Goal: Task Accomplishment & Management: Use online tool/utility

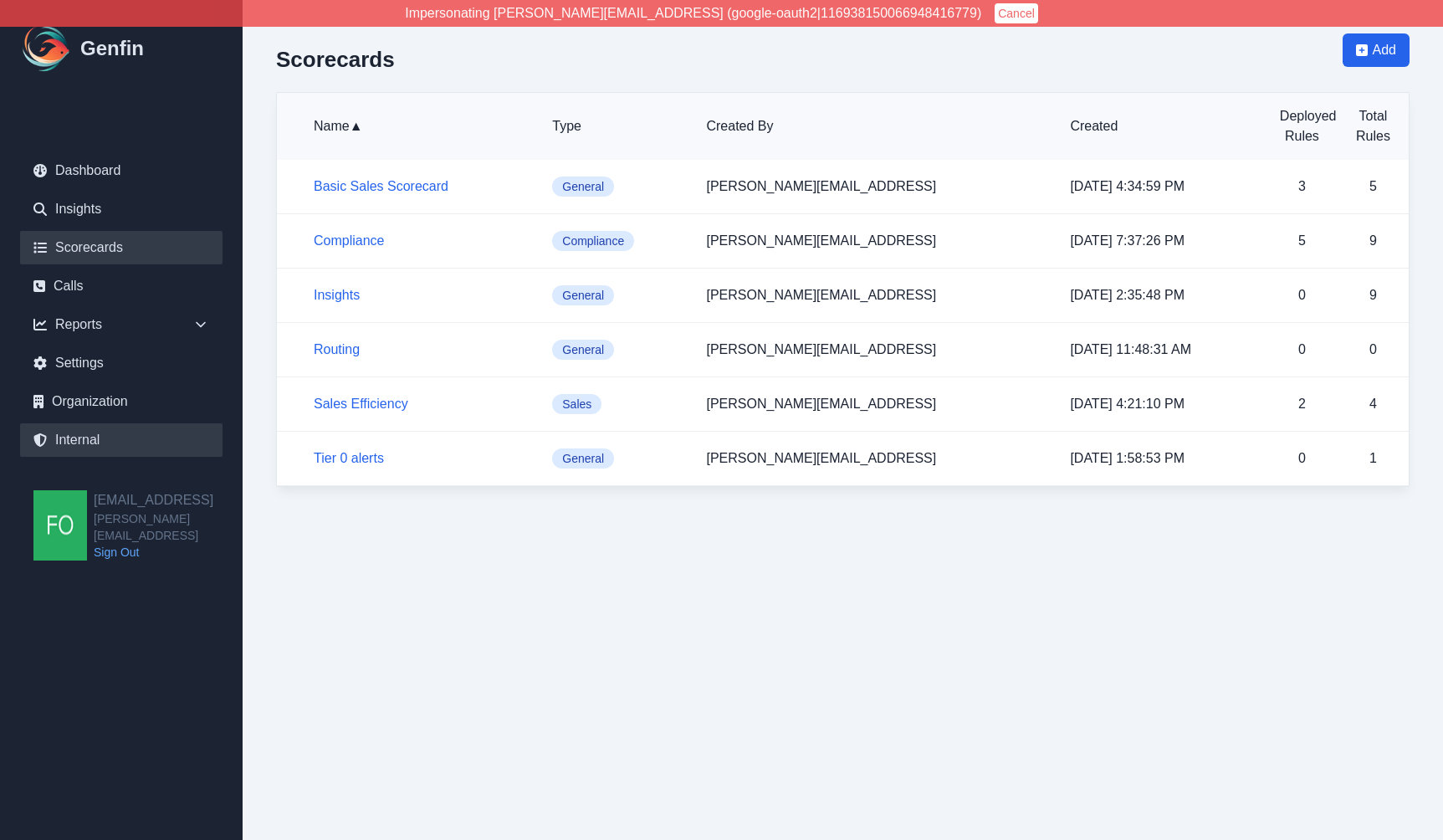
click at [96, 438] on link "Internal" at bounding box center [121, 439] width 202 height 34
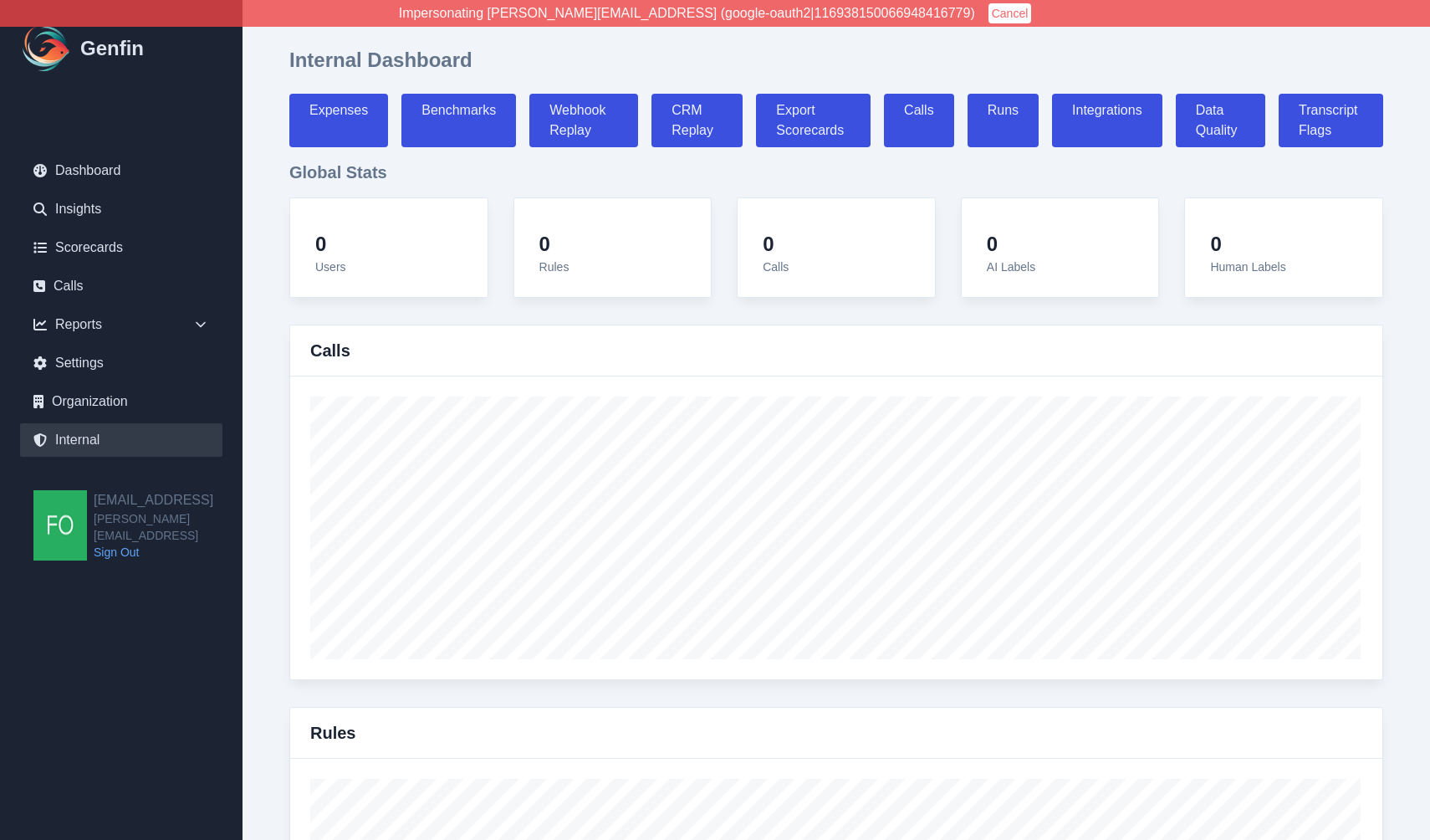
select select "paid"
select select "7"
select select "paid"
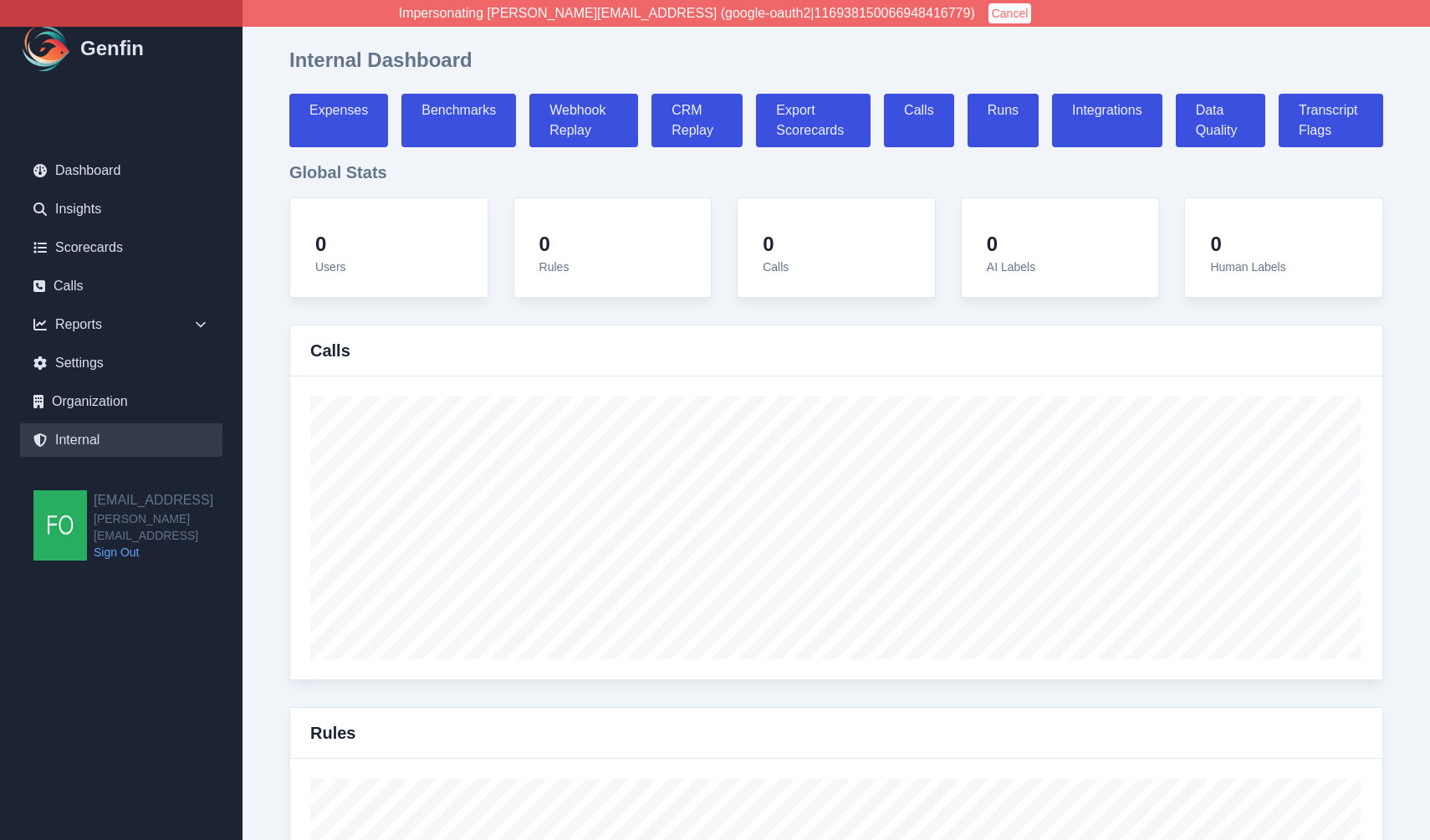
select select "7"
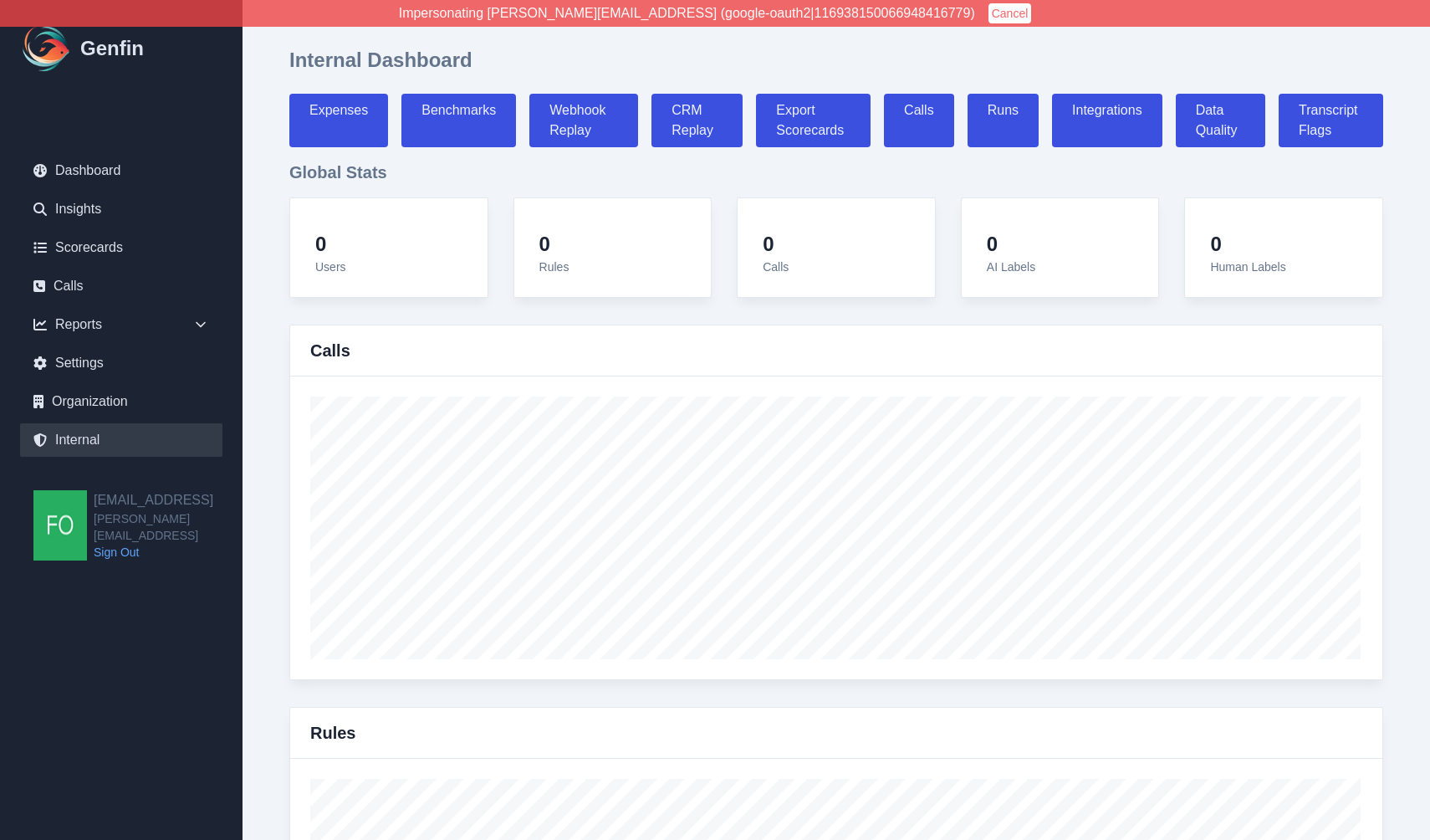
select select "7"
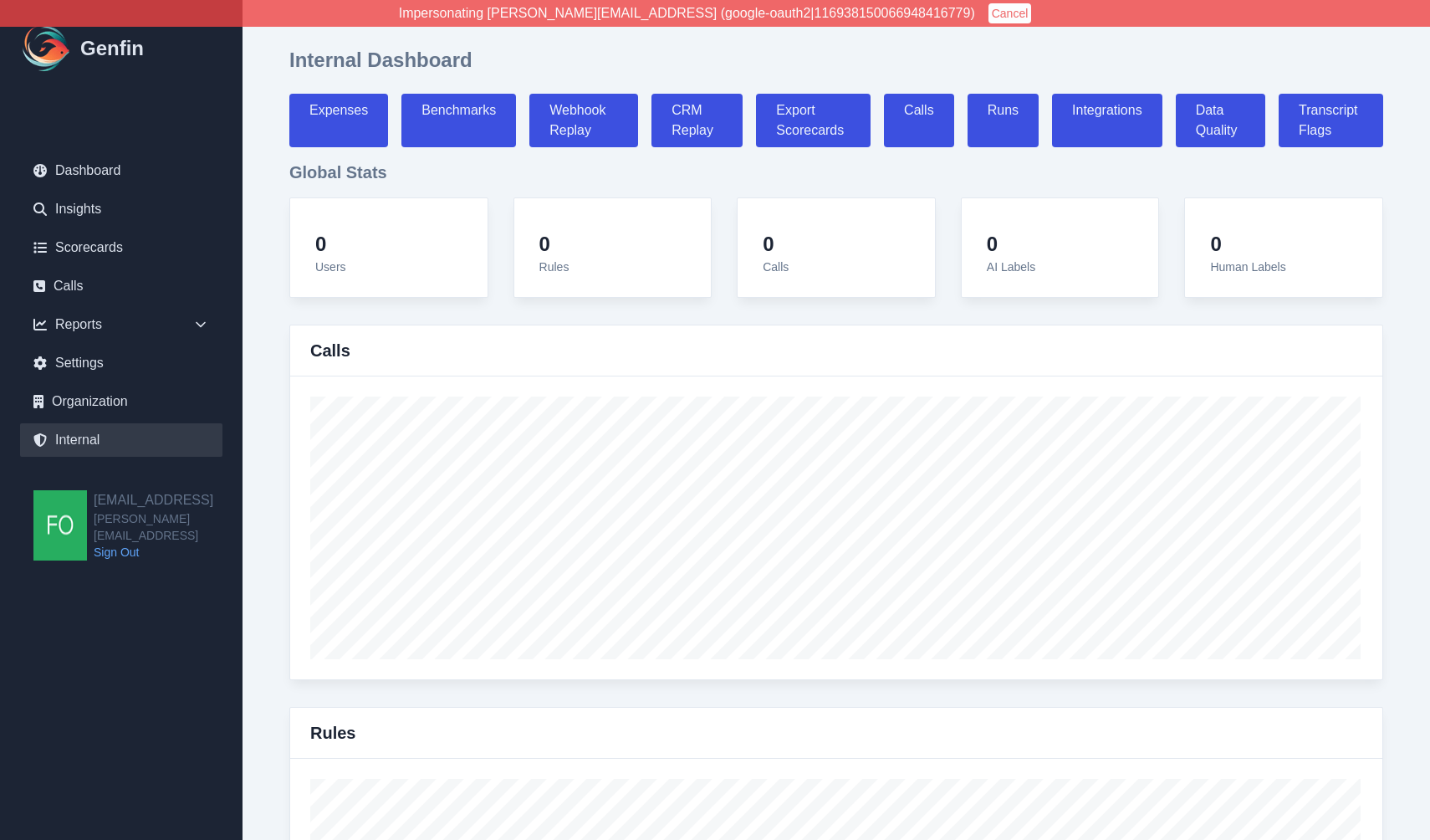
select select "7"
select select "paid"
select select "7"
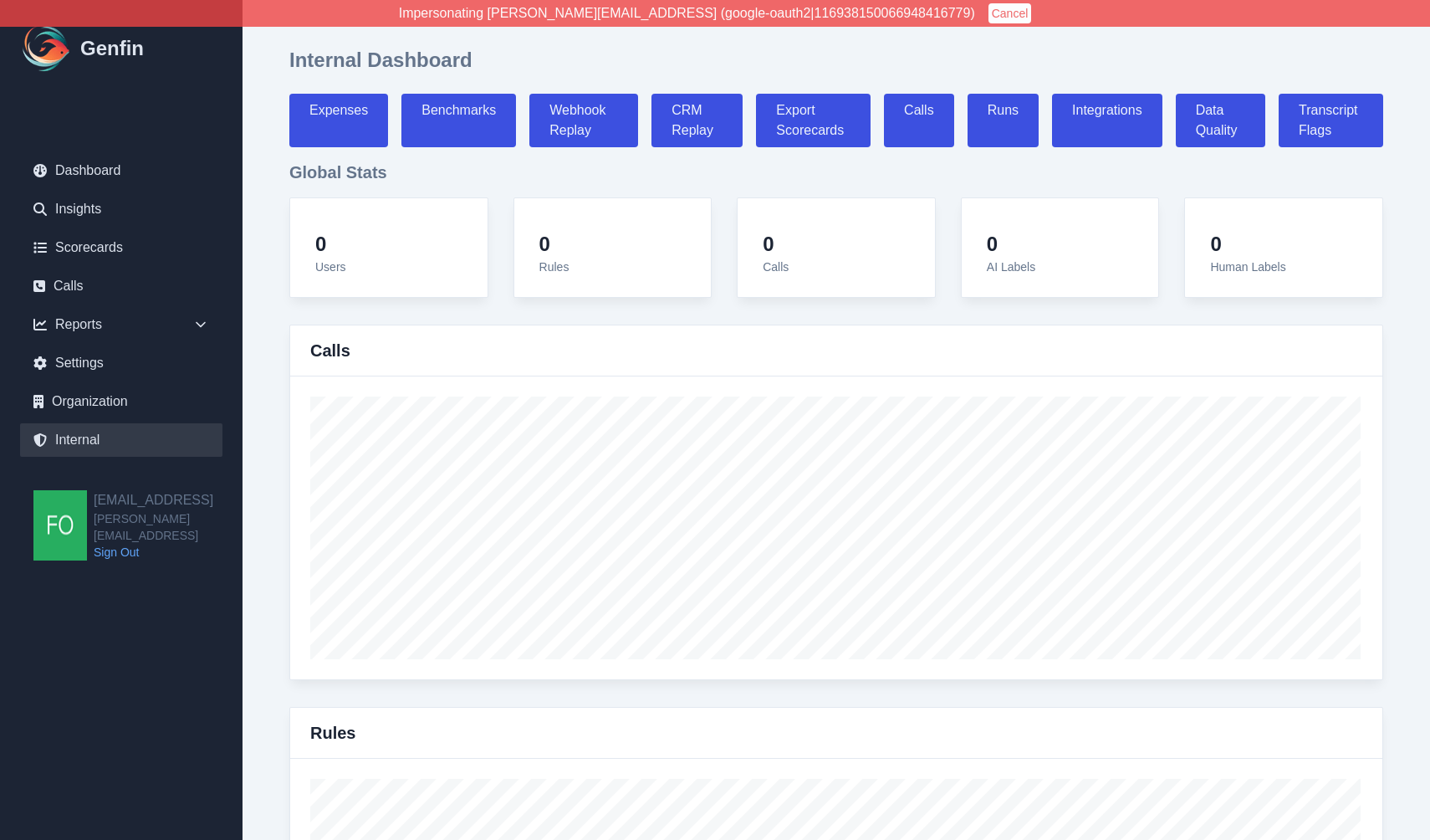
select select "7"
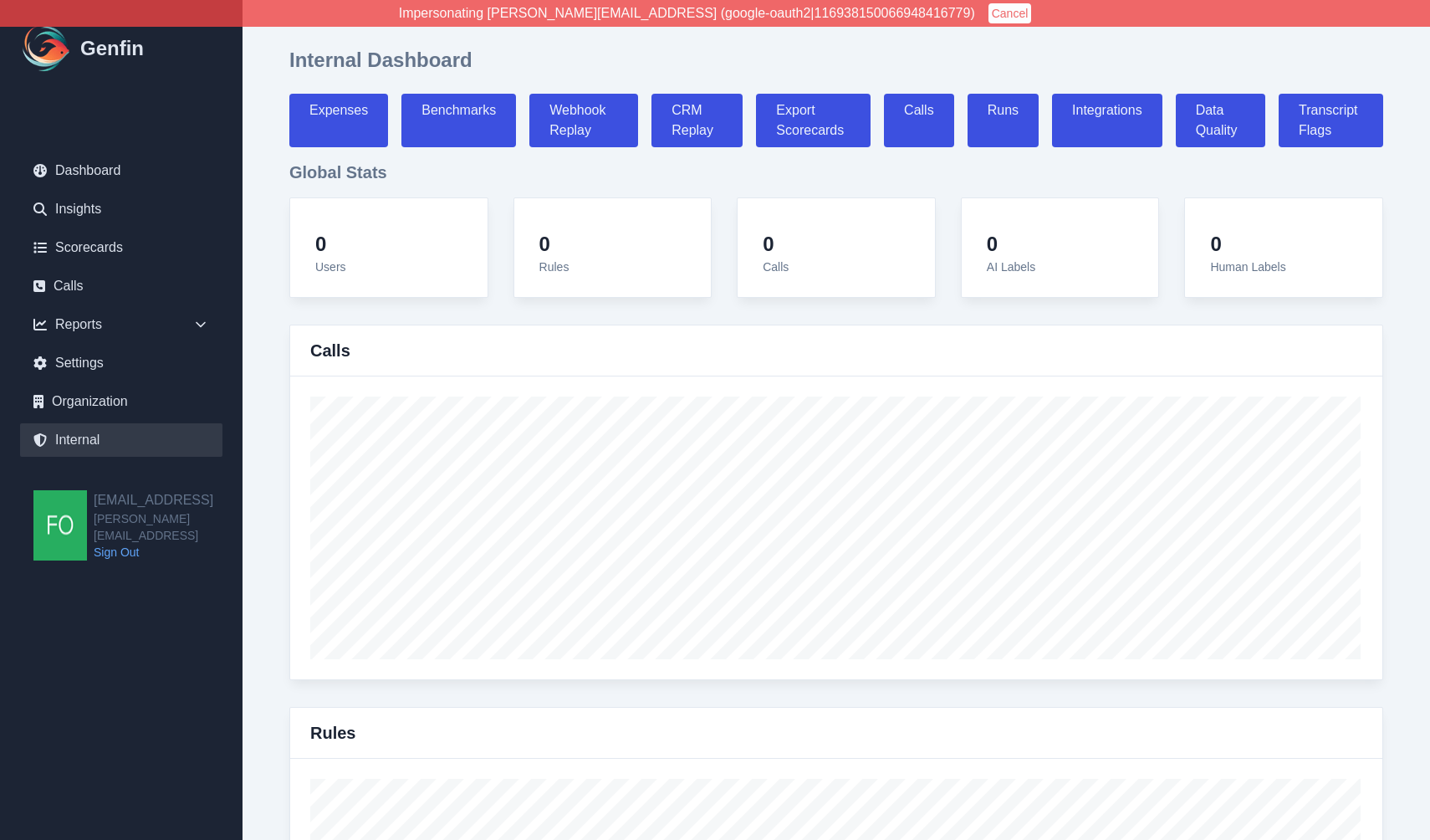
select select "7"
select select "paid"
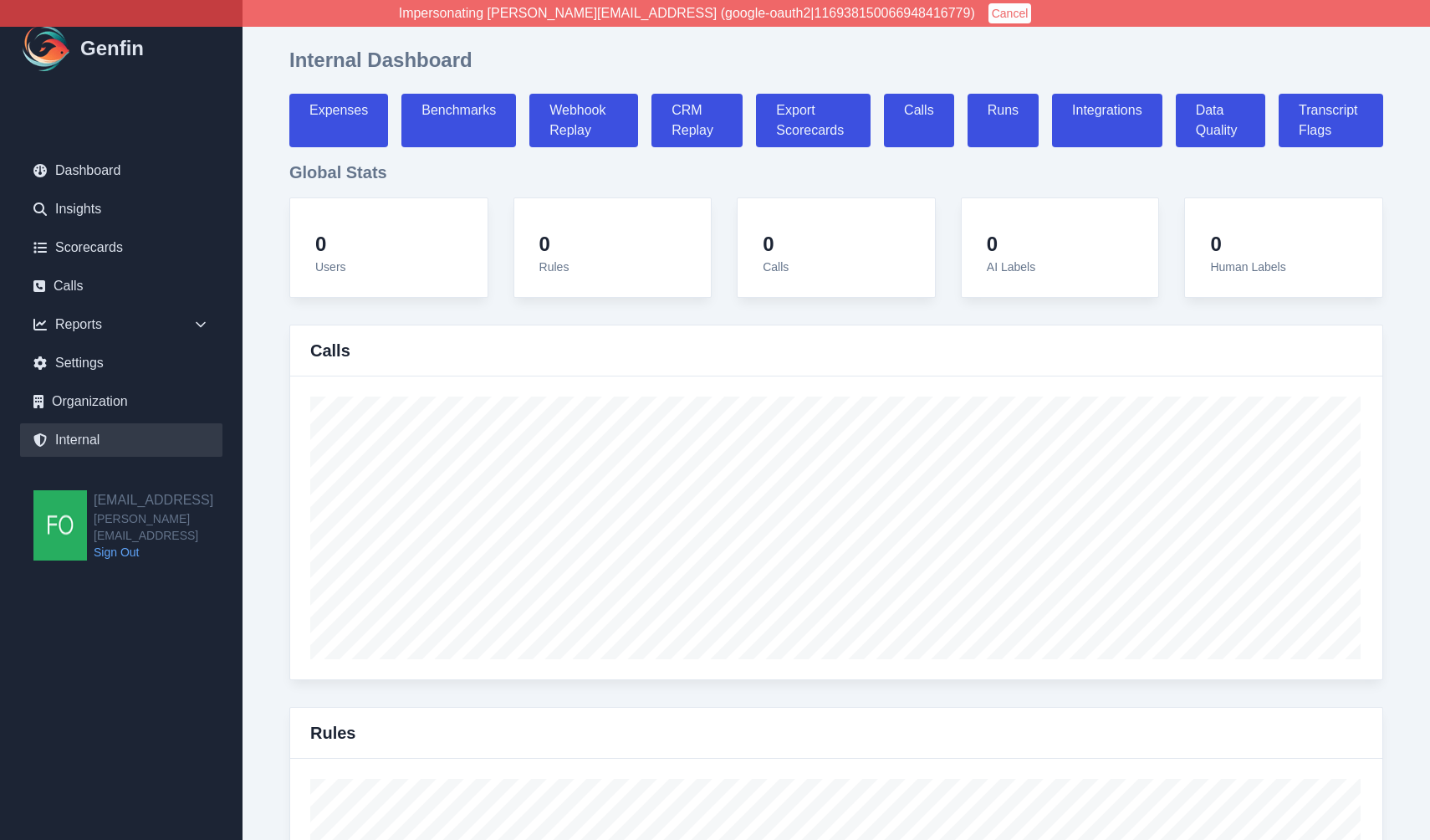
select select "7"
select select "paid"
select select "7"
select select "paid"
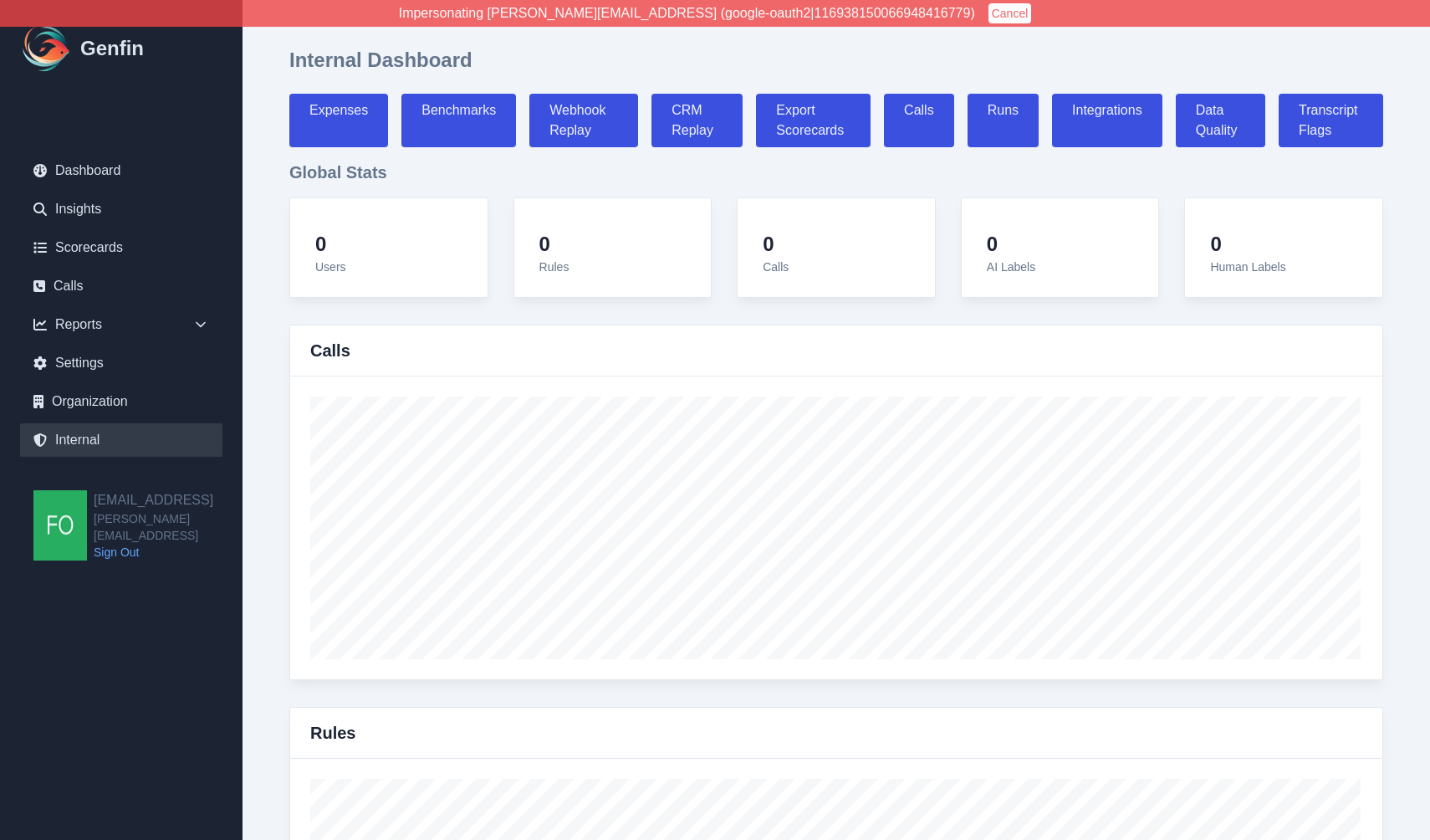
select select "7"
select select "paid"
select select "7"
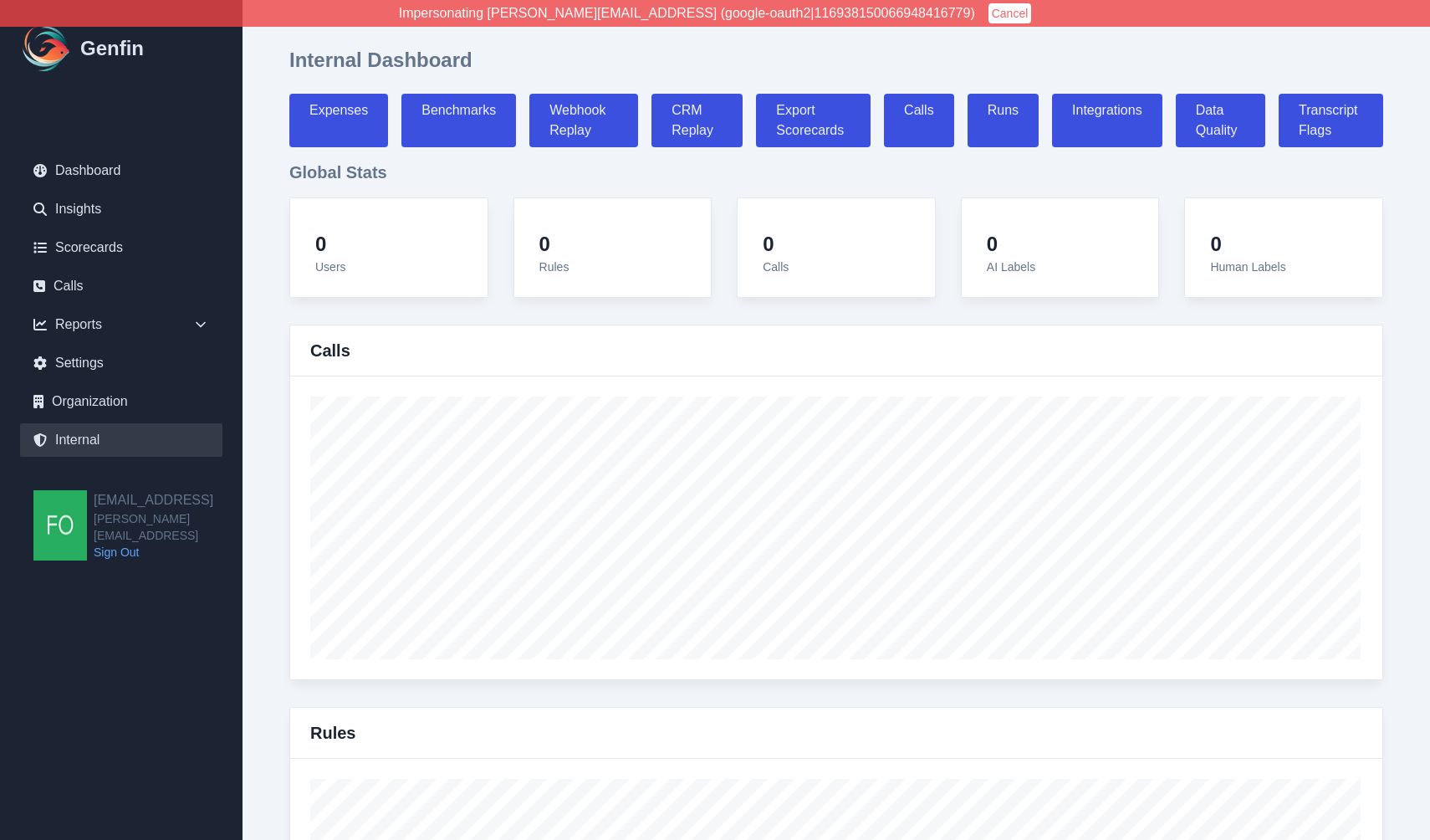
select select "7"
select select "paid"
select select "7"
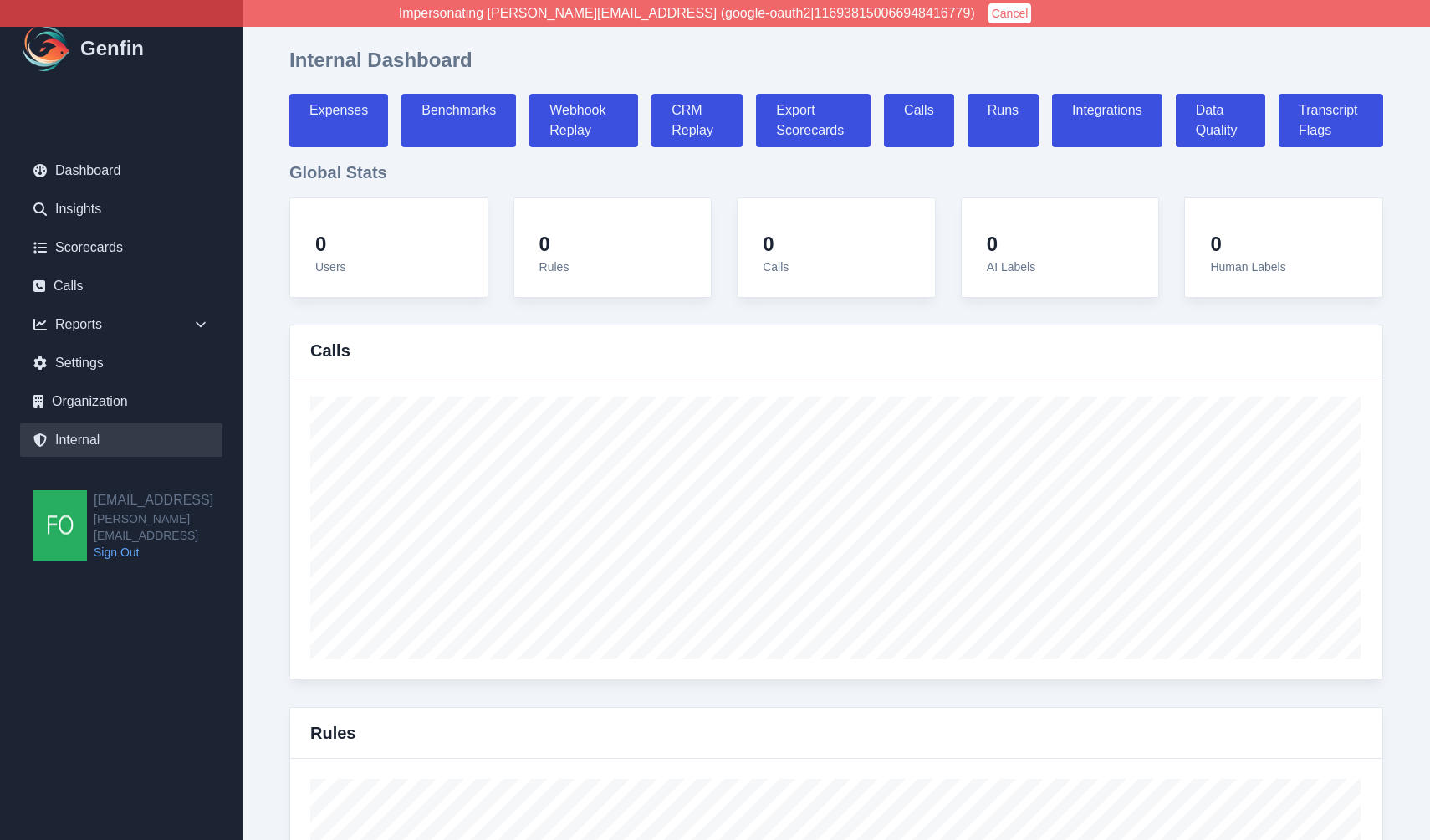
select select "paid"
select select "7"
select select "paid"
select select "7"
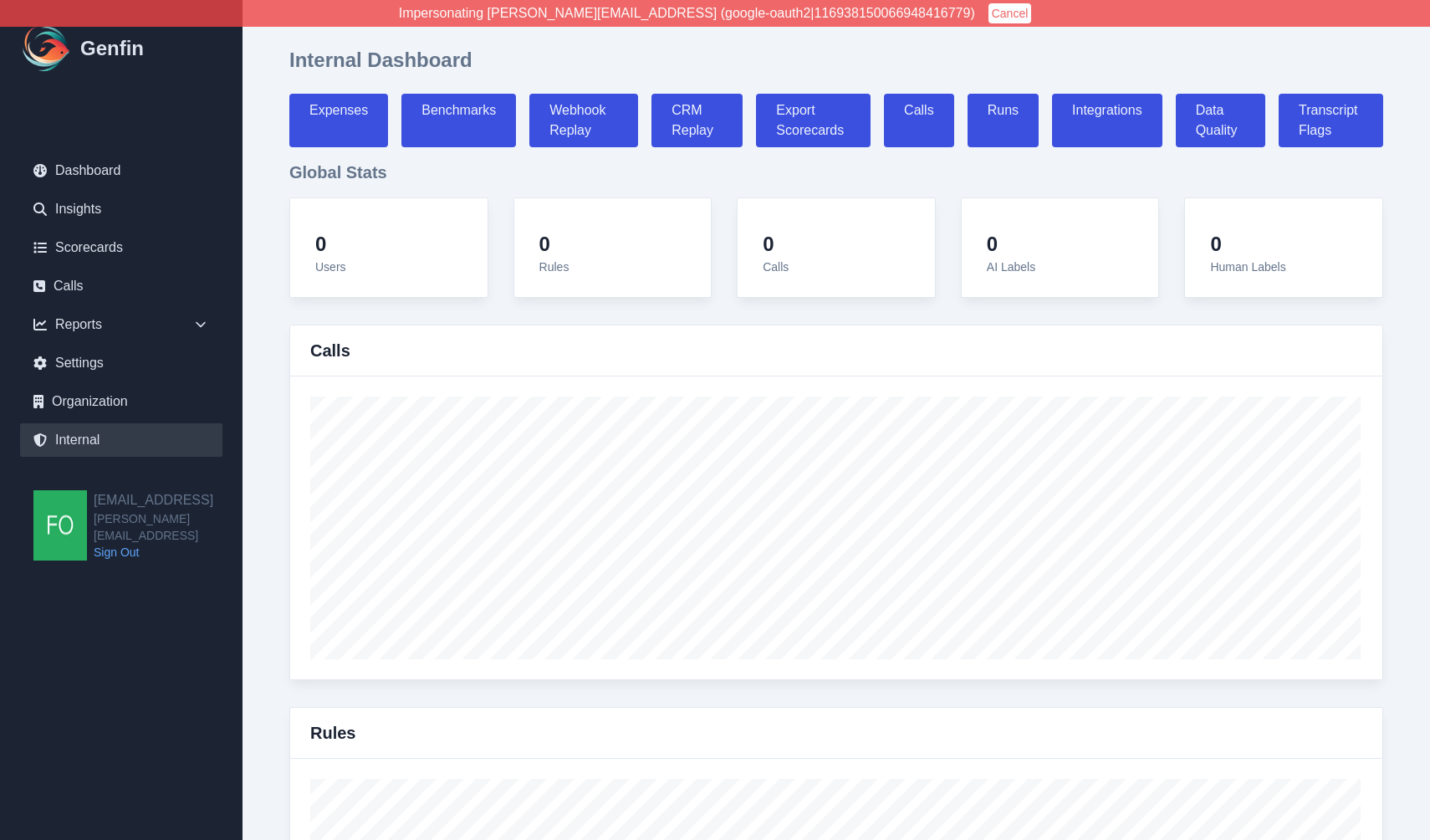
select select "paid"
select select "7"
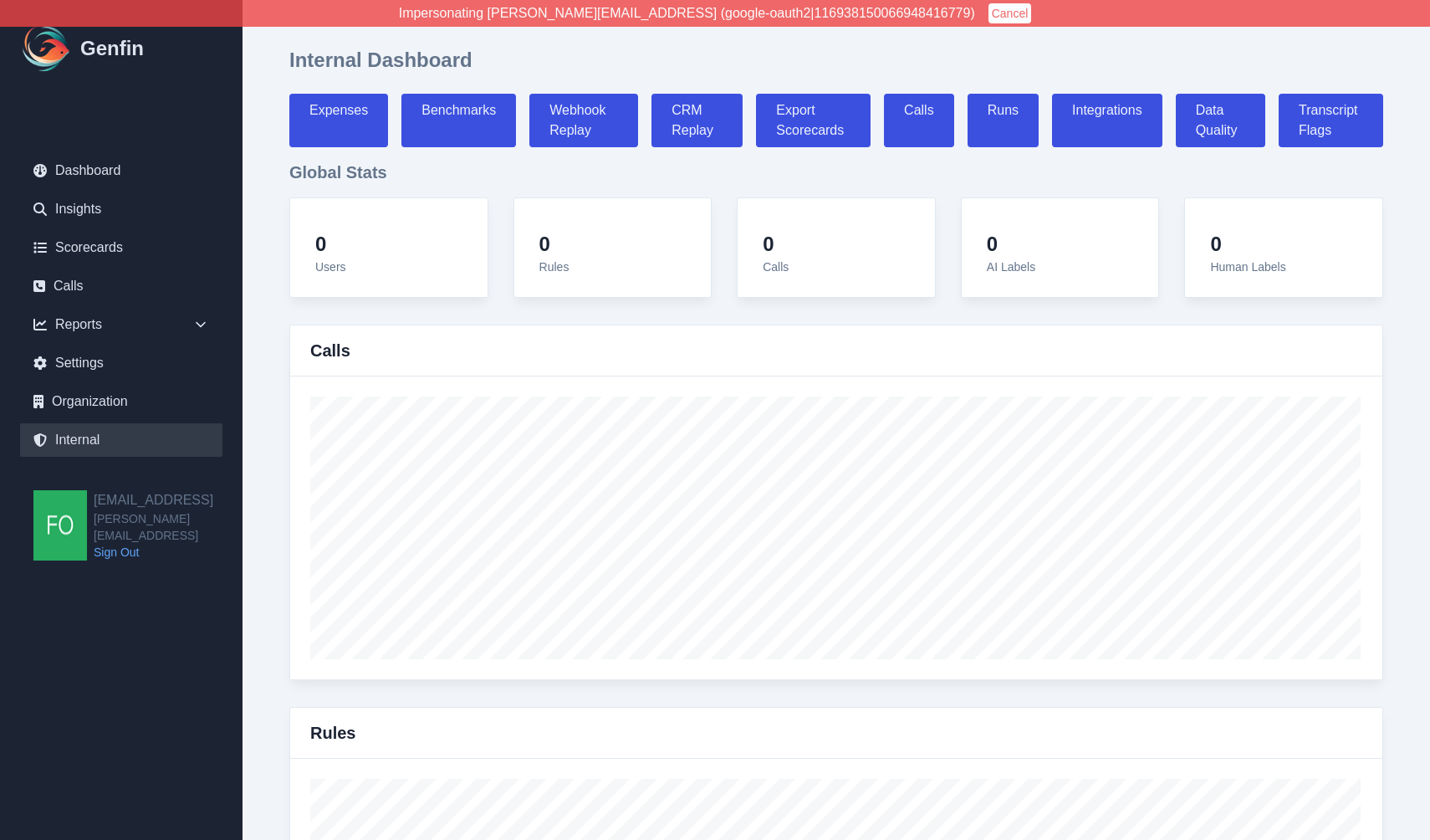
select select "7"
select select "paid"
select select "7"
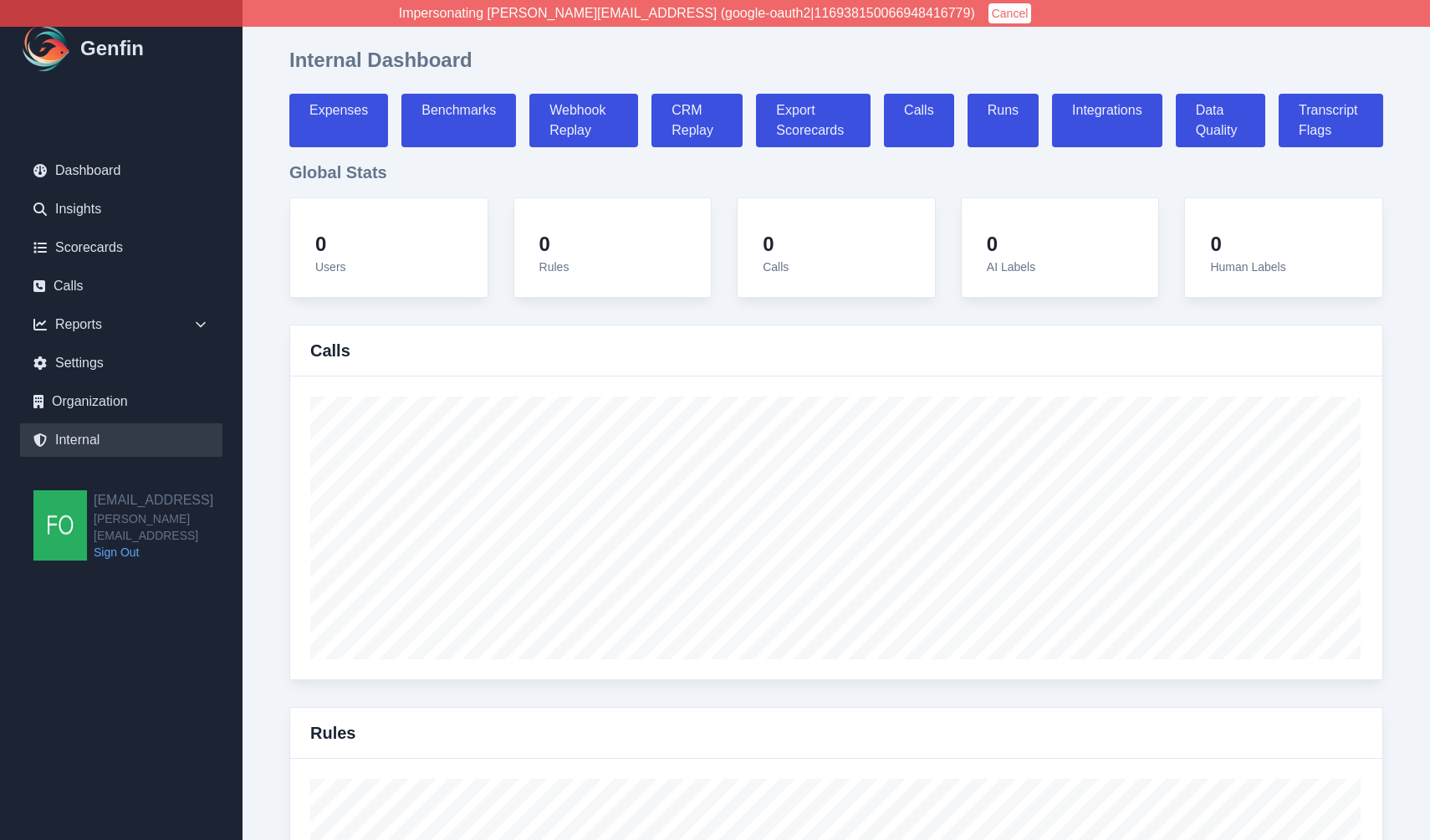
select select "7"
select select "paid"
select select "7"
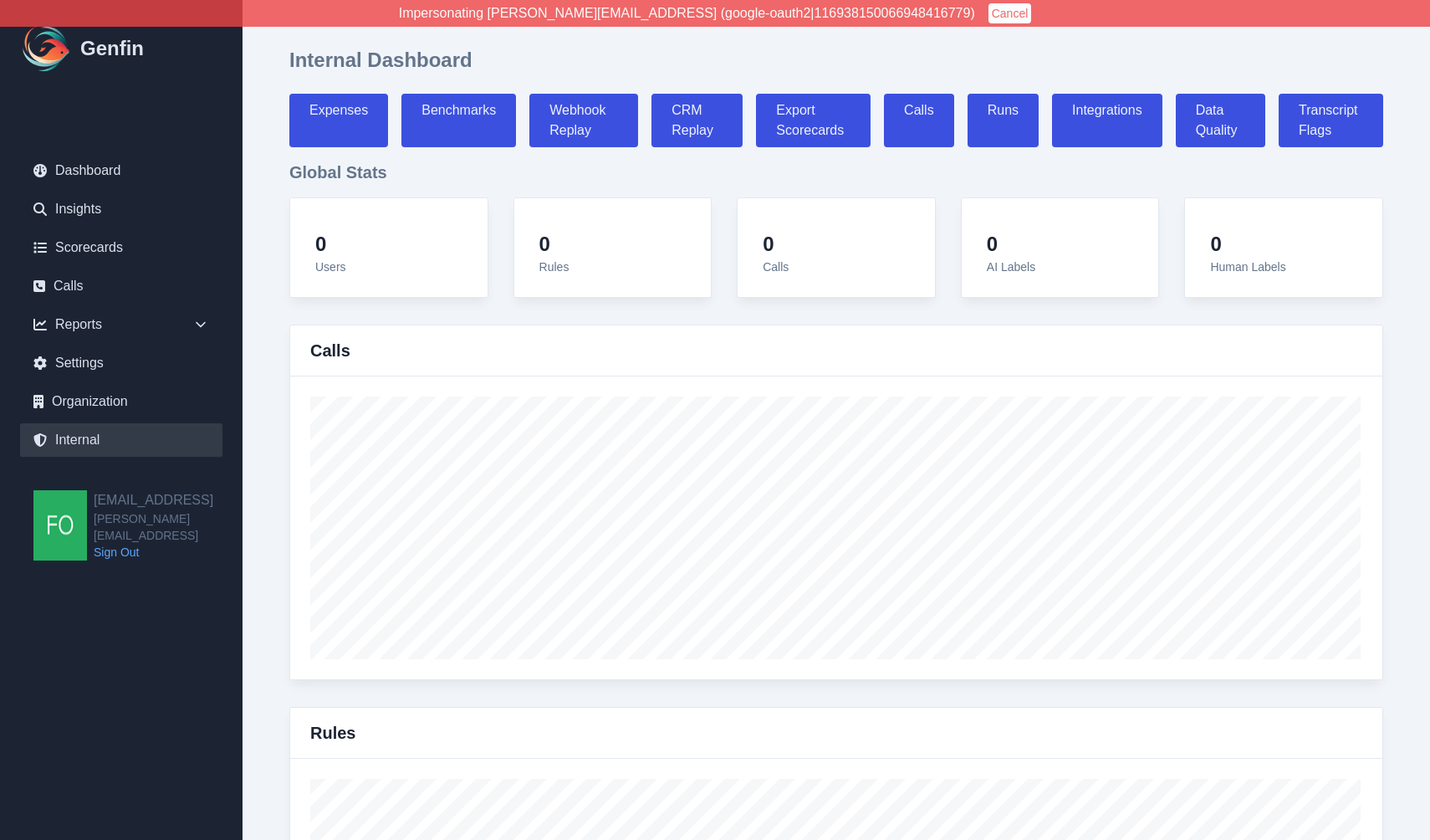
select select "7"
select select "paid"
select select "7"
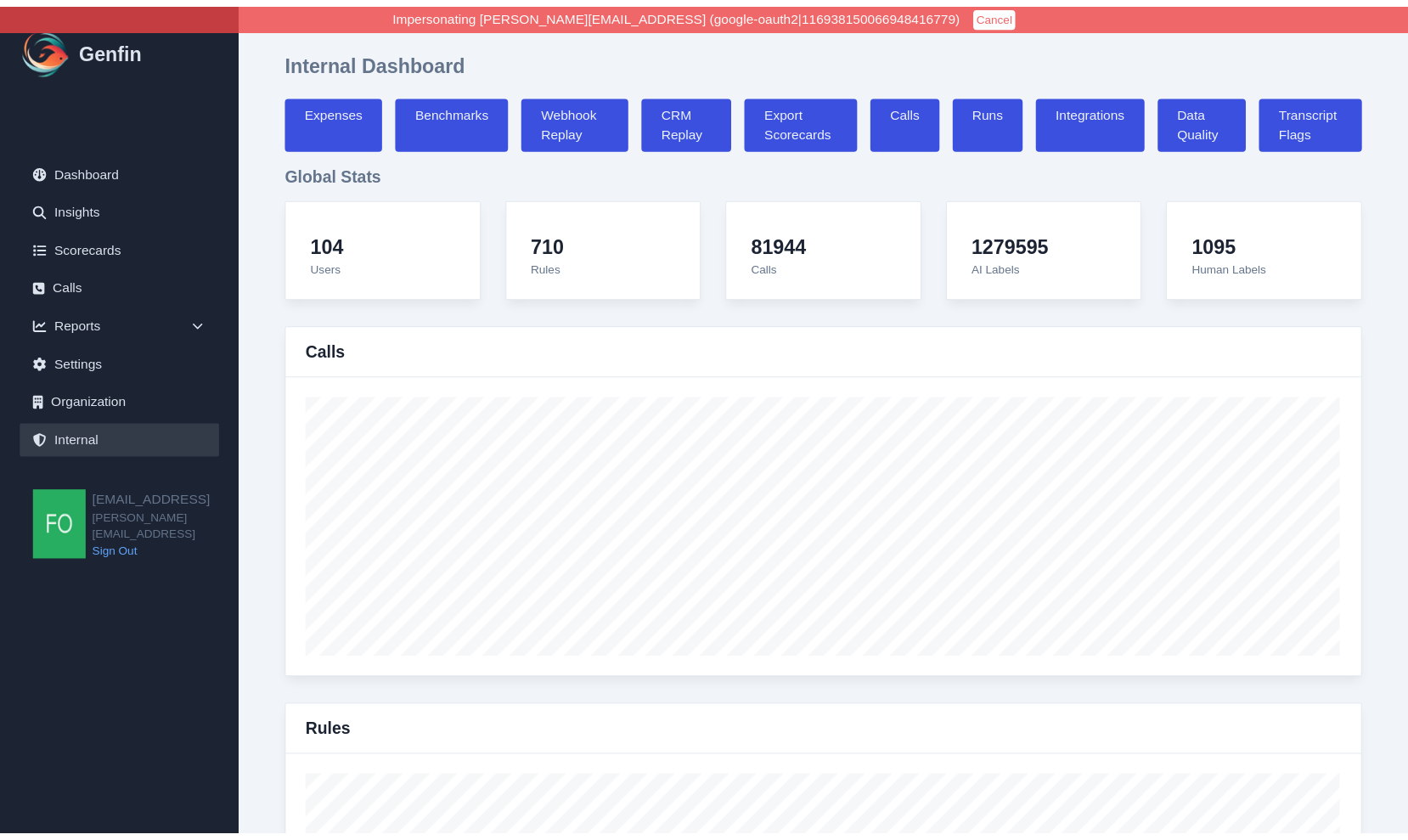
scroll to position [5764, 0]
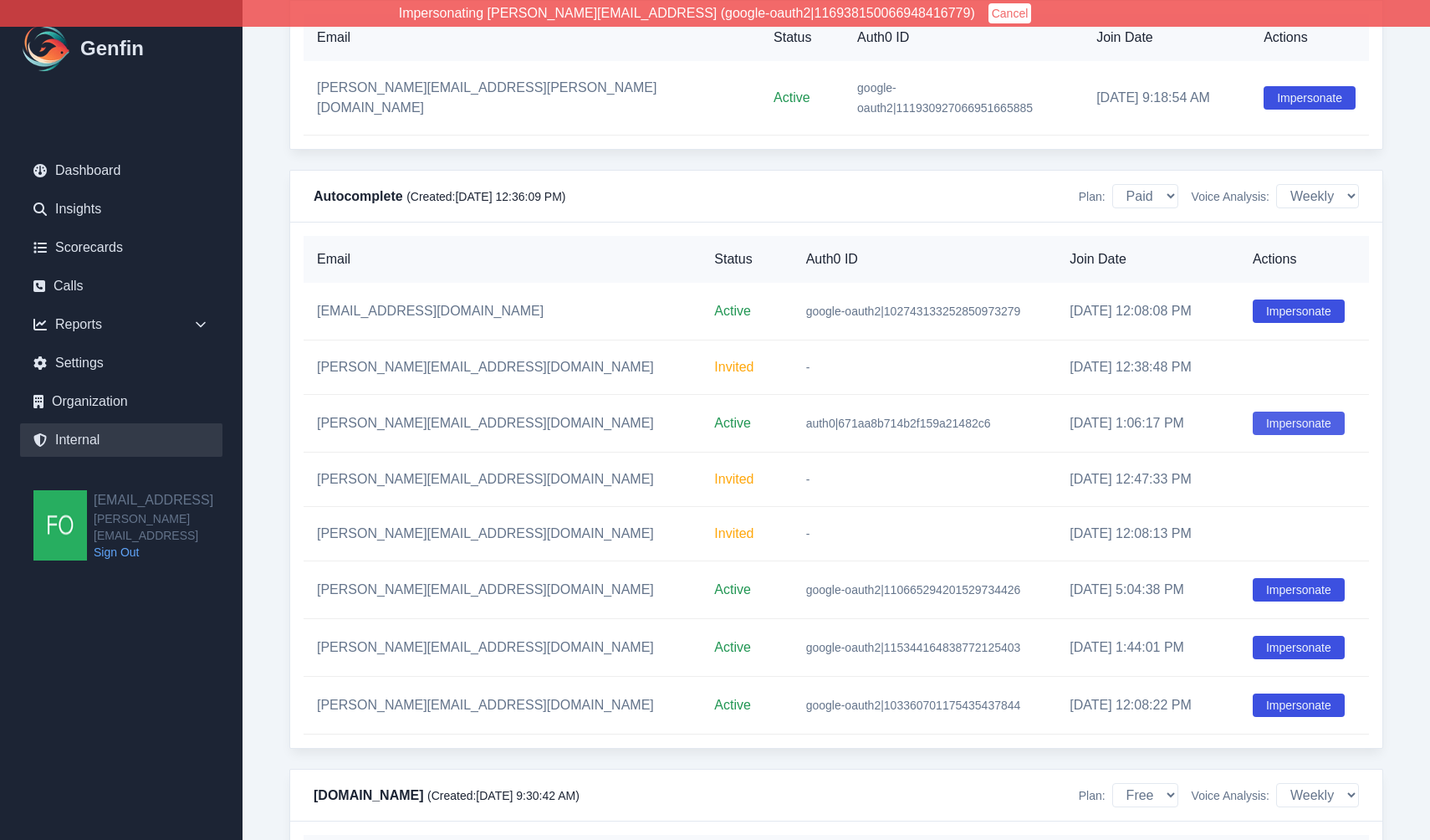
click at [1277, 420] on button "Impersonate" at bounding box center [1299, 423] width 92 height 24
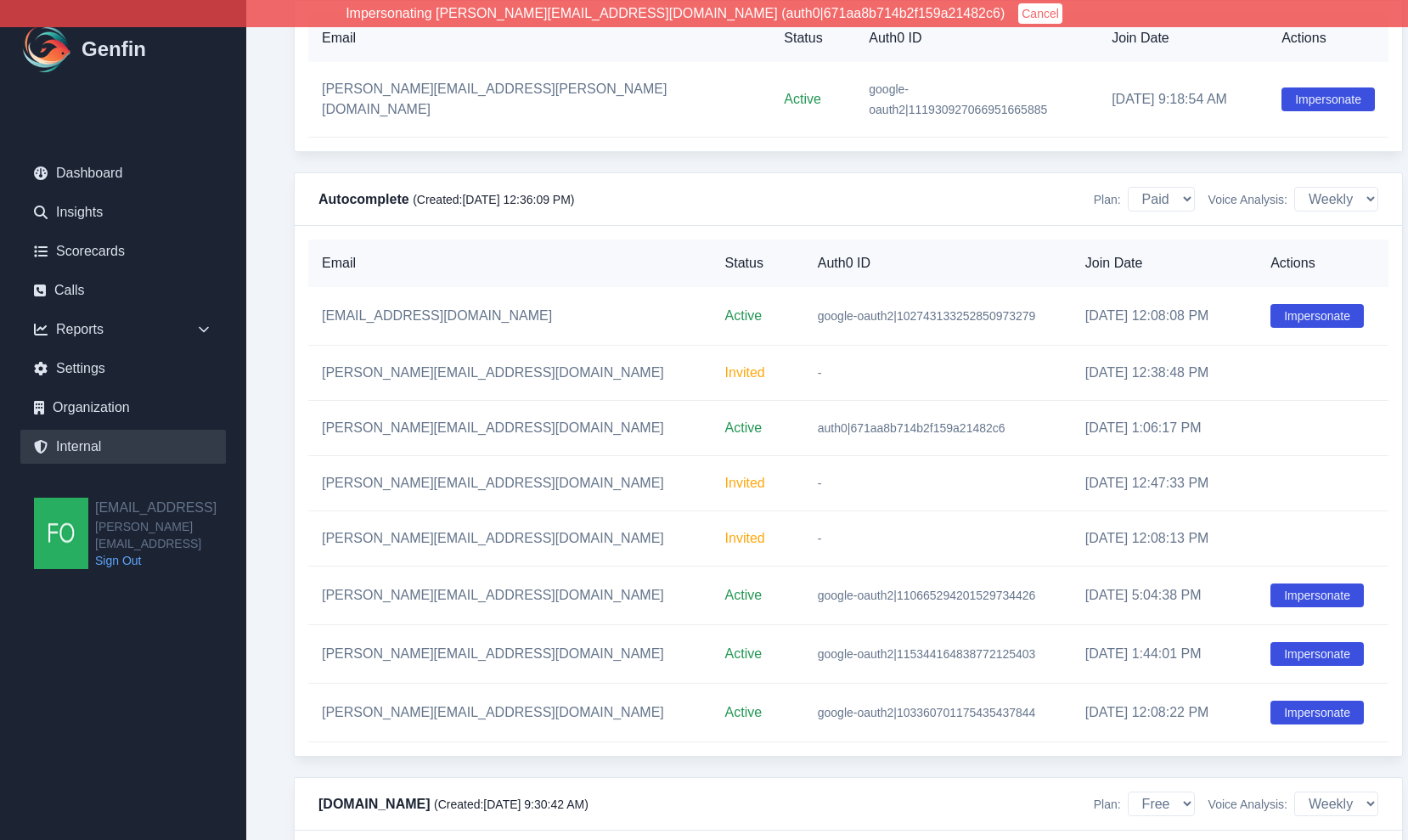
click at [294, 286] on div "Email Status Auth0 ID Join Date Actions winny@autocomplete.io Active google-oau…" at bounding box center [848, 490] width 1107 height 530
click at [107, 248] on link "Scorecards" at bounding box center [122, 251] width 205 height 34
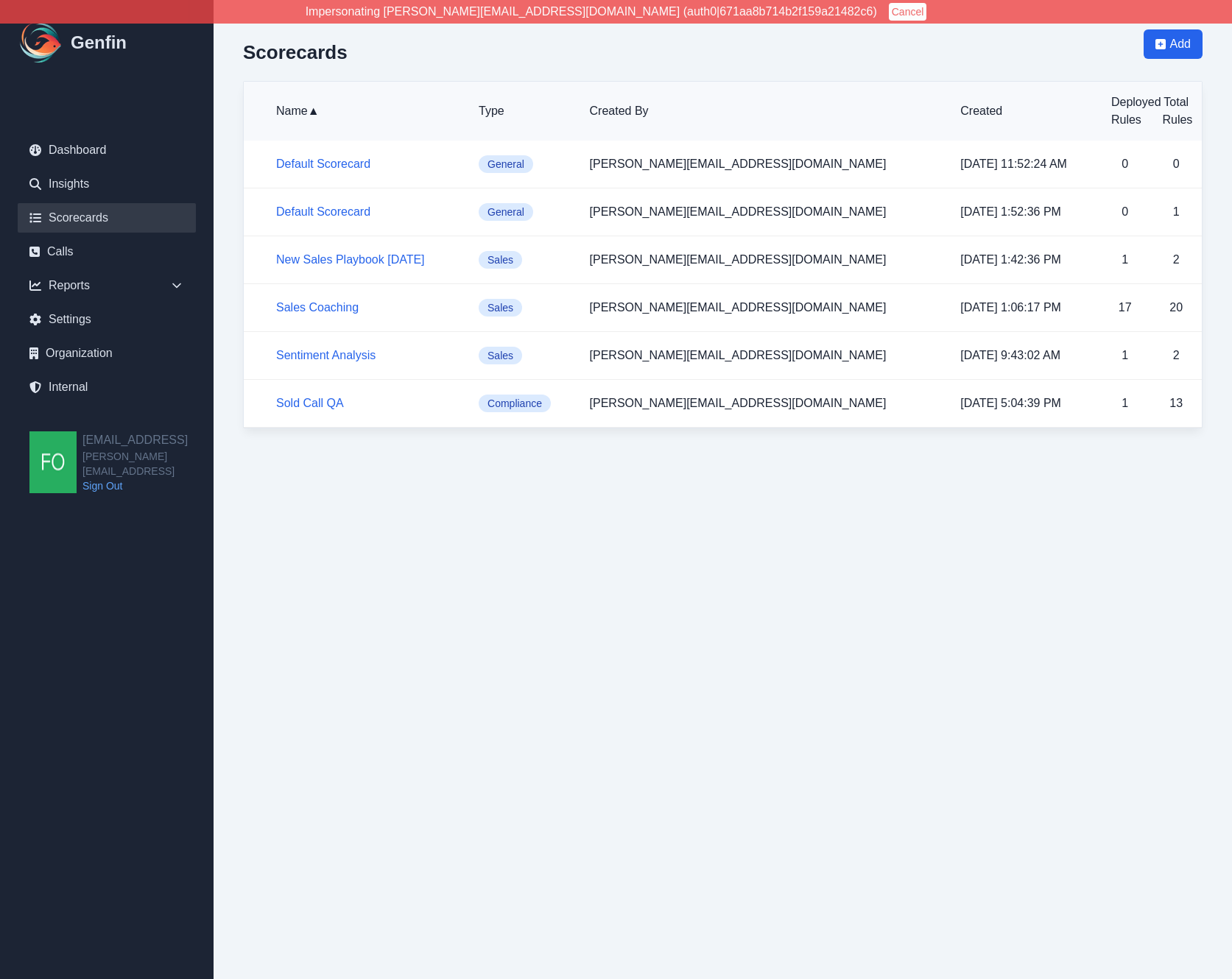
click at [713, 458] on html "Impersonating jeff@autocomplete.io (auth0|671aa8b714b2f159a21482c6) Cancel Genf…" at bounding box center [616, 229] width 1232 height 458
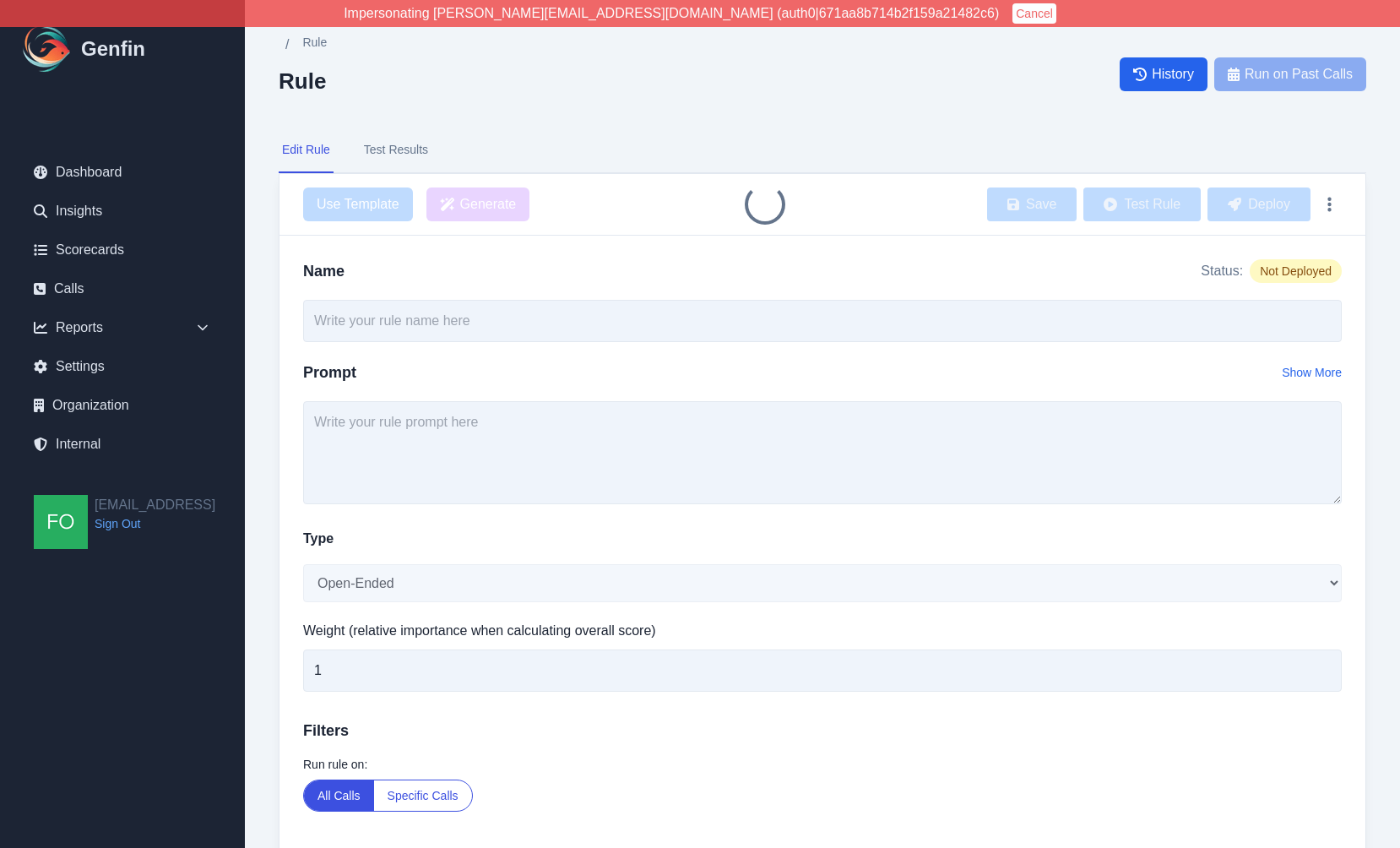
type input "Determine customer segment - all calls"
select select "Number"
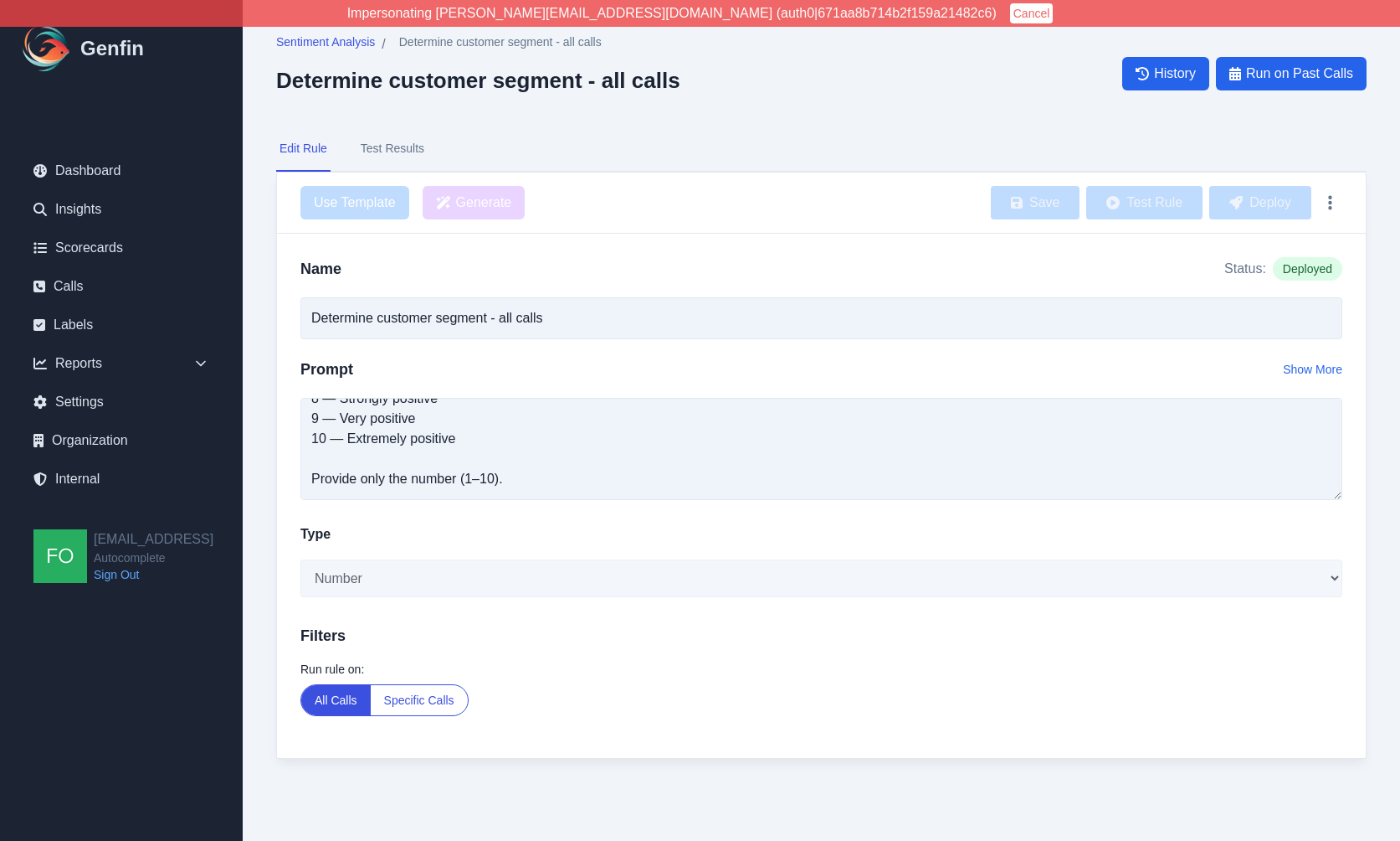
scroll to position [238, 0]
click at [1329, 204] on icon "button" at bounding box center [1330, 202] width 5 height 16
click at [1368, 141] on div "Sentiment Analysis / Determine customer segment - all calls Determine customer …" at bounding box center [822, 413] width 1157 height 826
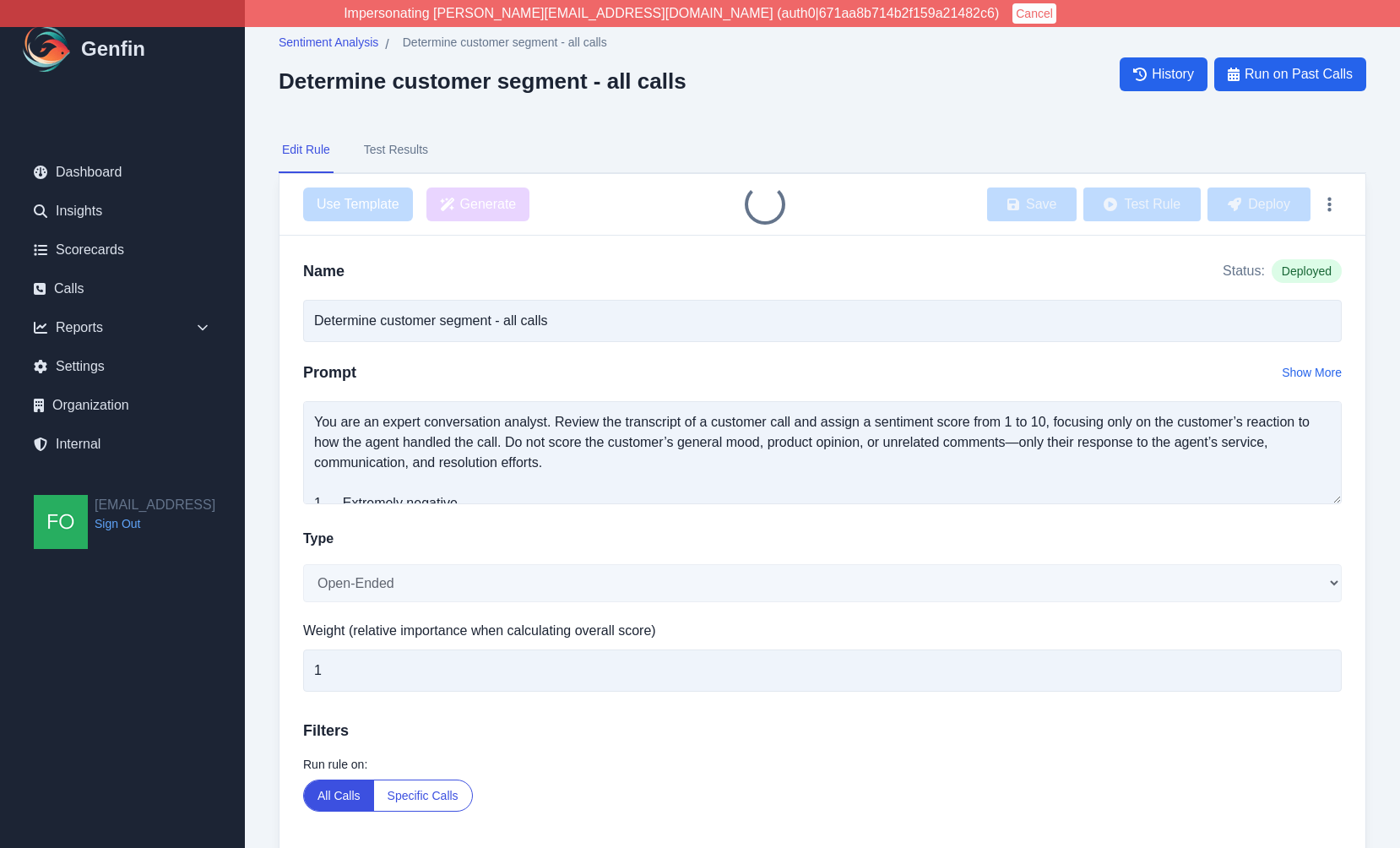
type input "Determine customer segment - all calls"
select select "Number"
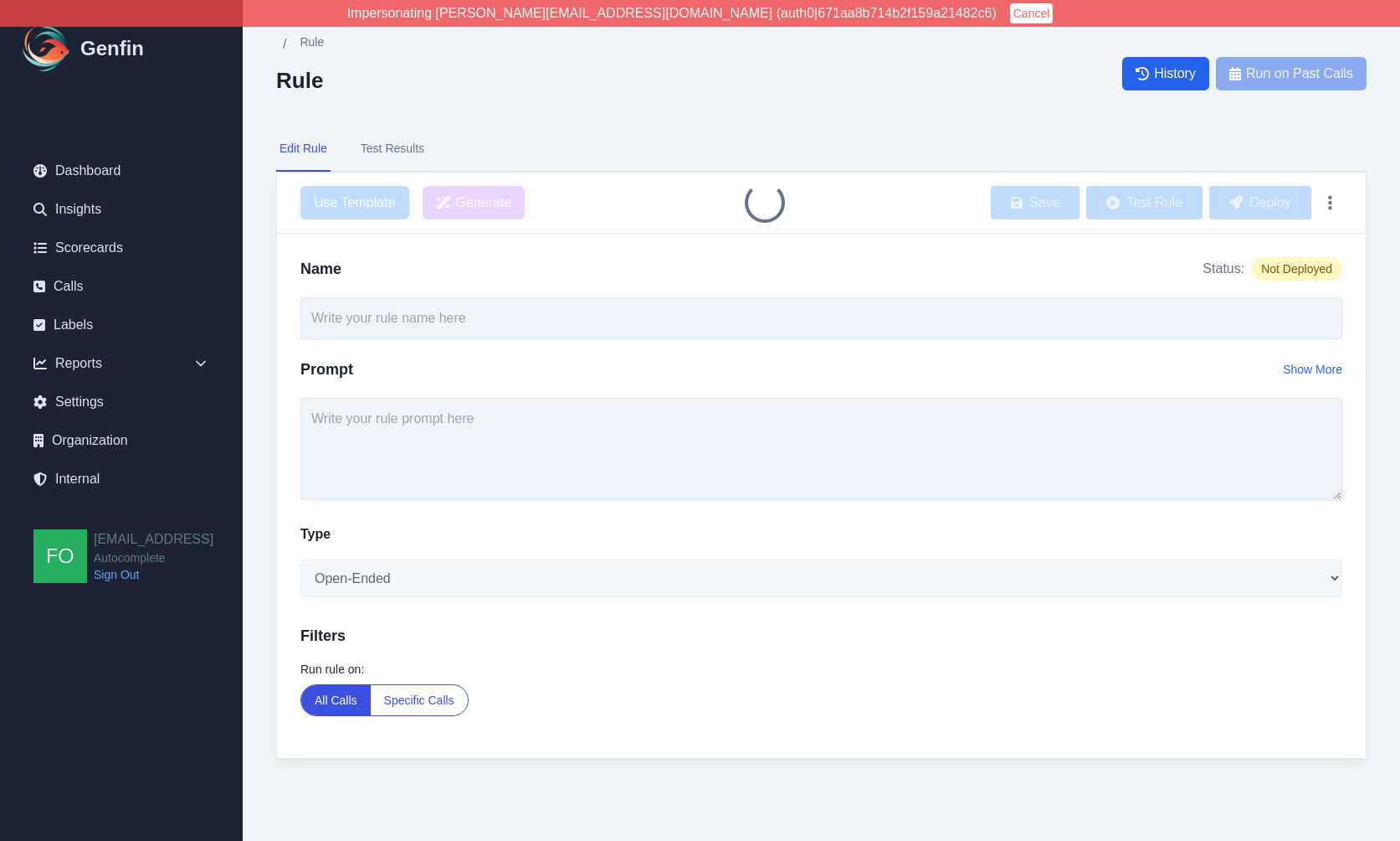
type input "Determine customer segment - all calls"
select select "Number"
type input "Determine customer segment - all calls"
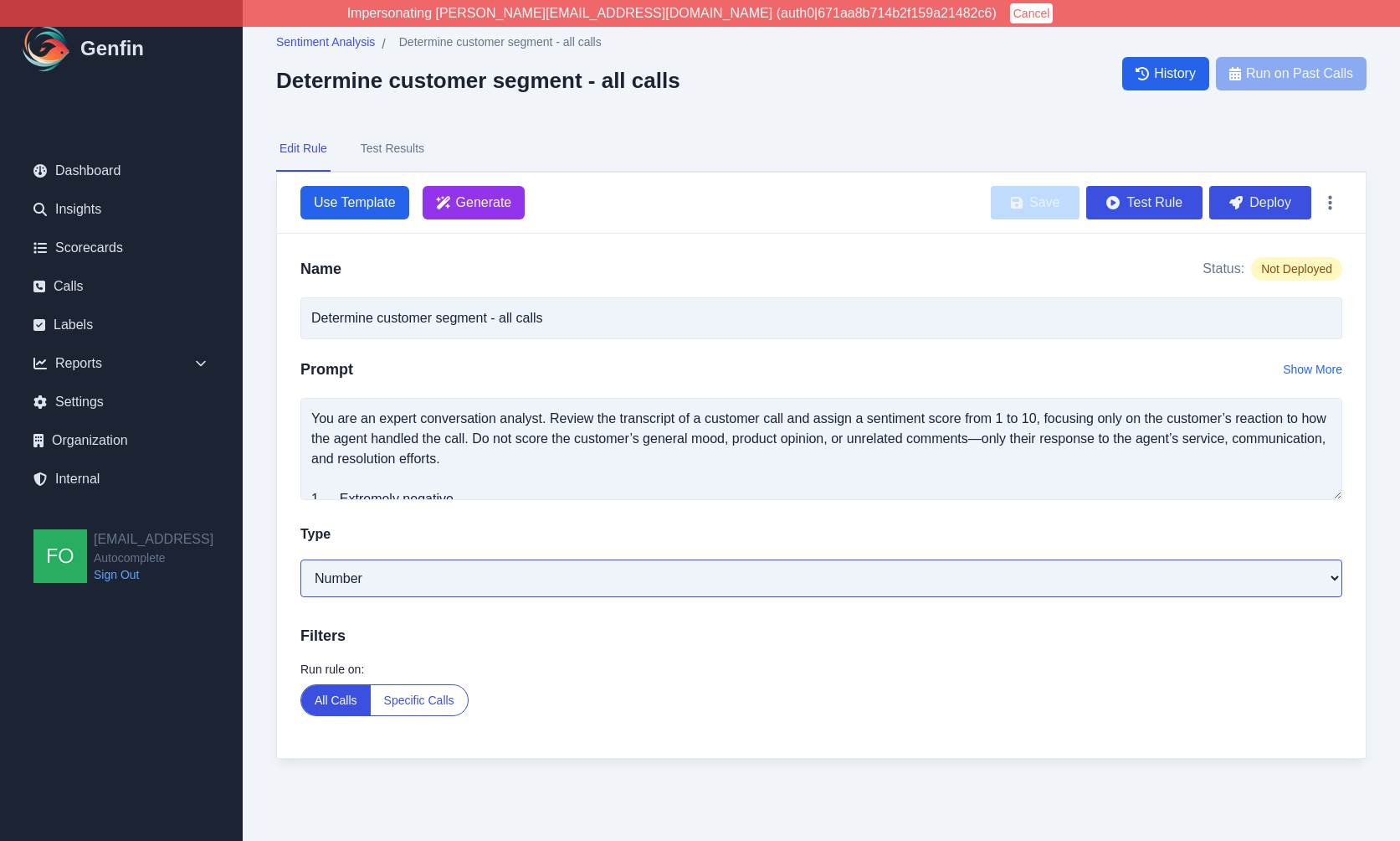
click at [339, 571] on select "Open-Ended Score Yes/No Single-Choice Number" at bounding box center [821, 578] width 1042 height 38
select select "Score"
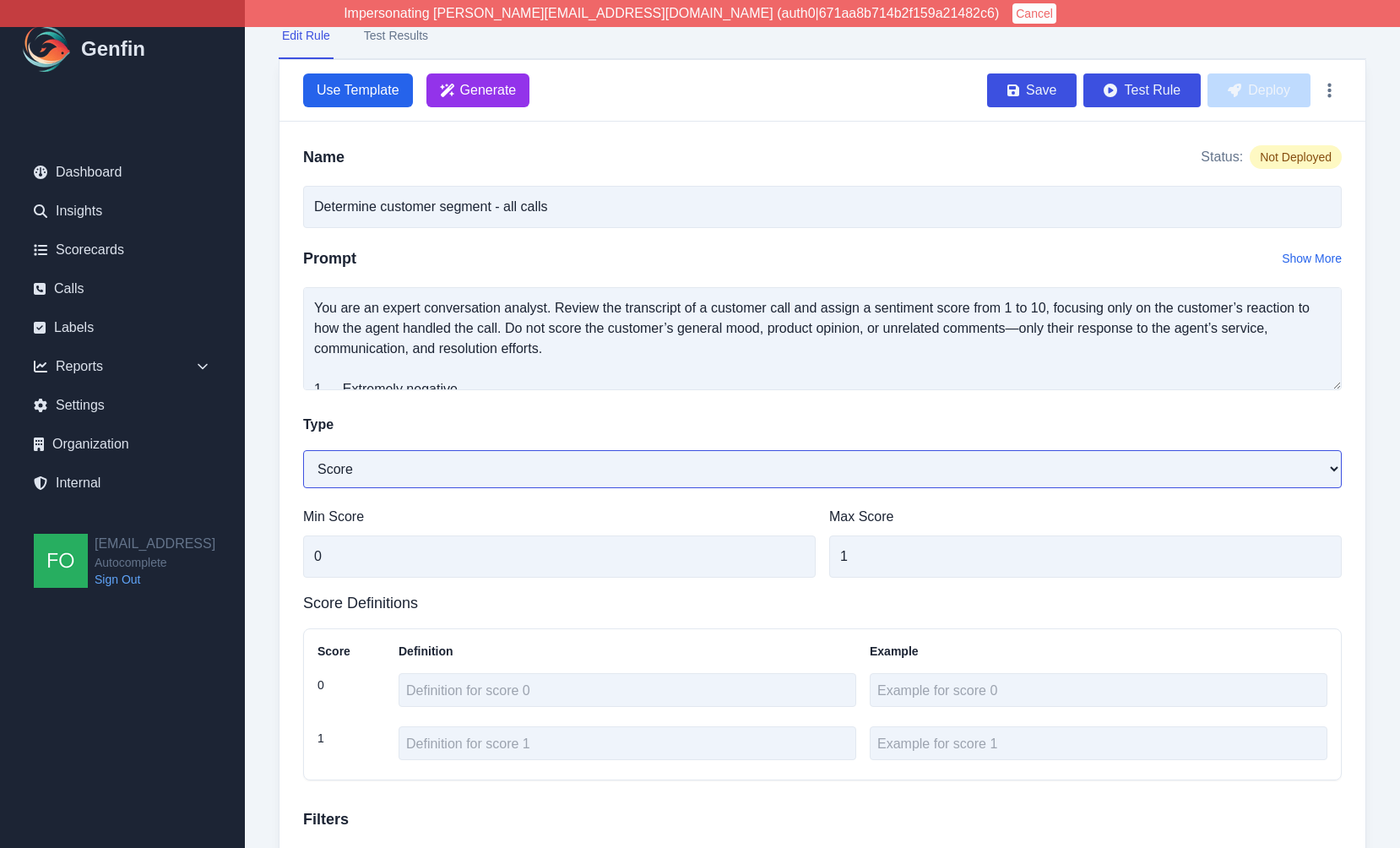
scroll to position [213, 0]
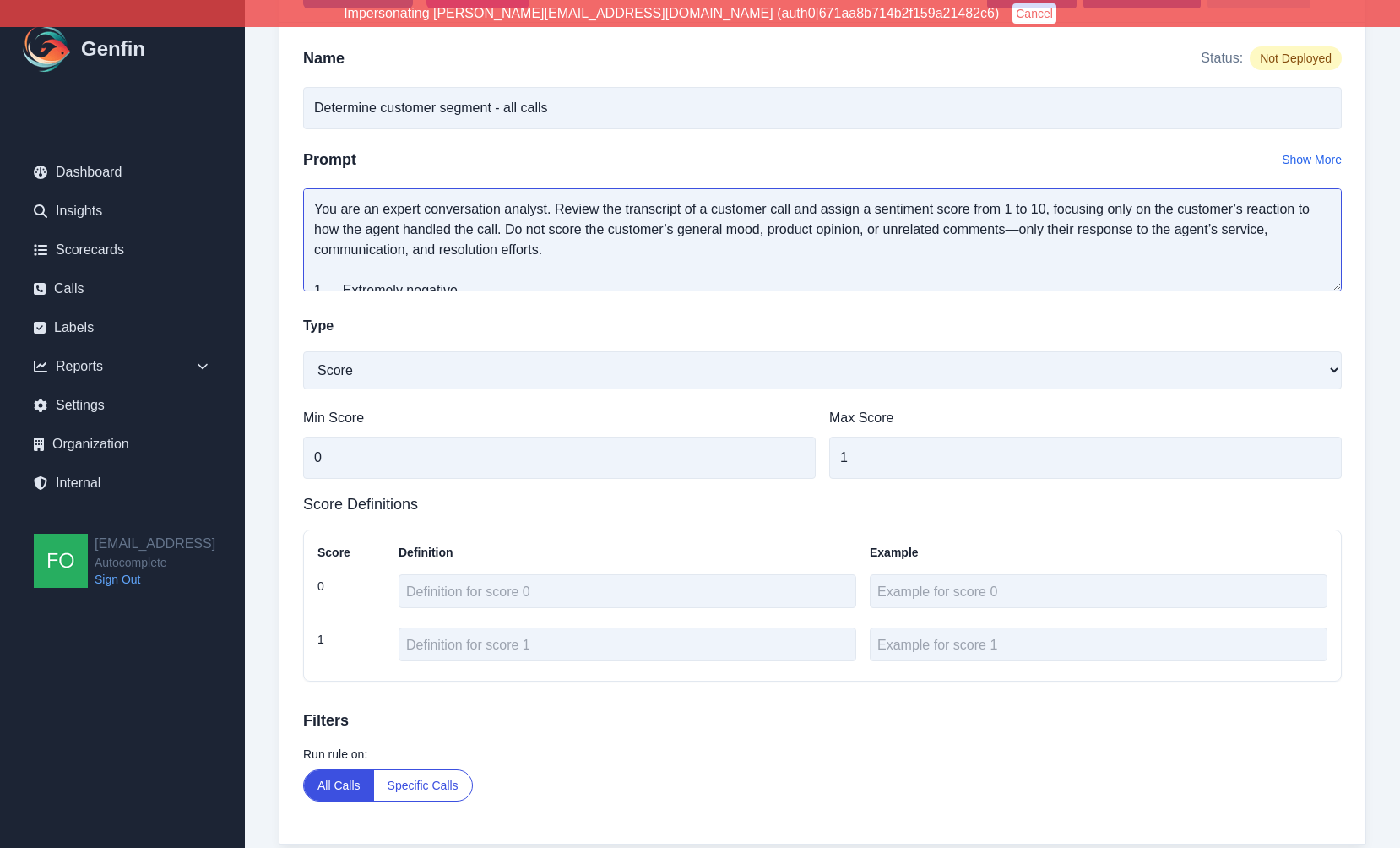
click at [409, 220] on textarea "You are an expert conversation analyst. Review the transcript of a customer cal…" at bounding box center [822, 240] width 1039 height 103
click at [457, 263] on textarea "You are an expert conversation analyst. Review the transcript of a customer cal…" at bounding box center [822, 240] width 1039 height 103
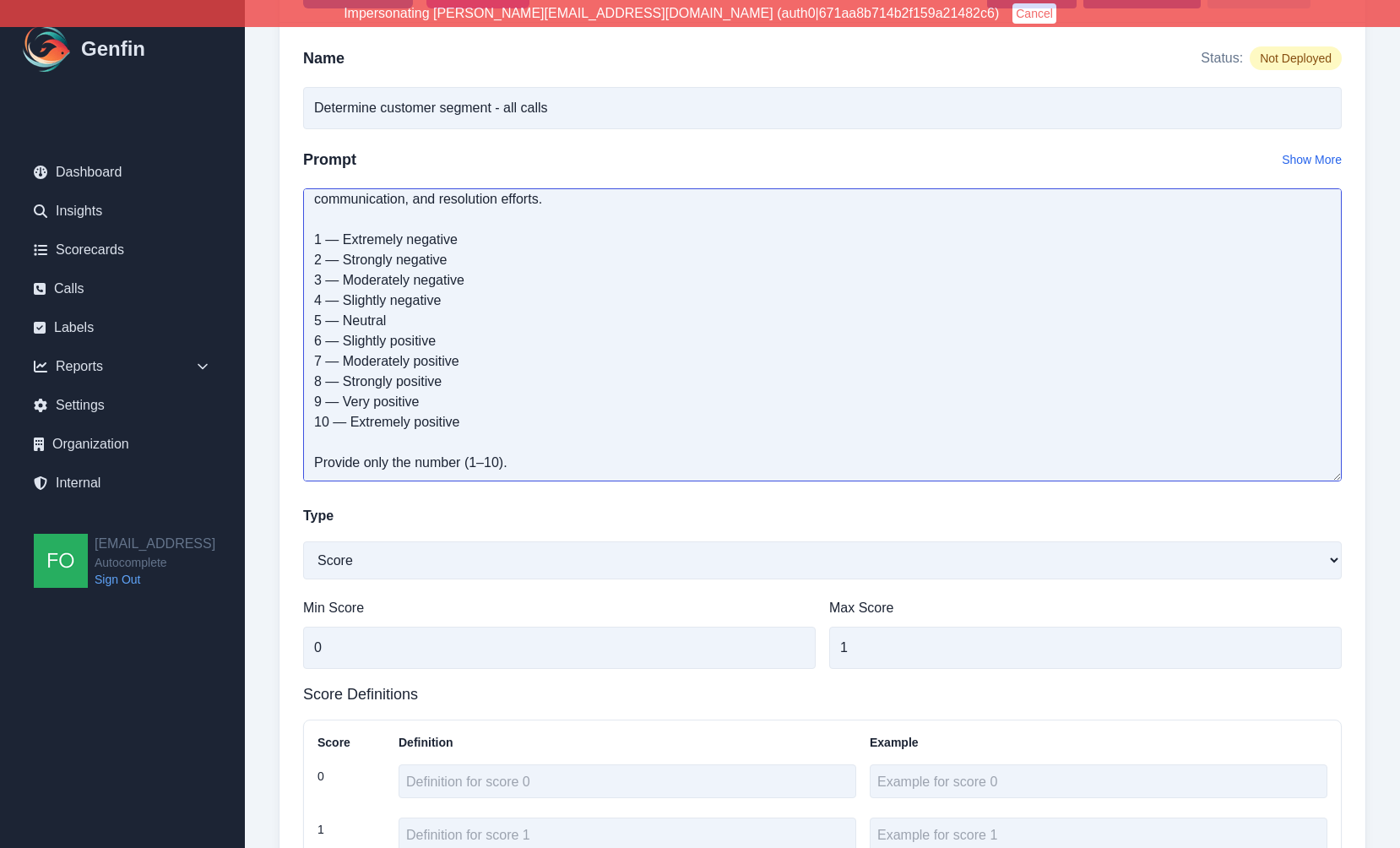
scroll to position [35, 0]
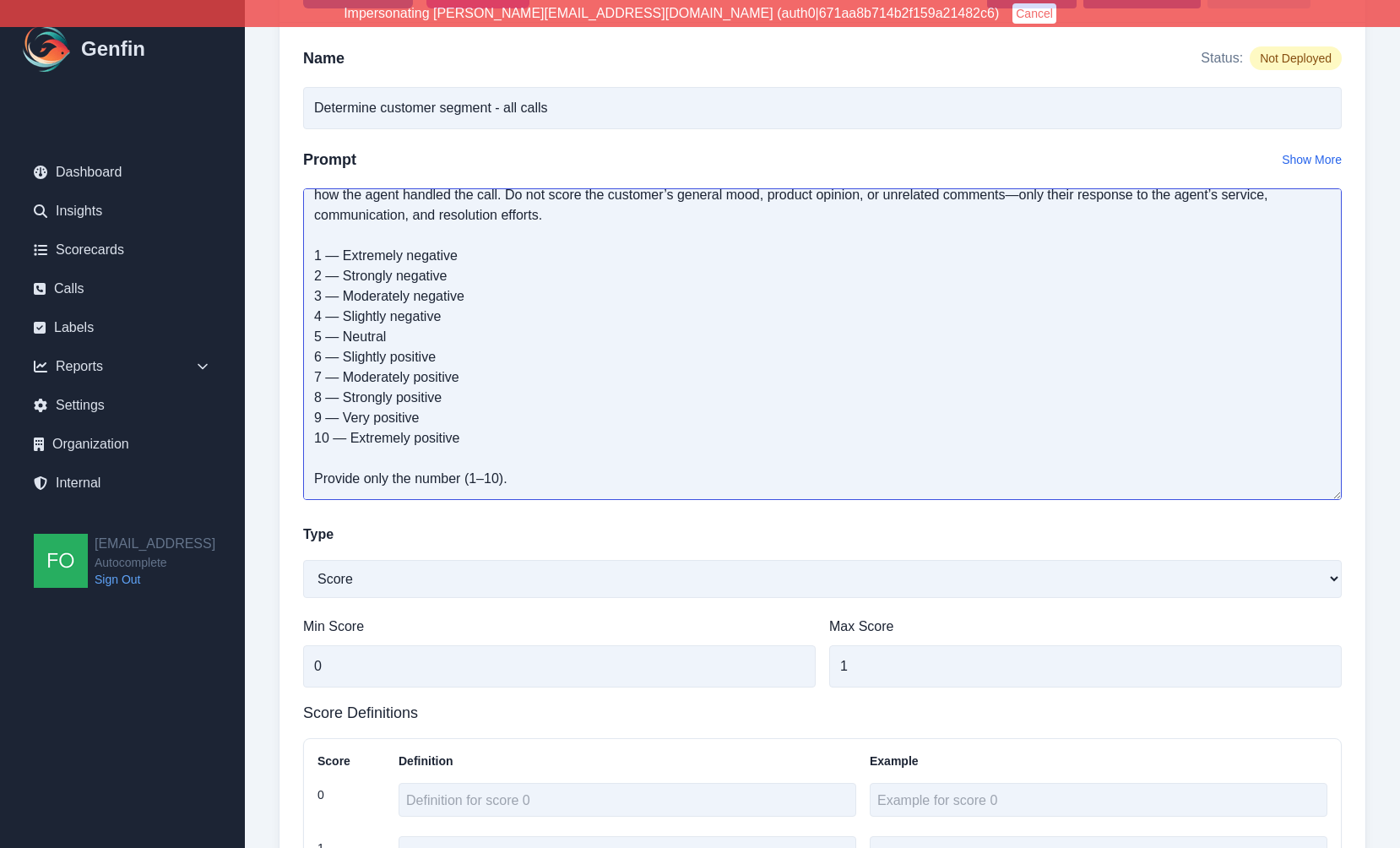
drag, startPoint x: 1340, startPoint y: 285, endPoint x: 1373, endPoint y: 494, distance: 211.6
click at [1373, 494] on div "Sentiment Analysis / Determine customer segment - all calls Determine customer …" at bounding box center [823, 453] width 1156 height 1333
click at [551, 477] on textarea "You are an expert conversation analyst. Review the transcript of a customer cal…" at bounding box center [822, 344] width 1039 height 312
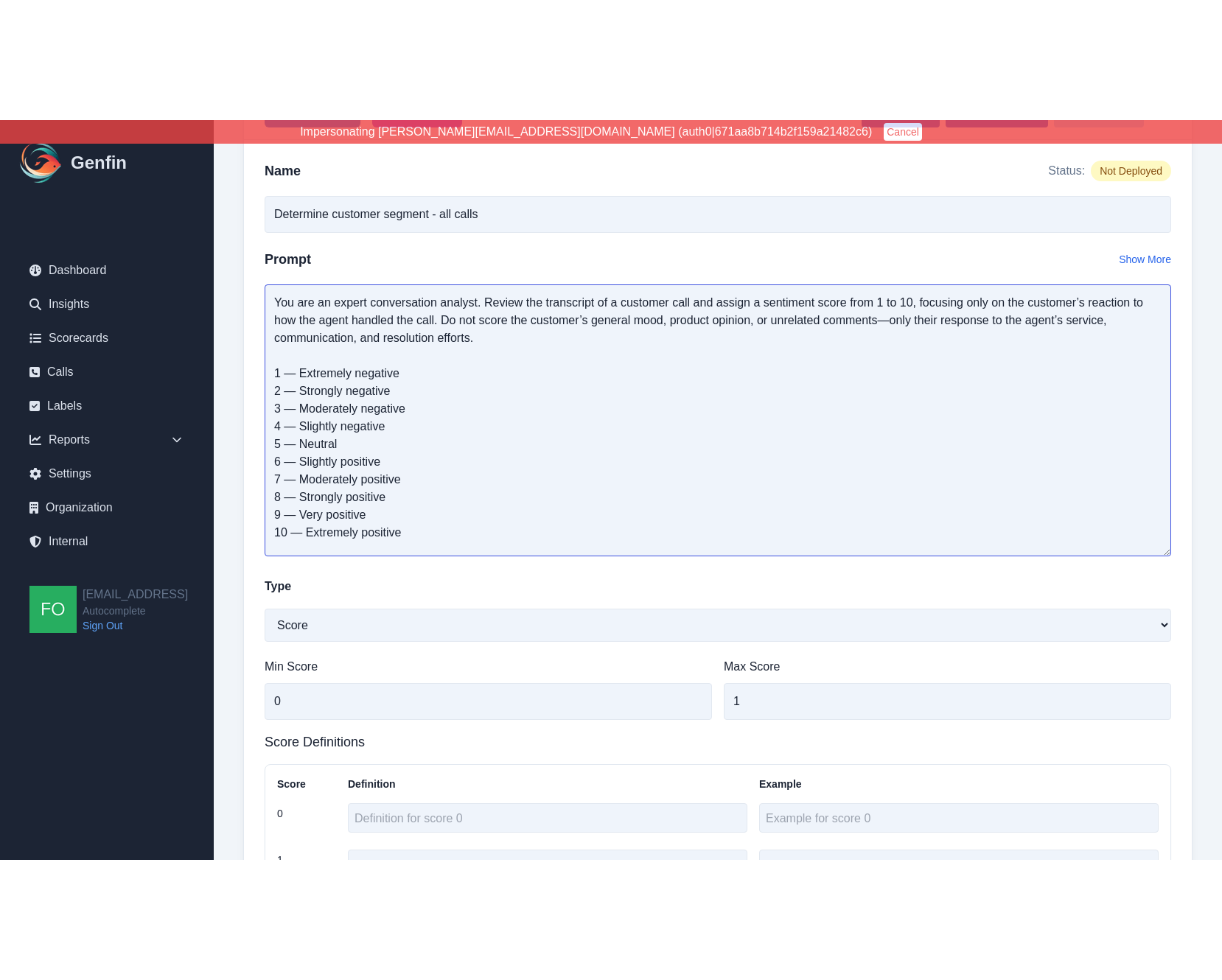
scroll to position [0, 0]
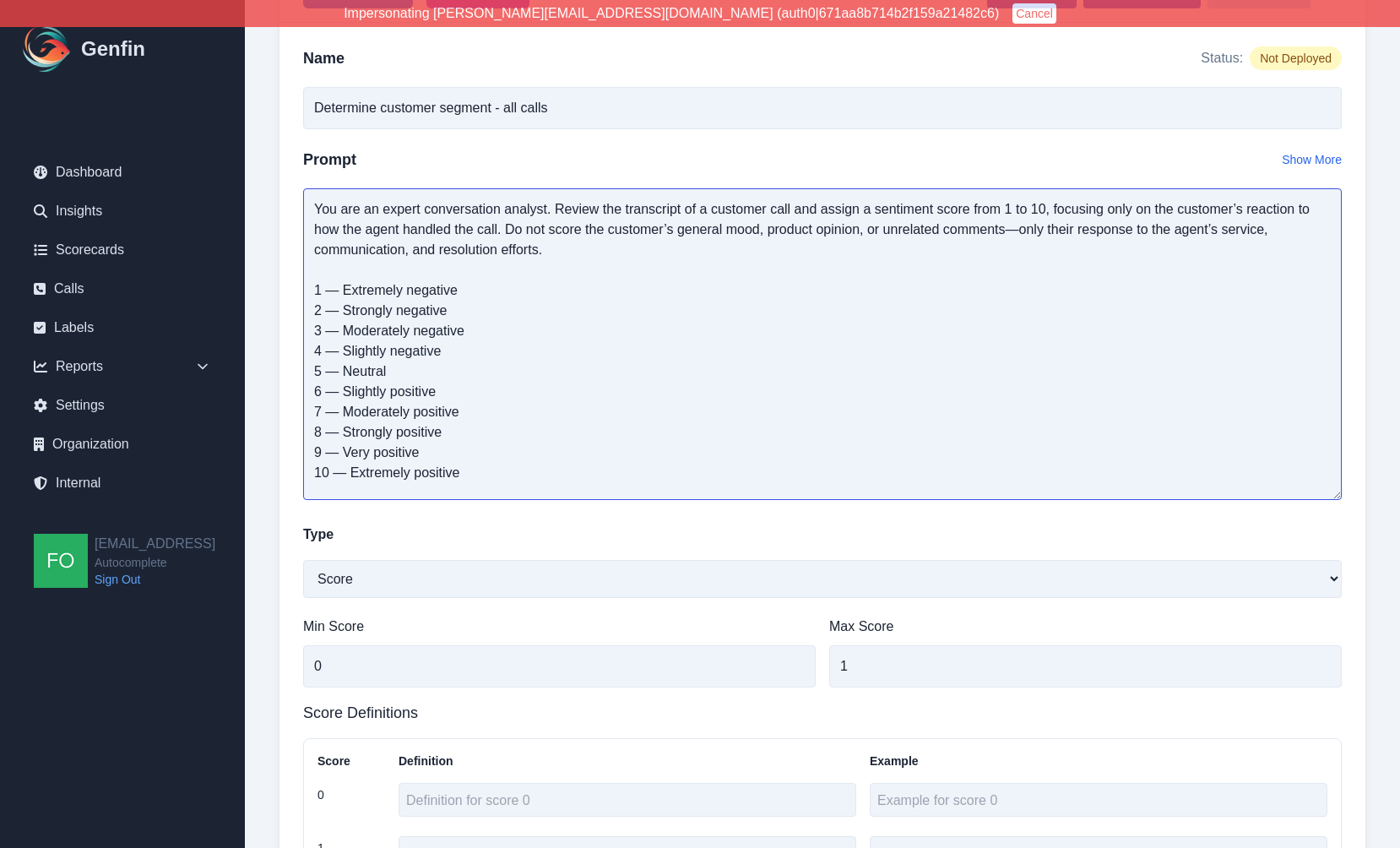
type textarea "You are an expert conversation analyst. Review the transcript of a customer cal…"
drag, startPoint x: 455, startPoint y: 682, endPoint x: 269, endPoint y: 657, distance: 187.7
click at [261, 658] on div "Sentiment Analysis / Determine customer segment - all calls Determine customer …" at bounding box center [823, 453] width 1156 height 1333
type input "1"
click at [912, 681] on input "1" at bounding box center [1085, 666] width 512 height 42
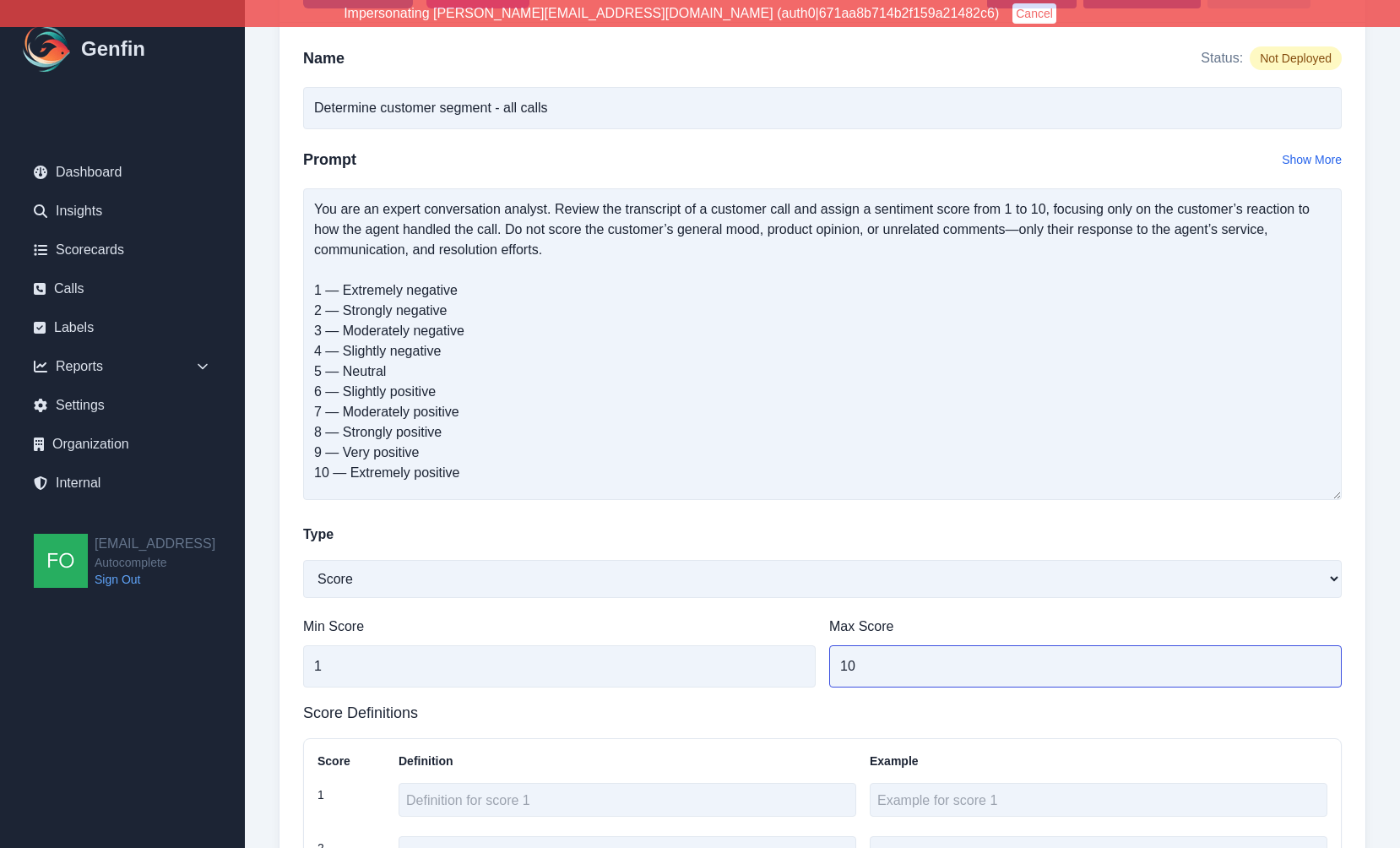
type input "10"
click at [378, 265] on textarea "You are an expert conversation analyst. Review the transcript of a customer cal…" at bounding box center [822, 344] width 1039 height 312
drag, startPoint x: 345, startPoint y: 290, endPoint x: 464, endPoint y: 291, distance: 119.0
click at [464, 291] on textarea "You are an expert conversation analyst. Review the transcript of a customer cal…" at bounding box center [822, 344] width 1039 height 312
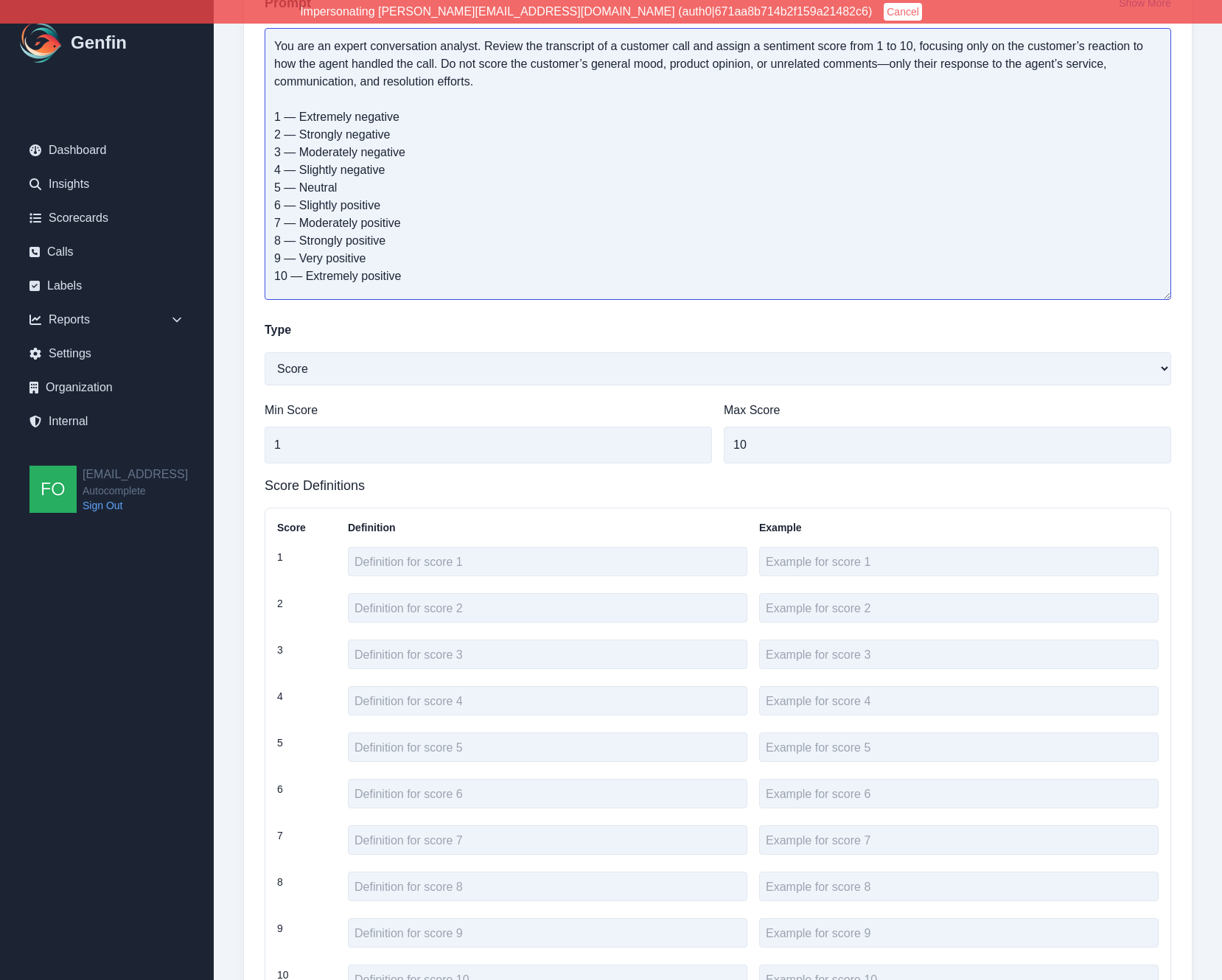
scroll to position [320, 0]
click at [421, 569] on textarea at bounding box center [548, 564] width 399 height 30
paste textarea "Extremely negative"
type textarea "Extremely negative"
drag, startPoint x: 392, startPoint y: 139, endPoint x: 299, endPoint y: 141, distance: 93.0
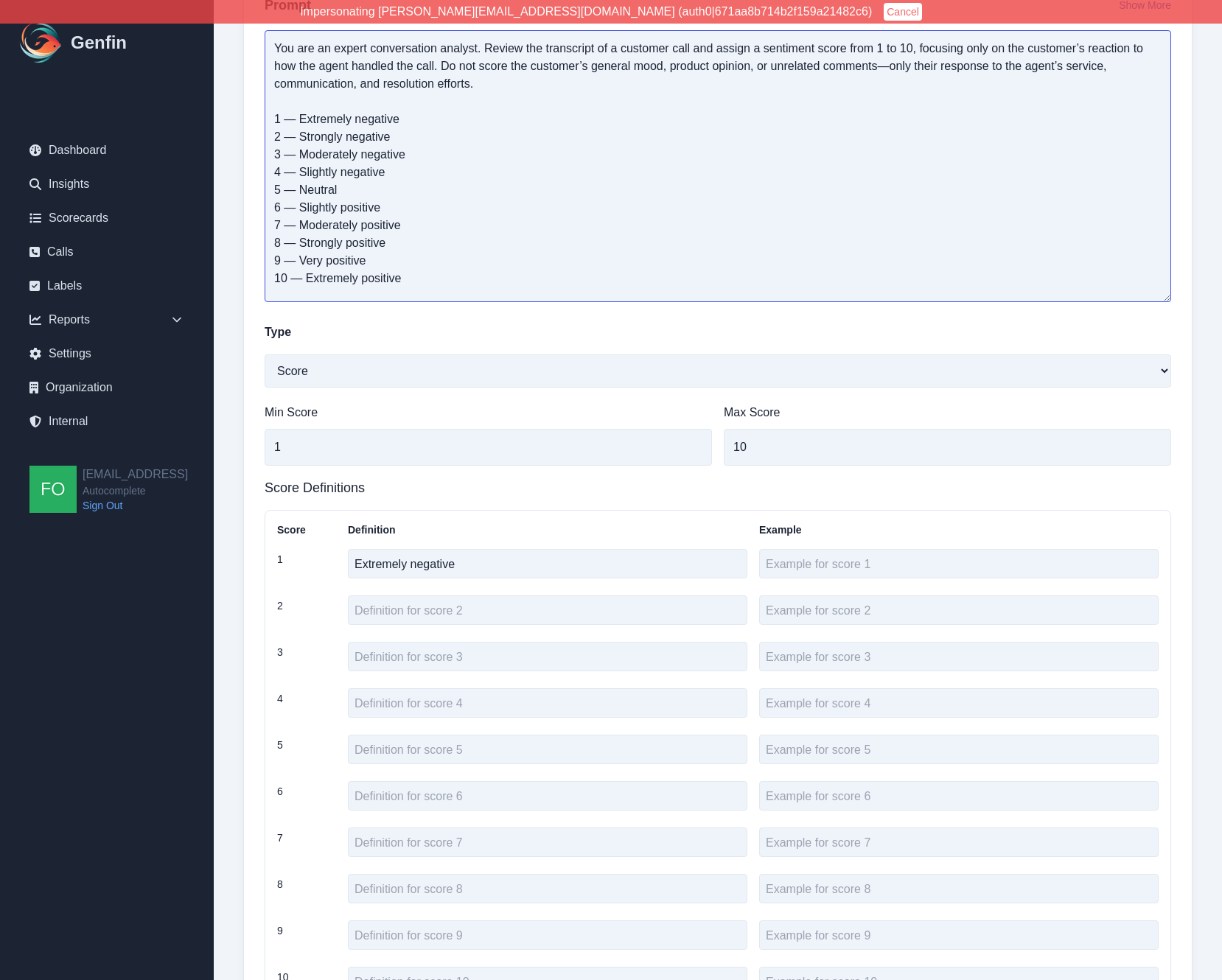
click at [299, 141] on textarea "You are an expert conversation analyst. Review the transcript of a customer cal…" at bounding box center [717, 166] width 907 height 272
click at [425, 597] on textarea at bounding box center [548, 610] width 399 height 30
paste textarea "Strongly negative"
type textarea "Strongly negative"
drag, startPoint x: 407, startPoint y: 153, endPoint x: 301, endPoint y: 160, distance: 106.2
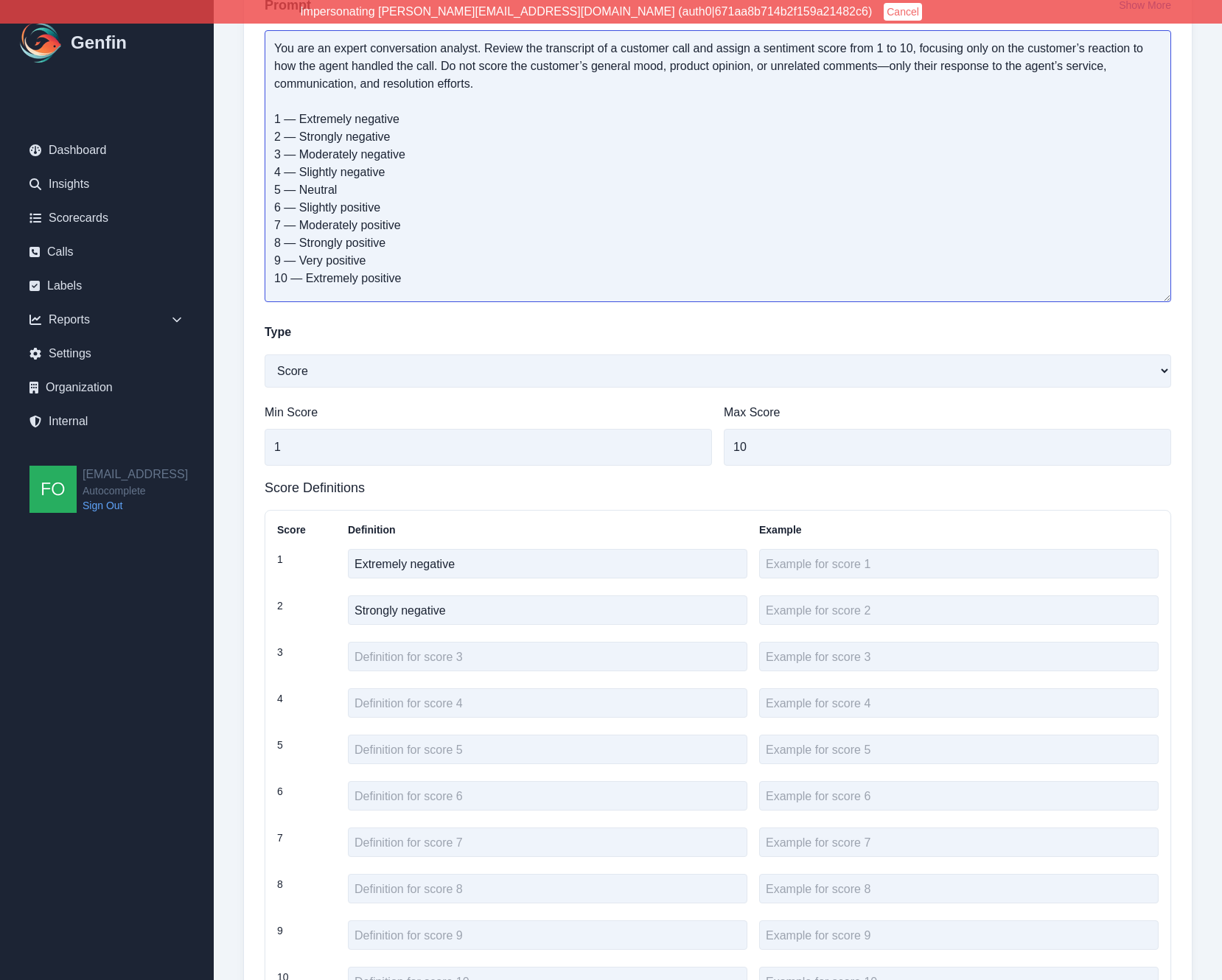
click at [301, 160] on textarea "You are an expert conversation analyst. Review the transcript of a customer cal…" at bounding box center [717, 166] width 907 height 272
click at [397, 656] on textarea at bounding box center [548, 657] width 399 height 30
paste textarea "Moderately negative"
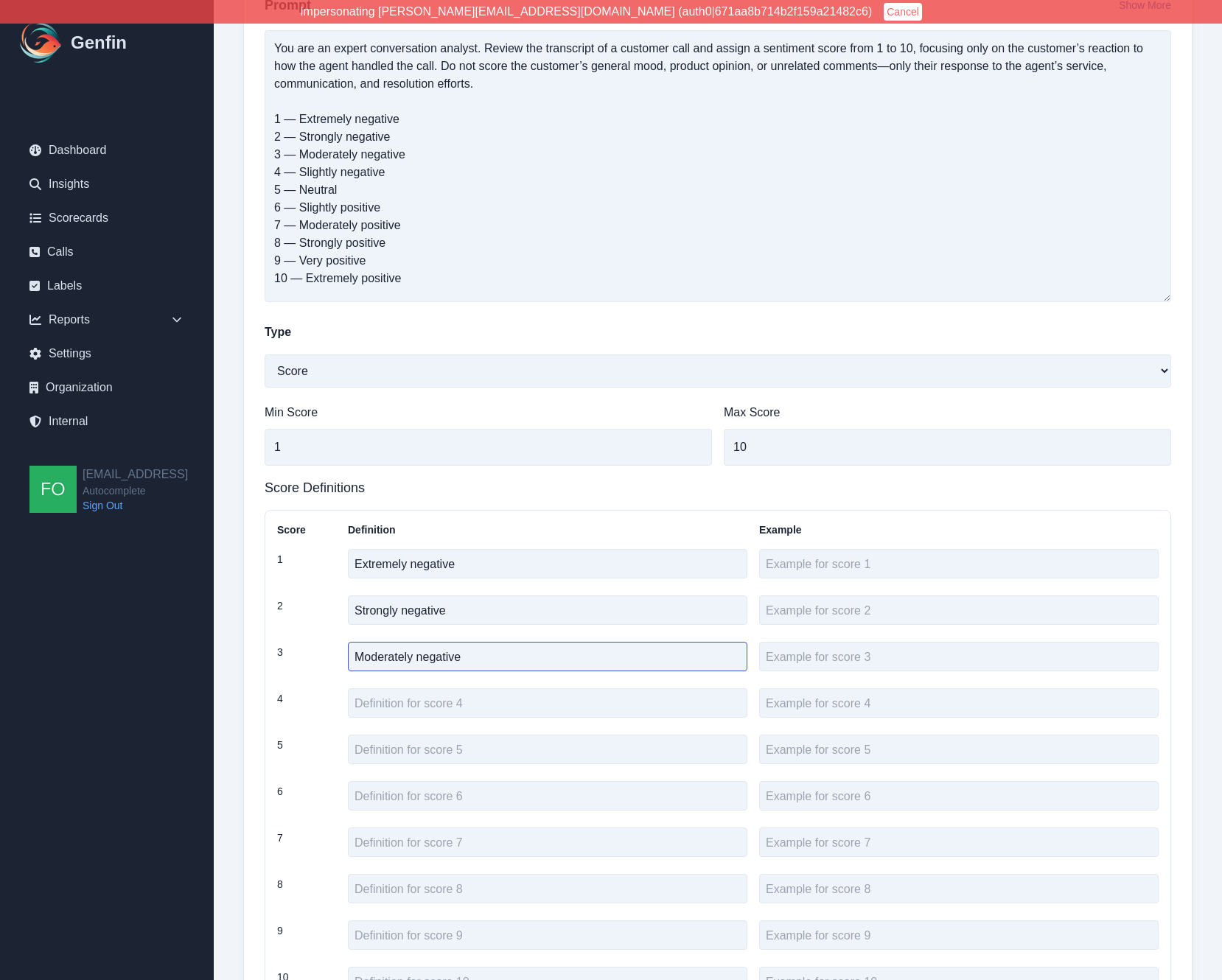
type textarea "Moderately negative"
drag, startPoint x: 387, startPoint y: 173, endPoint x: 299, endPoint y: 174, distance: 88.0
click at [299, 174] on textarea "You are an expert conversation analyst. Review the transcript of a customer cal…" at bounding box center [717, 166] width 907 height 272
click at [416, 709] on textarea at bounding box center [548, 703] width 399 height 30
paste textarea "Slightly negative"
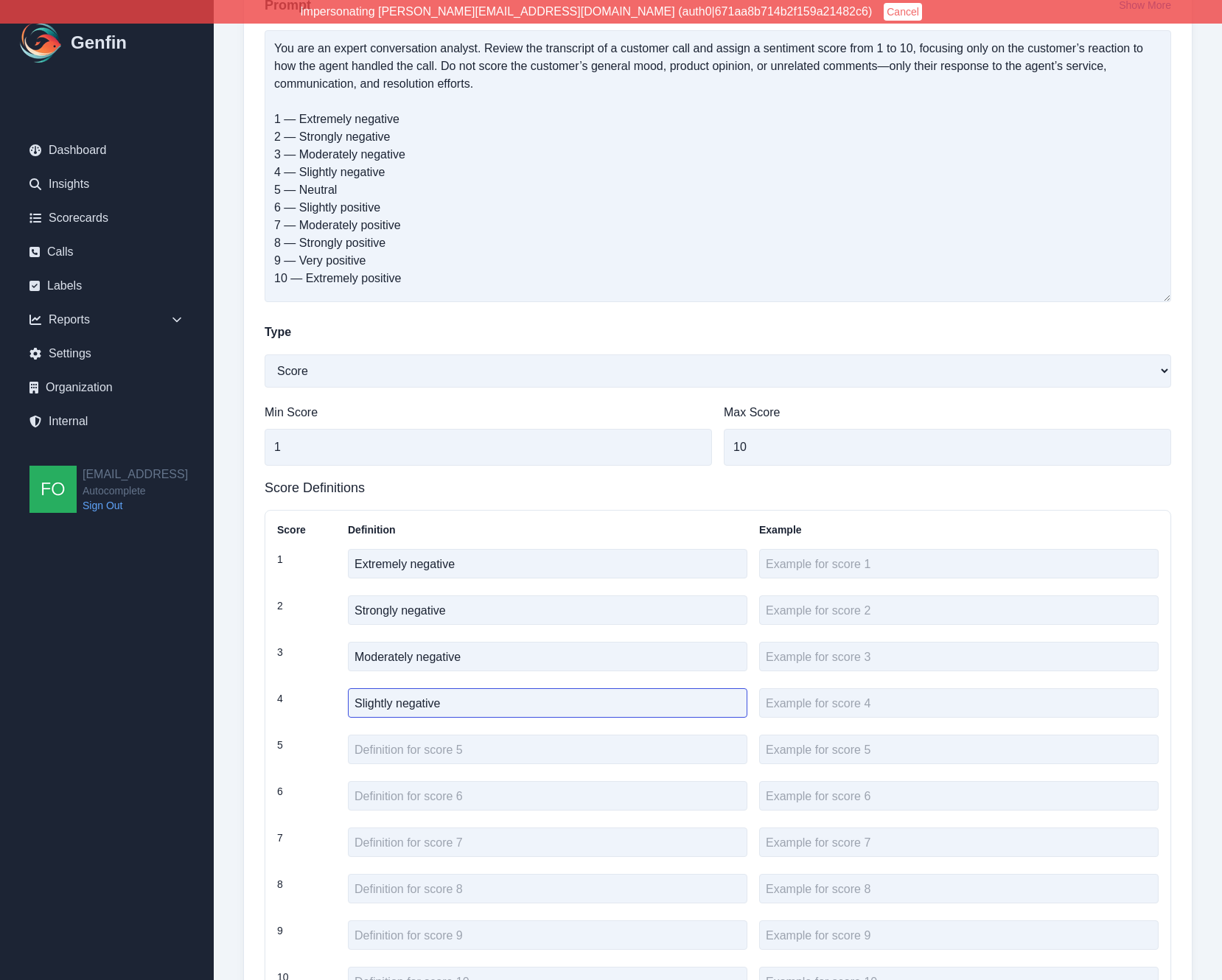
type textarea "Slightly negative"
click at [306, 188] on textarea "You are an expert conversation analyst. Review the transcript of a customer cal…" at bounding box center [717, 166] width 907 height 272
click at [426, 740] on textarea at bounding box center [548, 749] width 399 height 30
paste textarea "Neutral"
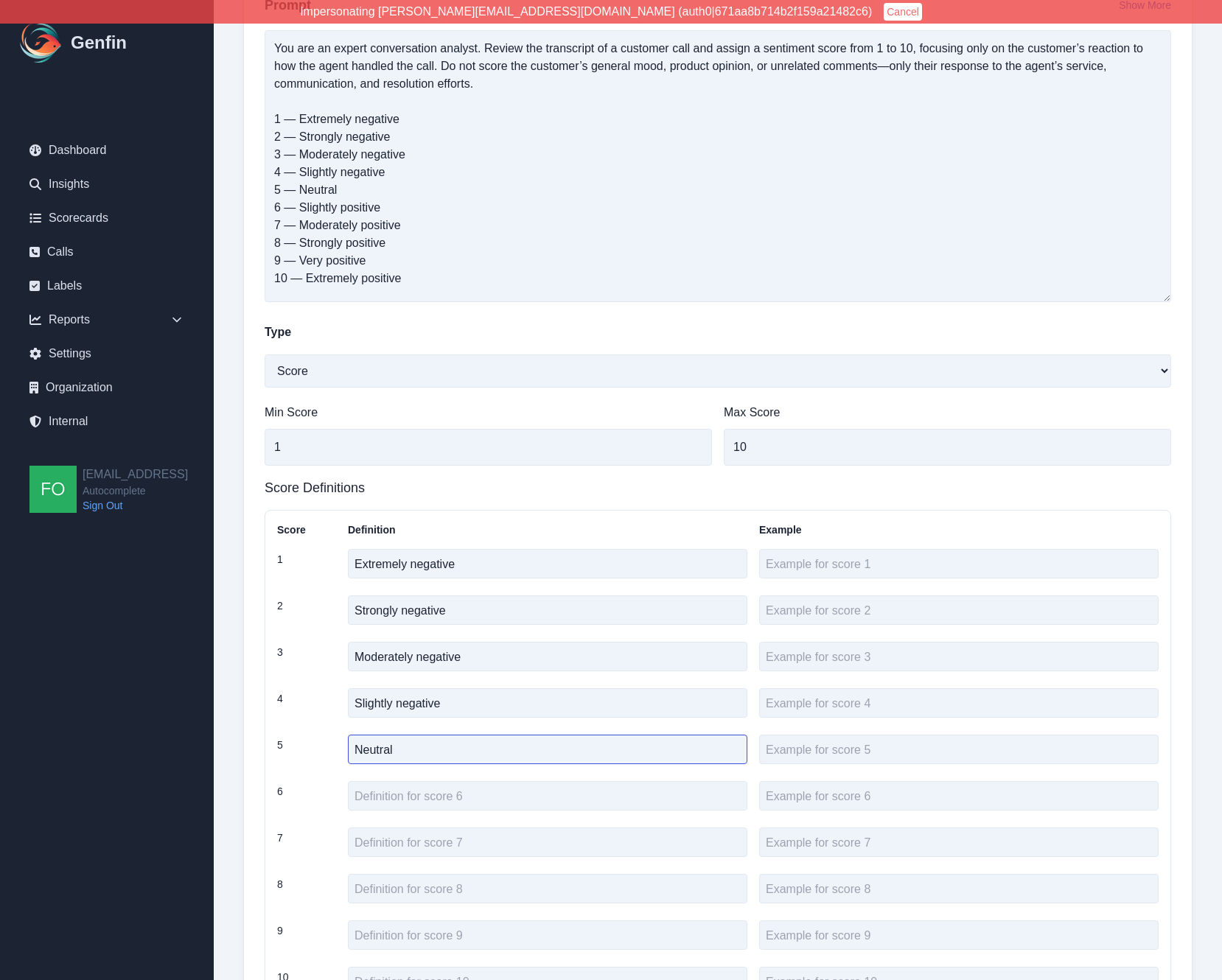
type textarea "Neutral"
drag, startPoint x: 371, startPoint y: 206, endPoint x: 301, endPoint y: 207, distance: 70.0
click at [301, 207] on textarea "You are an expert conversation analyst. Review the transcript of a customer cal…" at bounding box center [717, 166] width 907 height 272
click at [408, 740] on textarea at bounding box center [548, 796] width 399 height 30
paste textarea "Slightly positive"
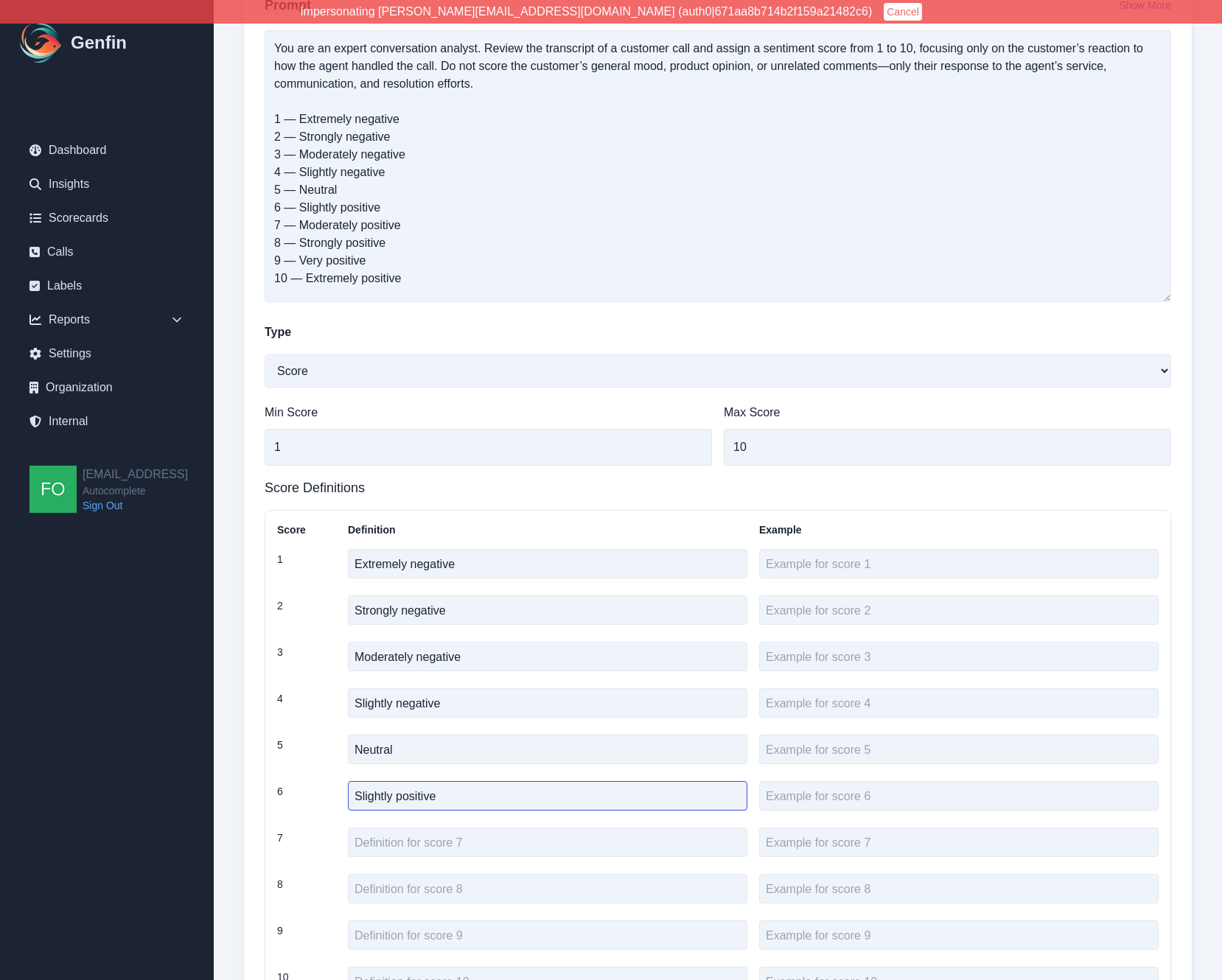
type textarea "Slightly positive"
drag, startPoint x: 397, startPoint y: 224, endPoint x: 301, endPoint y: 224, distance: 96.0
click at [301, 224] on textarea "You are an expert conversation analyst. Review the transcript of a customer cal…" at bounding box center [717, 166] width 907 height 272
click at [438, 740] on textarea at bounding box center [548, 842] width 399 height 30
paste textarea "Moderately positive"
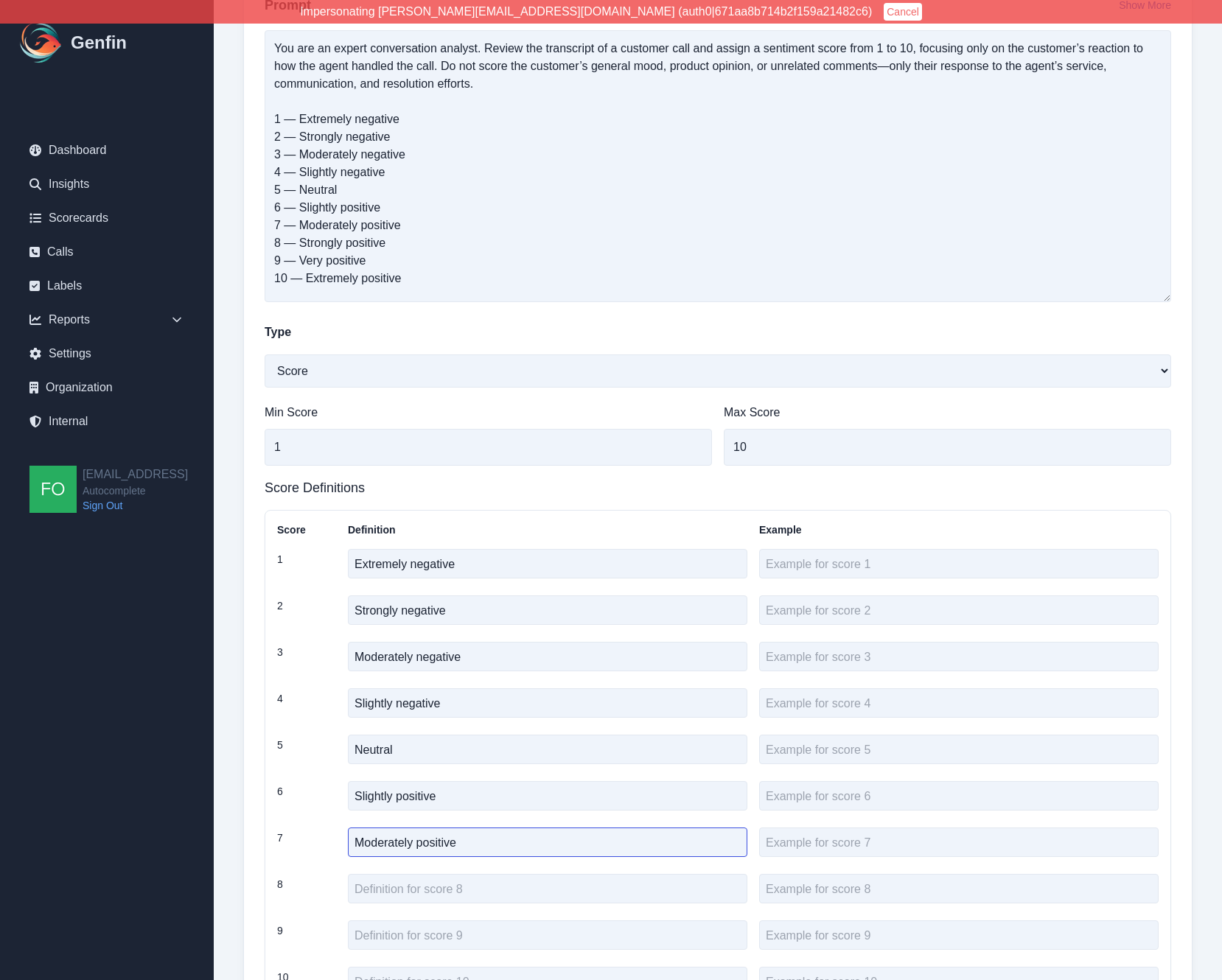
type textarea "Moderately positive"
drag, startPoint x: 383, startPoint y: 240, endPoint x: 303, endPoint y: 244, distance: 80.1
click at [303, 244] on textarea "You are an expert conversation analyst. Review the transcript of a customer cal…" at bounding box center [717, 166] width 907 height 272
click at [399, 740] on textarea at bounding box center [548, 889] width 399 height 30
paste textarea "Strongly positive"
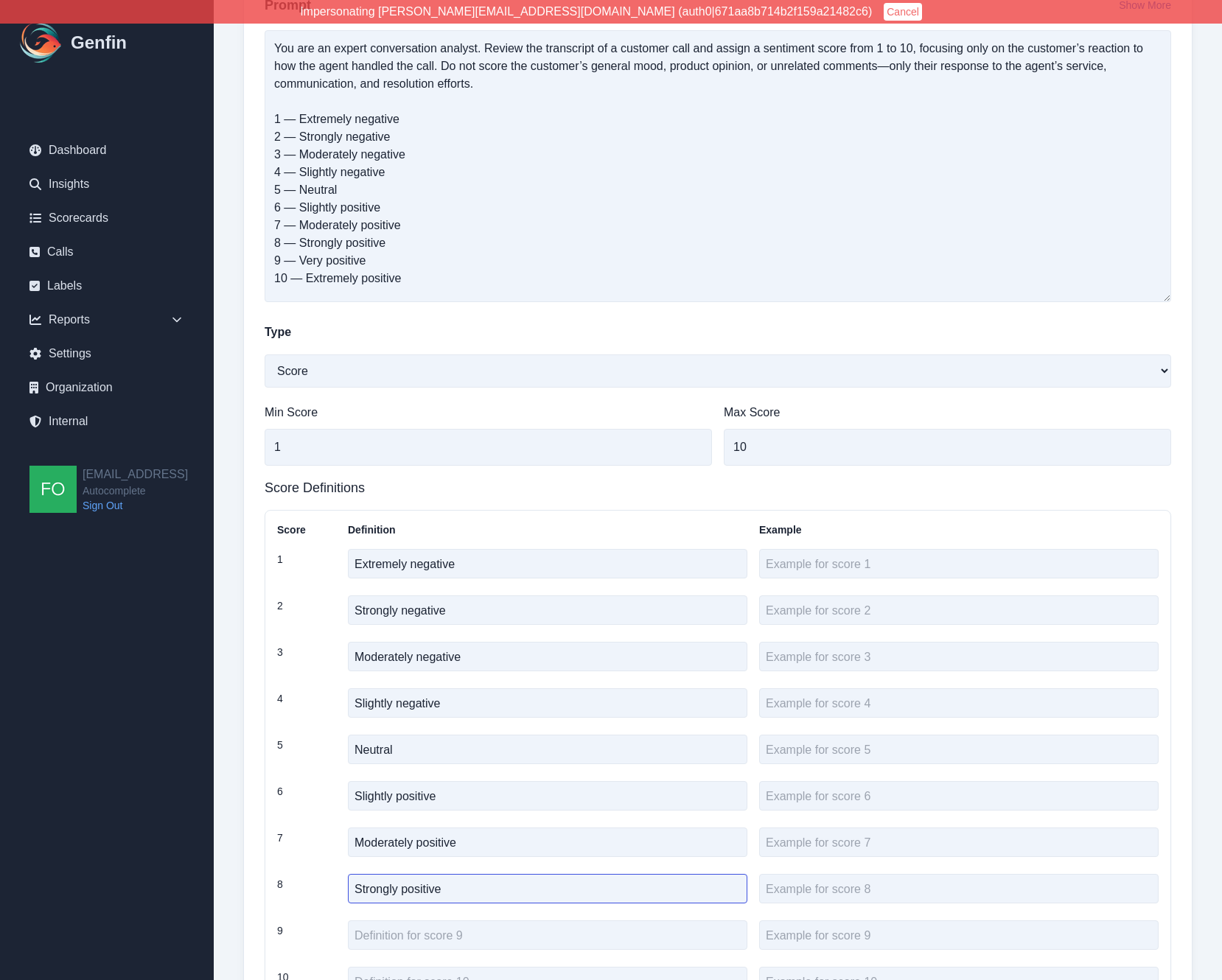
type textarea "Strongly positive"
drag, startPoint x: 361, startPoint y: 257, endPoint x: 297, endPoint y: 253, distance: 64.1
click at [297, 253] on textarea "You are an expert conversation analyst. Review the transcript of a customer cal…" at bounding box center [717, 166] width 907 height 272
click at [298, 254] on textarea "You are an expert conversation analyst. Review the transcript of a customer cal…" at bounding box center [717, 166] width 907 height 272
drag, startPoint x: 300, startPoint y: 256, endPoint x: 369, endPoint y: 261, distance: 69.2
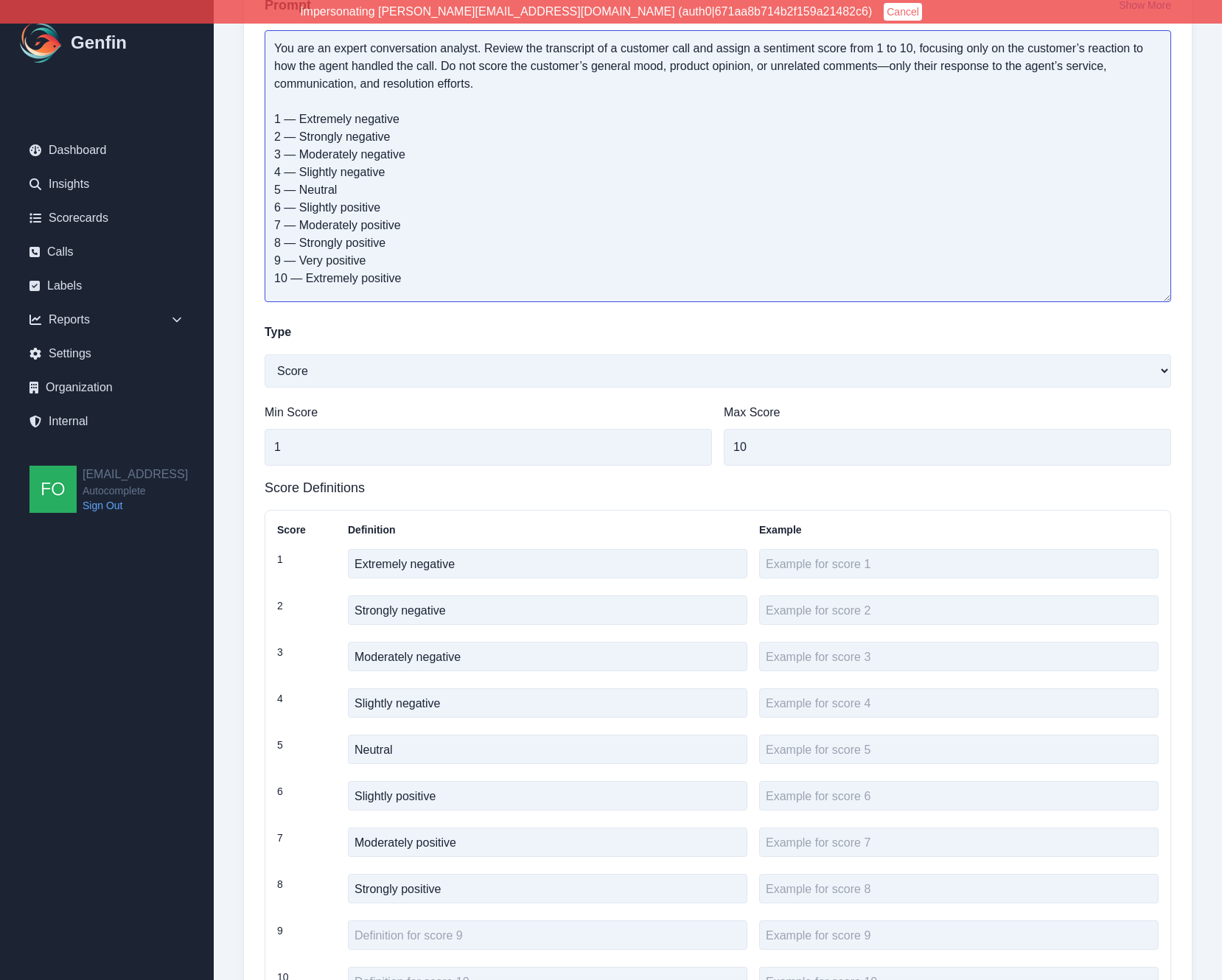
click at [369, 261] on textarea "You are an expert conversation analyst. Review the transcript of a customer cal…" at bounding box center [717, 166] width 907 height 272
click at [429, 740] on textarea at bounding box center [548, 935] width 399 height 30
paste textarea "Very positive"
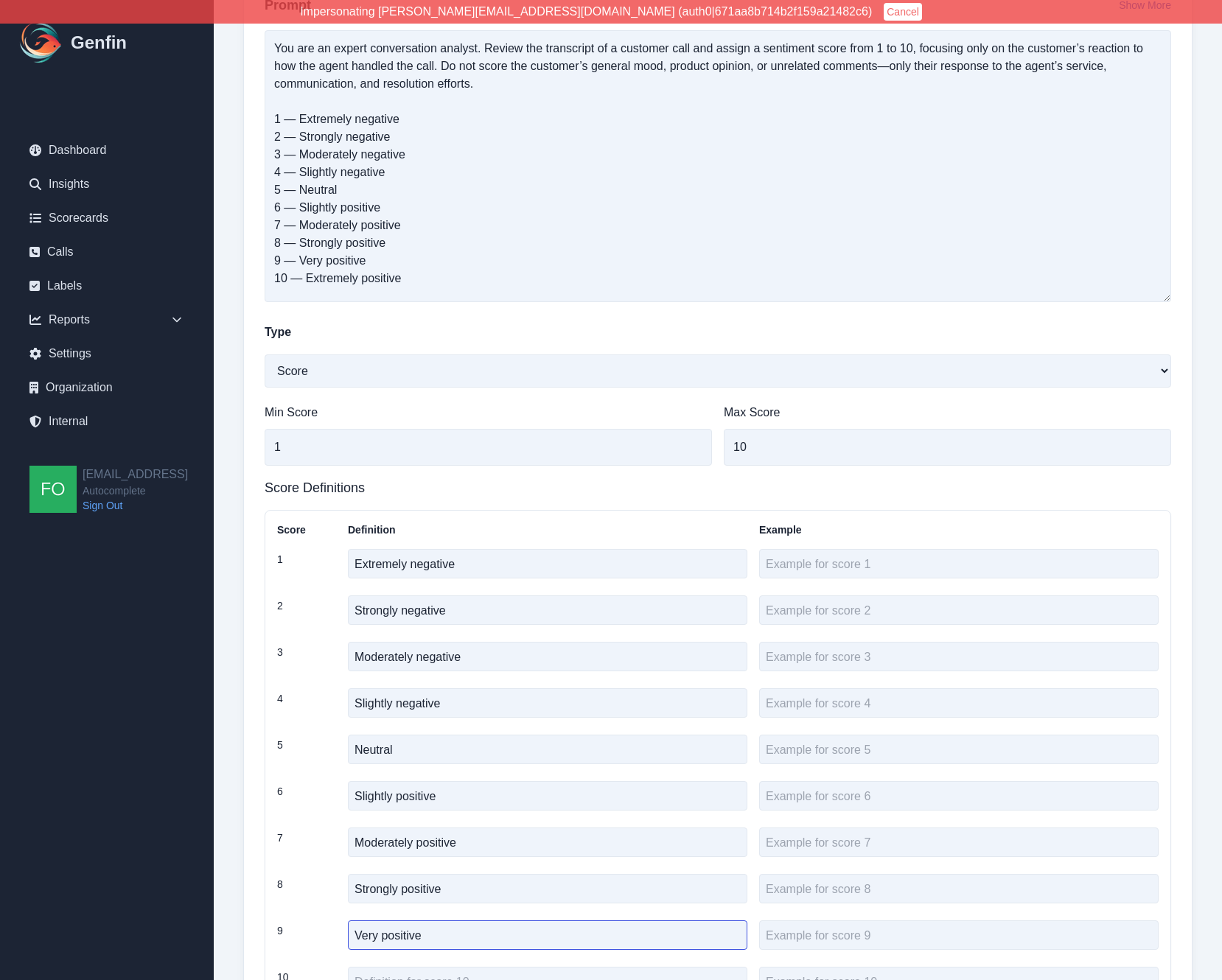
type textarea "Very positive"
drag, startPoint x: 407, startPoint y: 281, endPoint x: 308, endPoint y: 280, distance: 99.0
click at [308, 280] on textarea "You are an expert conversation analyst. Review the transcript of a customer cal…" at bounding box center [717, 166] width 907 height 272
paste textarea "Ver"
type textarea "You are an expert conversation analyst. Review the transcript of a customer cal…"
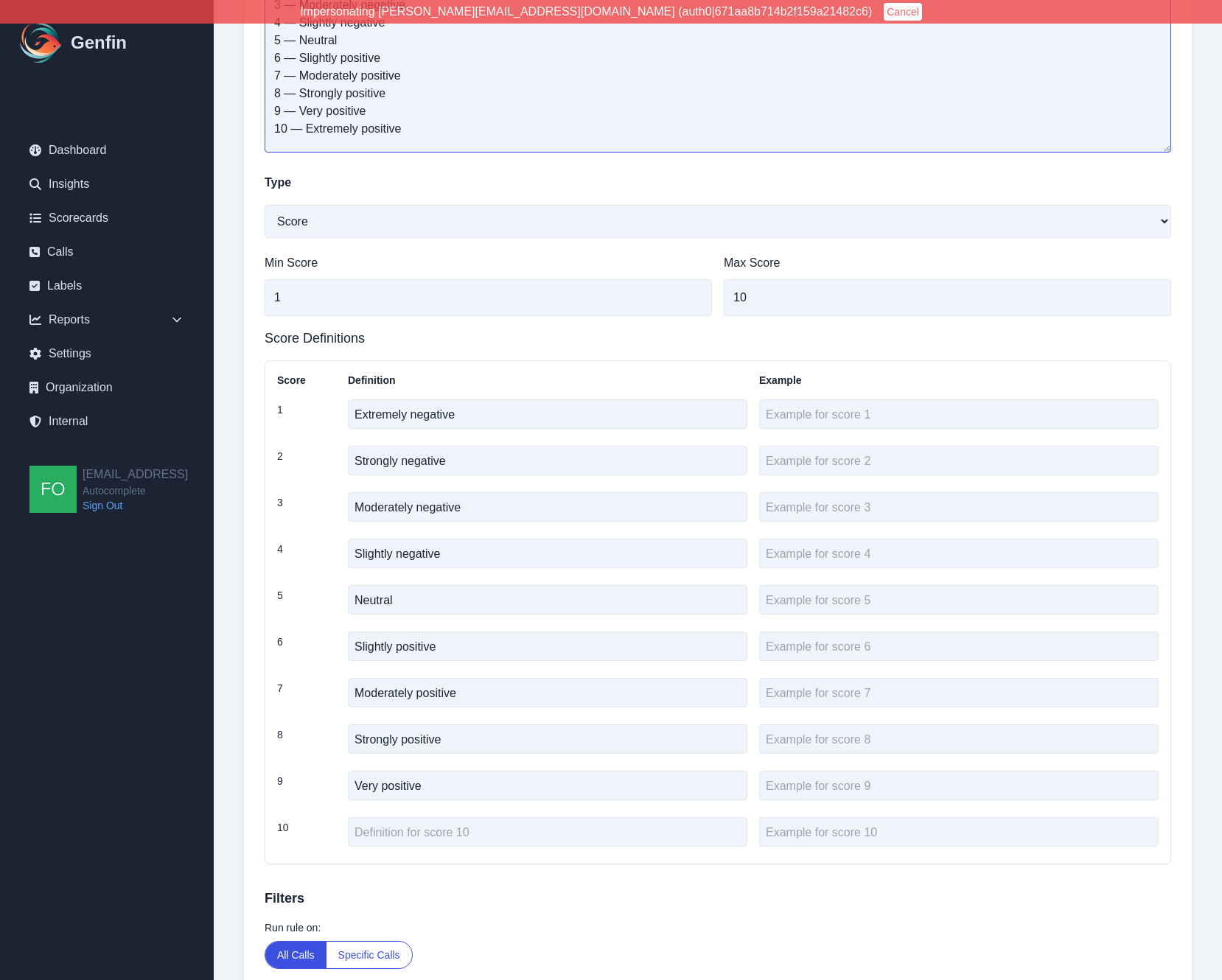
scroll to position [511, 0]
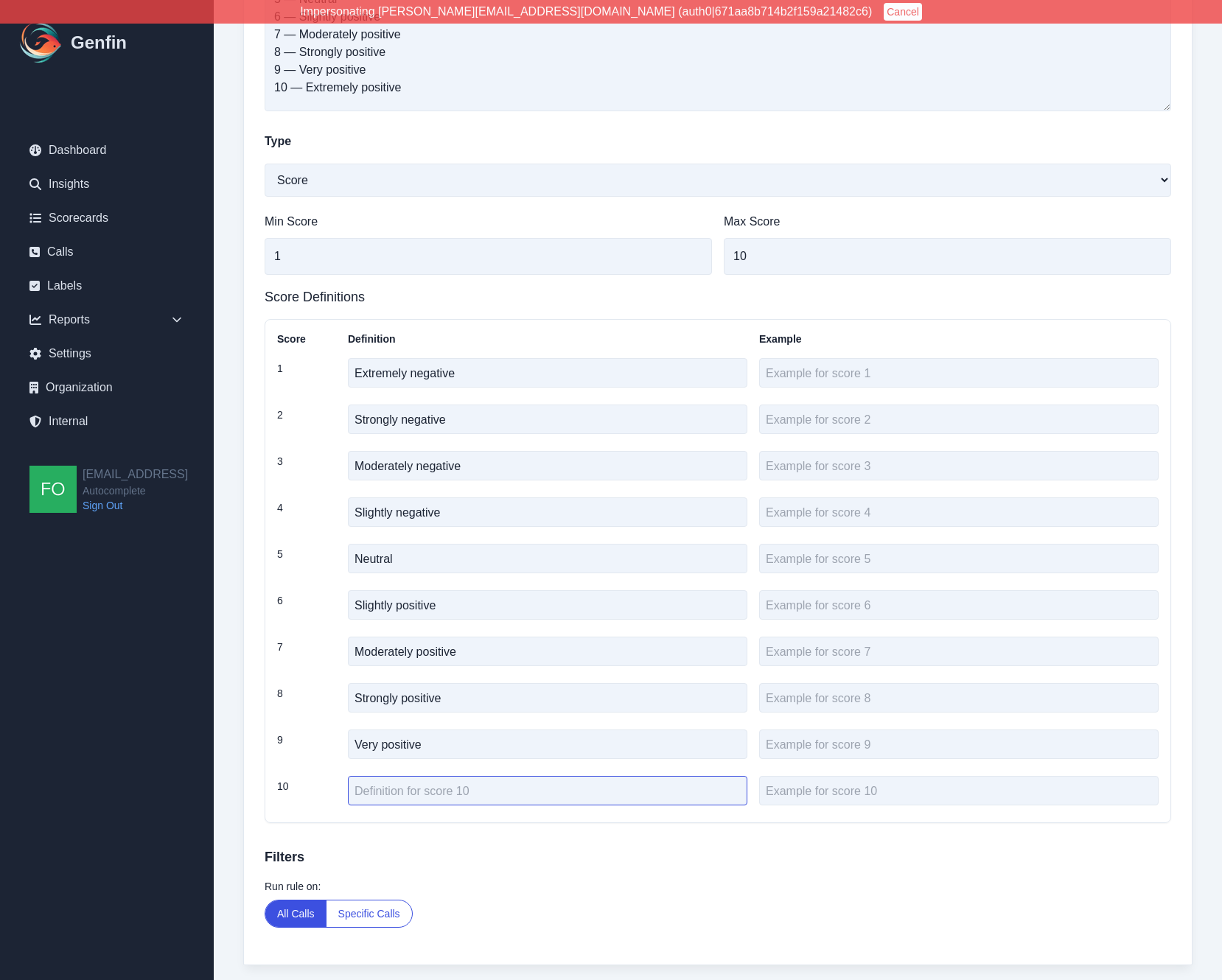
click at [407, 740] on textarea at bounding box center [548, 791] width 399 height 30
paste textarea "Extremely positive"
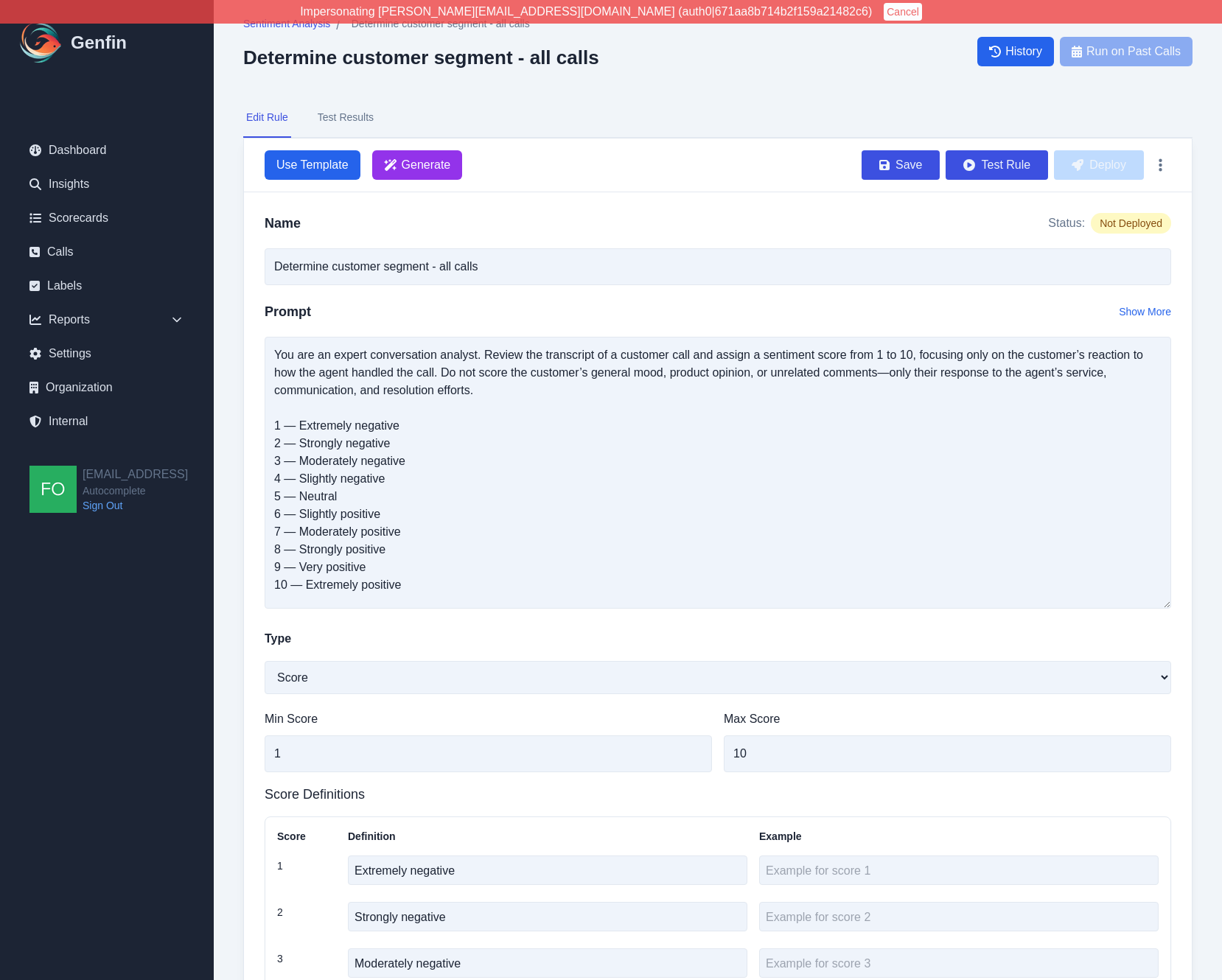
scroll to position [5, 0]
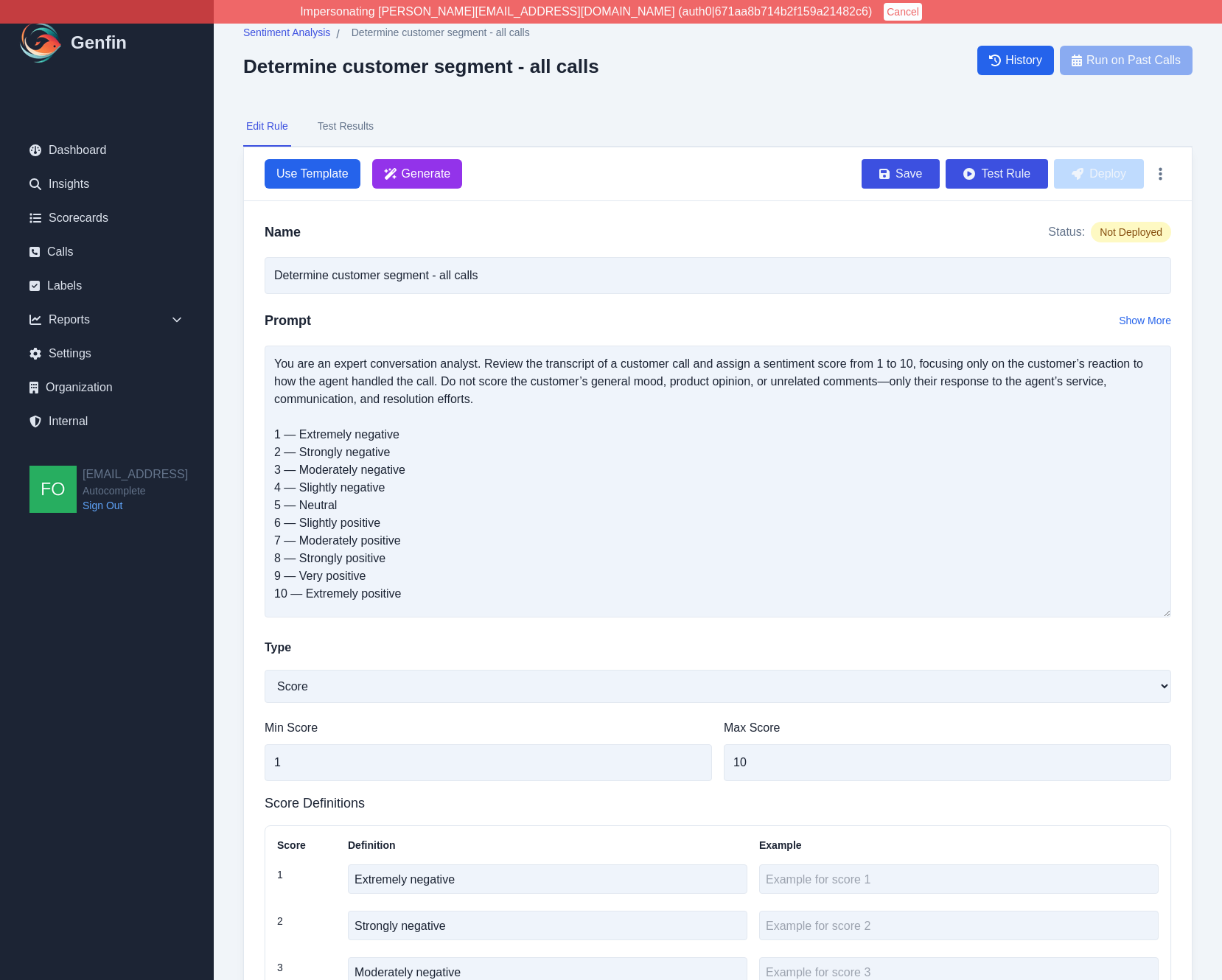
type textarea "Extremely positive"
drag, startPoint x: 433, startPoint y: 596, endPoint x: 245, endPoint y: 426, distance: 253.5
click at [245, 426] on div "Name Status: Not Deployed Determine customer segment - all calls Prompt Show Mo…" at bounding box center [717, 836] width 948 height 1270
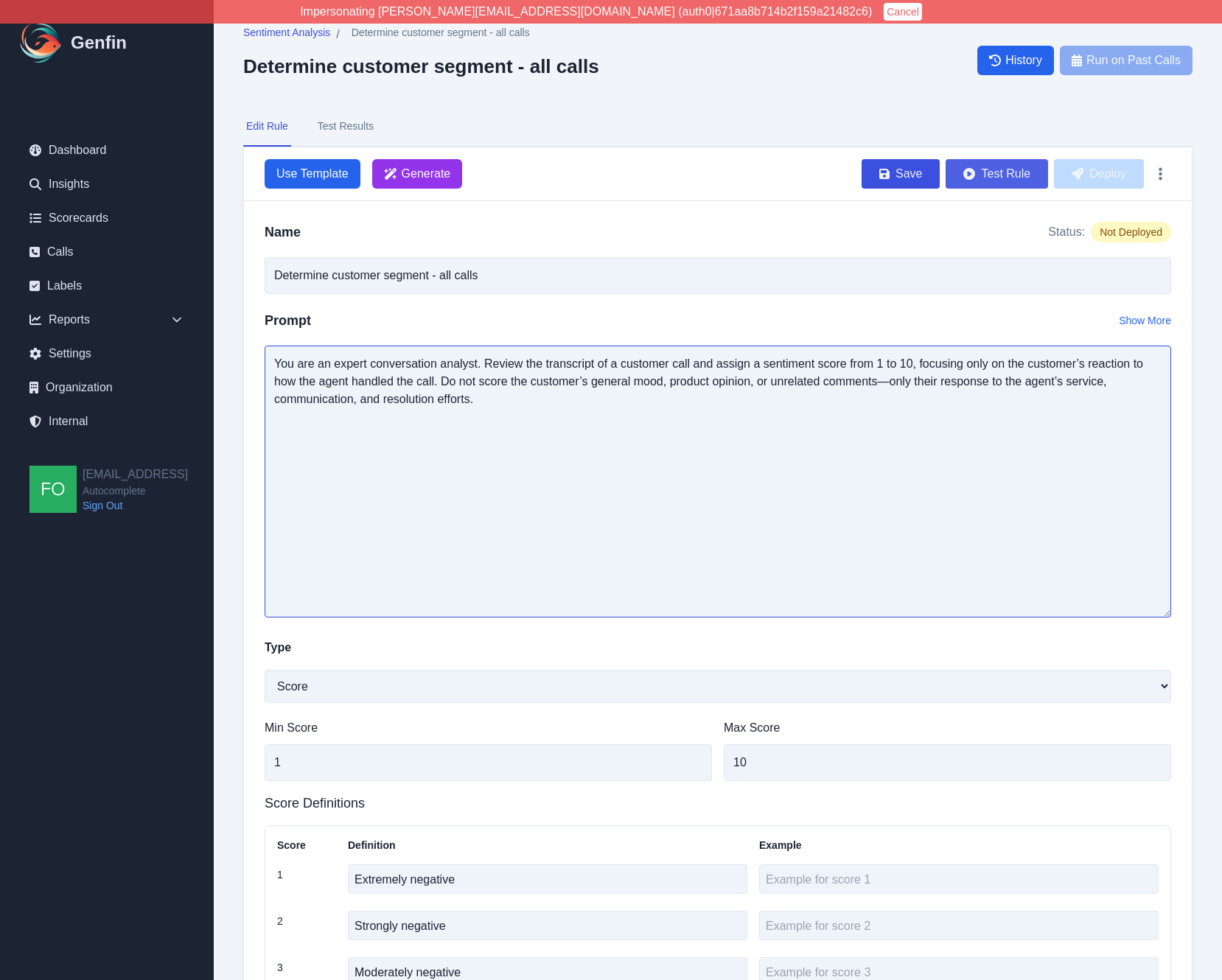
type textarea "You are an expert conversation analyst. Review the transcript of a customer cal…"
click at [998, 169] on button "Test Rule" at bounding box center [997, 173] width 102 height 30
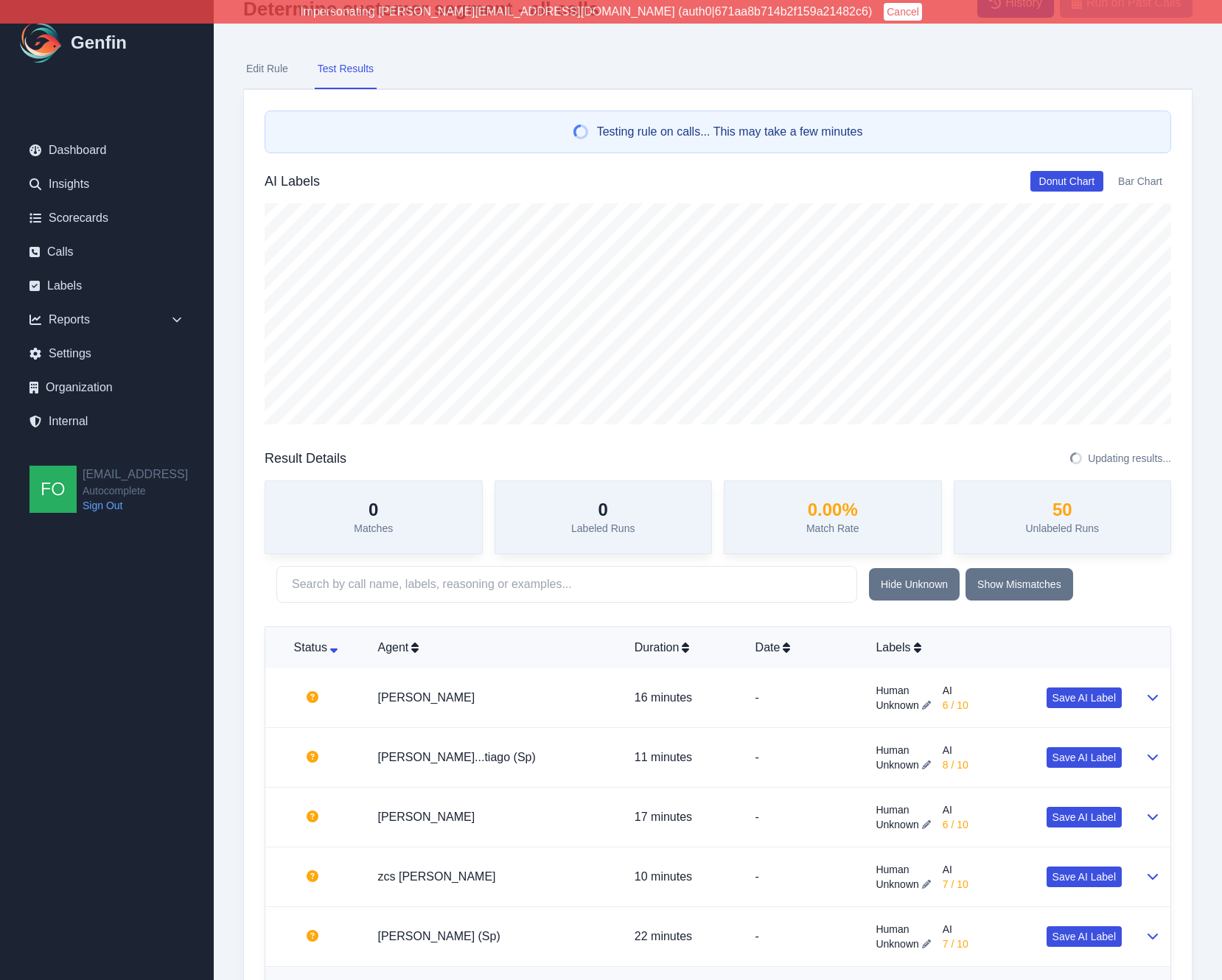
scroll to position [0, 0]
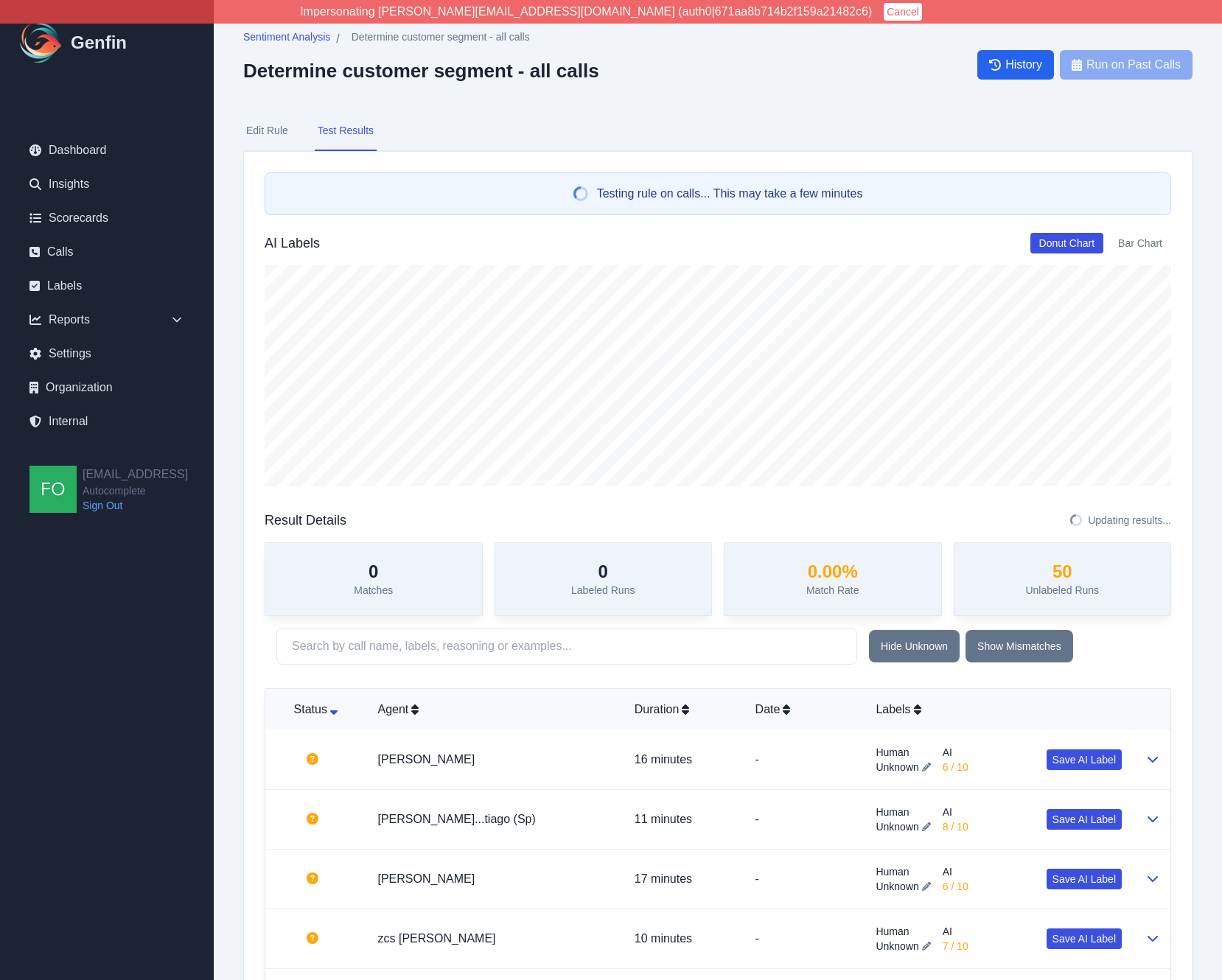
click at [275, 131] on button "Edit Rule" at bounding box center [268, 131] width 48 height 40
select select "Score"
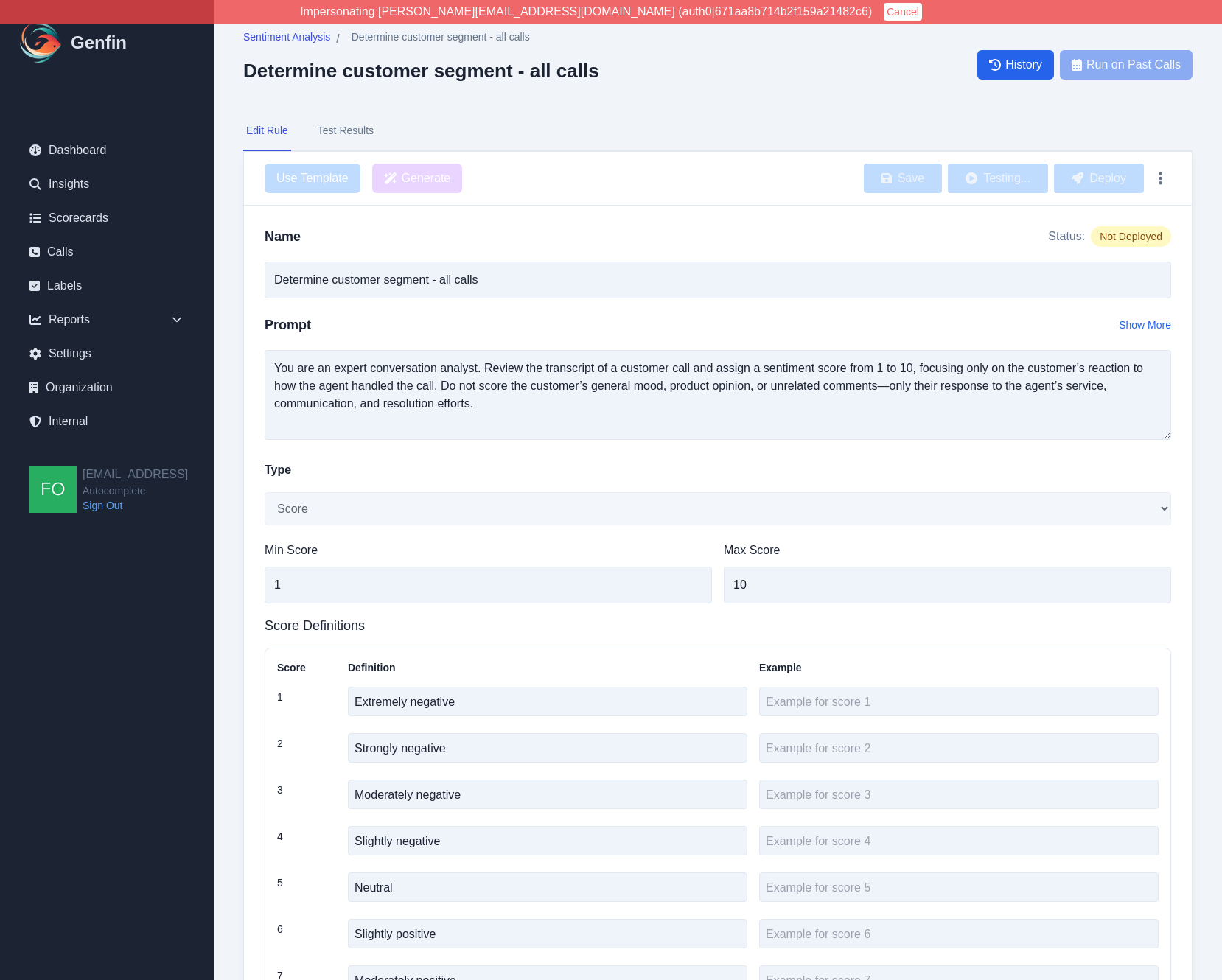
click at [359, 131] on button "Test Results" at bounding box center [346, 131] width 62 height 40
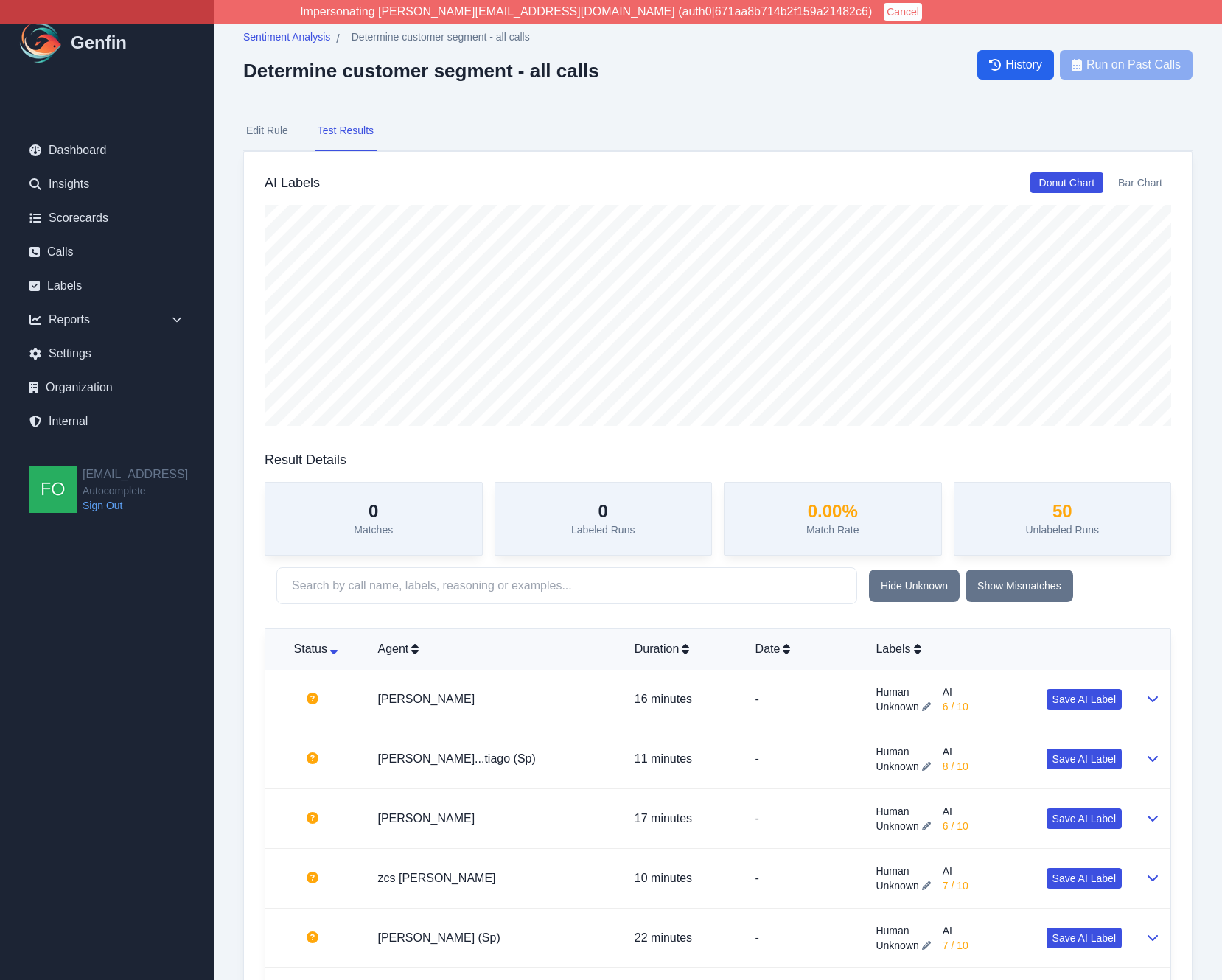
click at [269, 134] on button "Edit Rule" at bounding box center [268, 131] width 48 height 40
select select "Score"
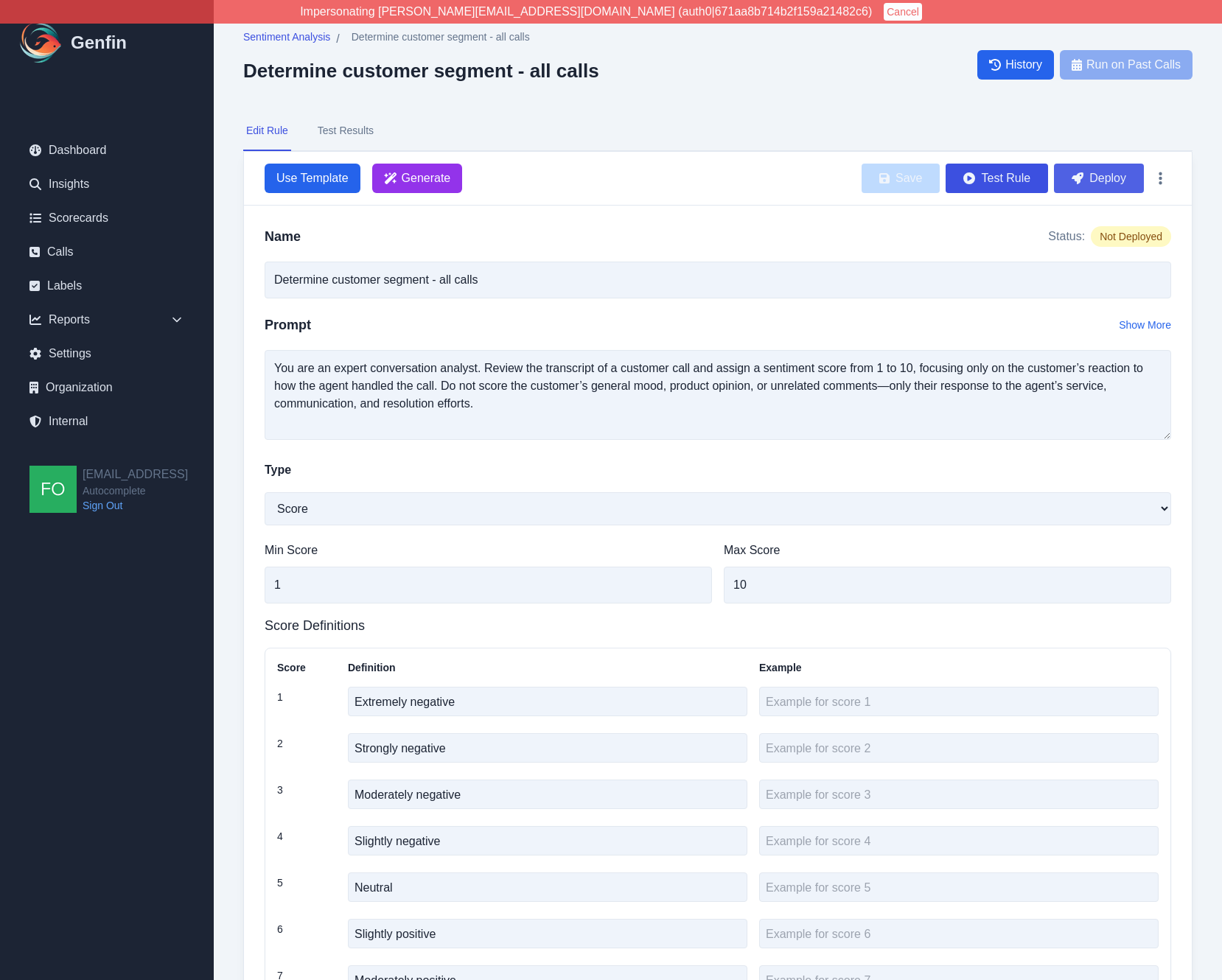
click at [1099, 175] on button "Deploy" at bounding box center [1099, 178] width 90 height 30
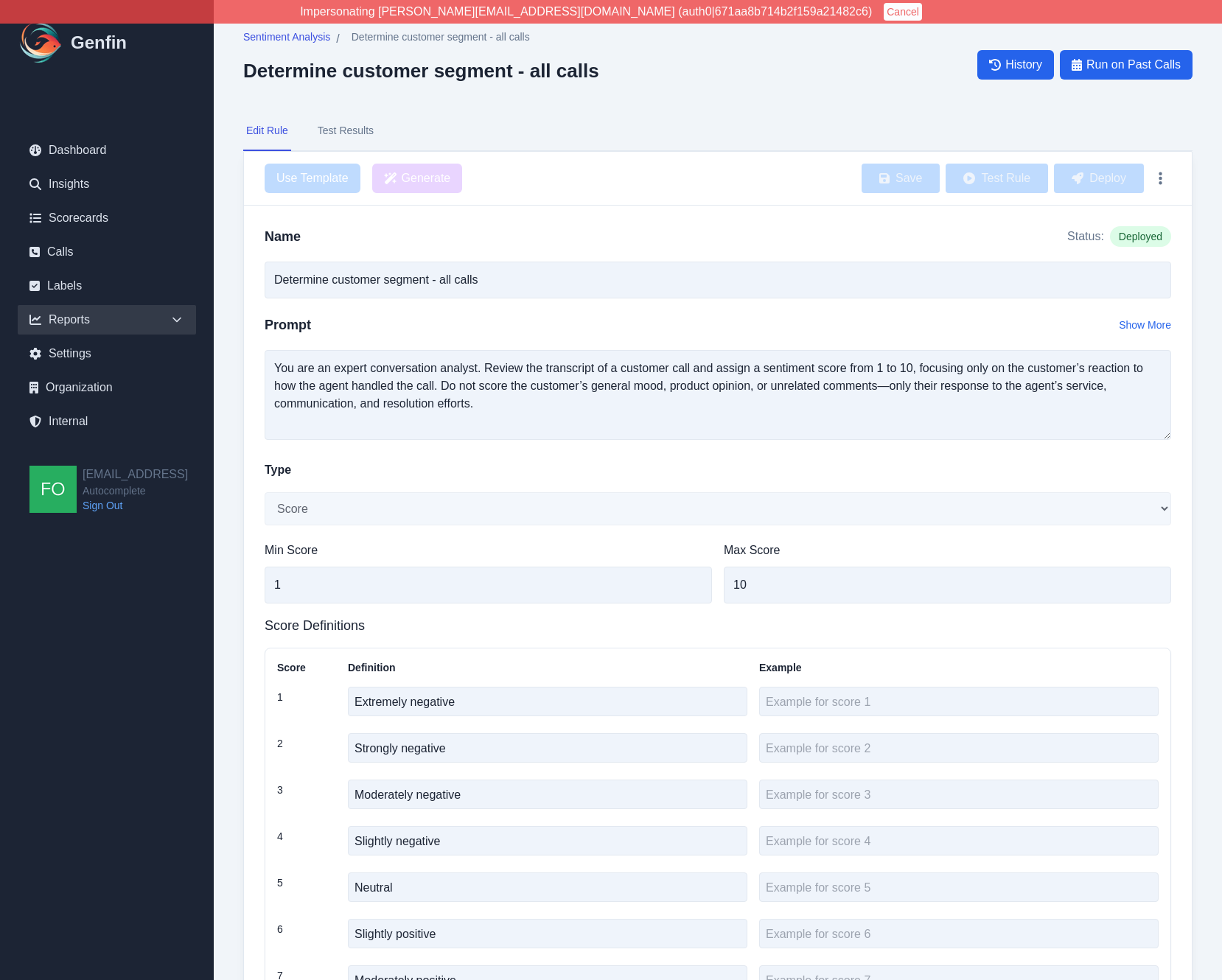
click at [177, 317] on icon at bounding box center [177, 319] width 14 height 14
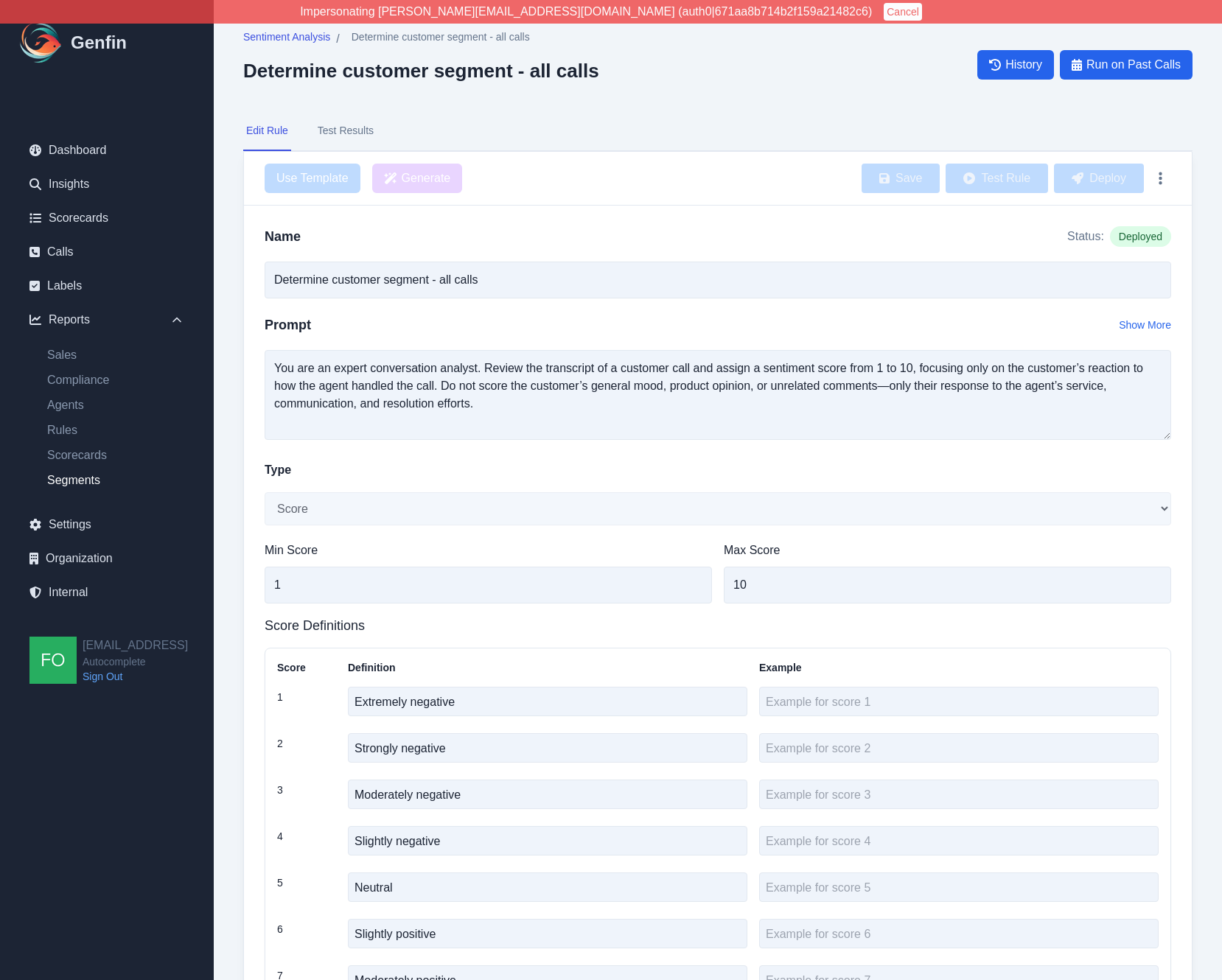
click at [85, 479] on link "Segments" at bounding box center [115, 481] width 161 height 18
select select "14"
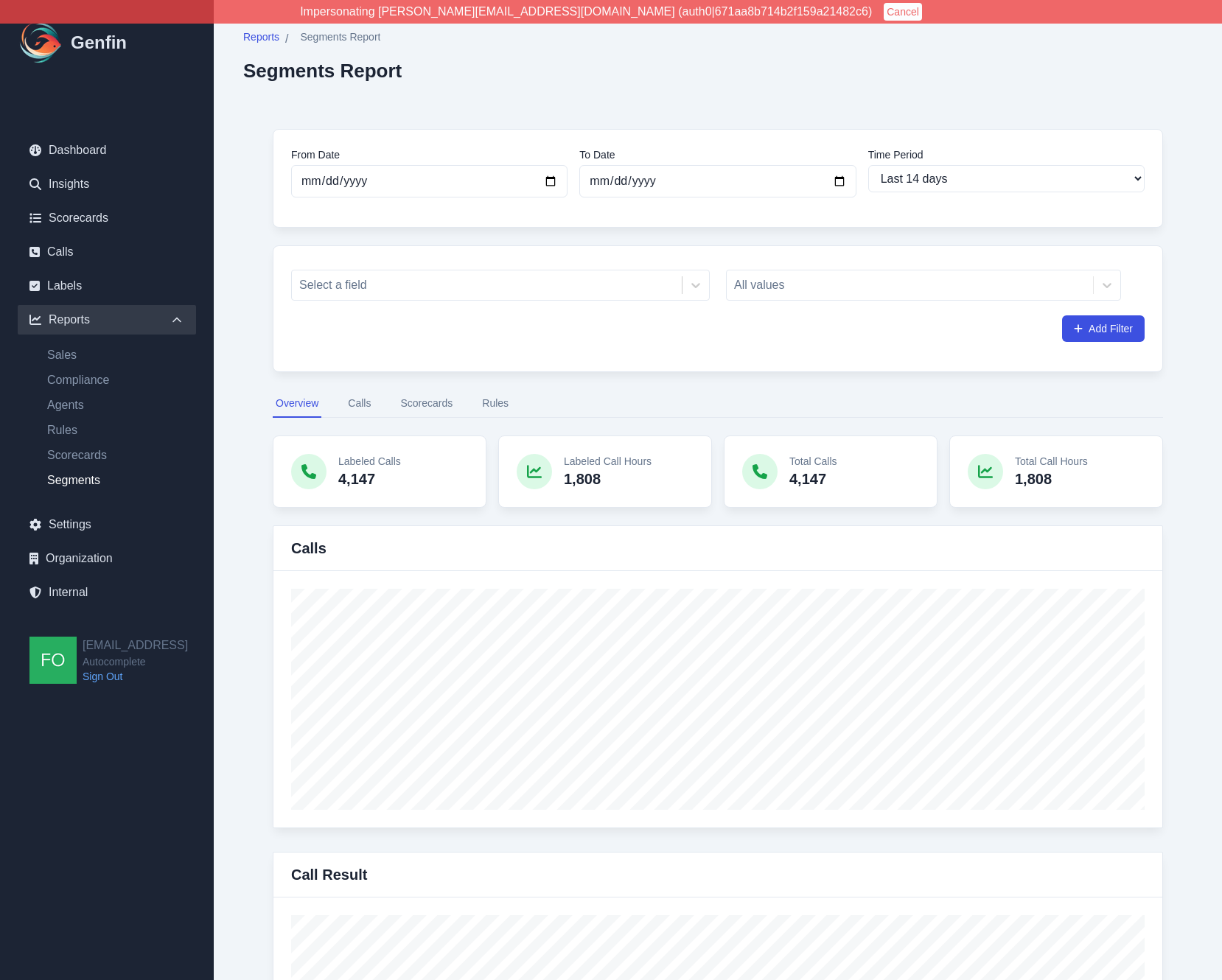
click at [418, 403] on button "Scorecards" at bounding box center [426, 403] width 58 height 28
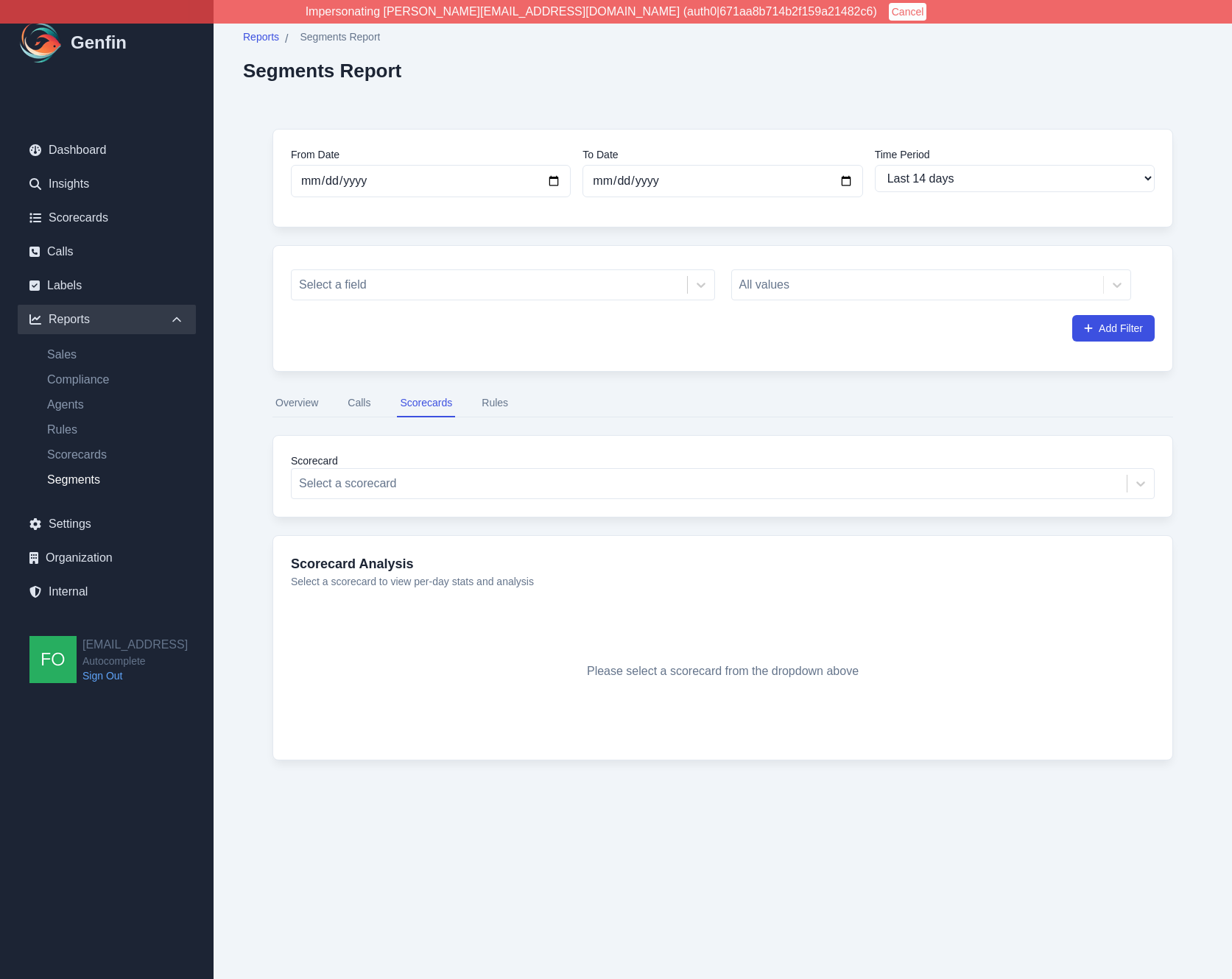
click at [382, 501] on div "Scorecard Select a scorecard" at bounding box center [722, 476] width 901 height 82
click at [387, 484] on div at bounding box center [709, 484] width 820 height 21
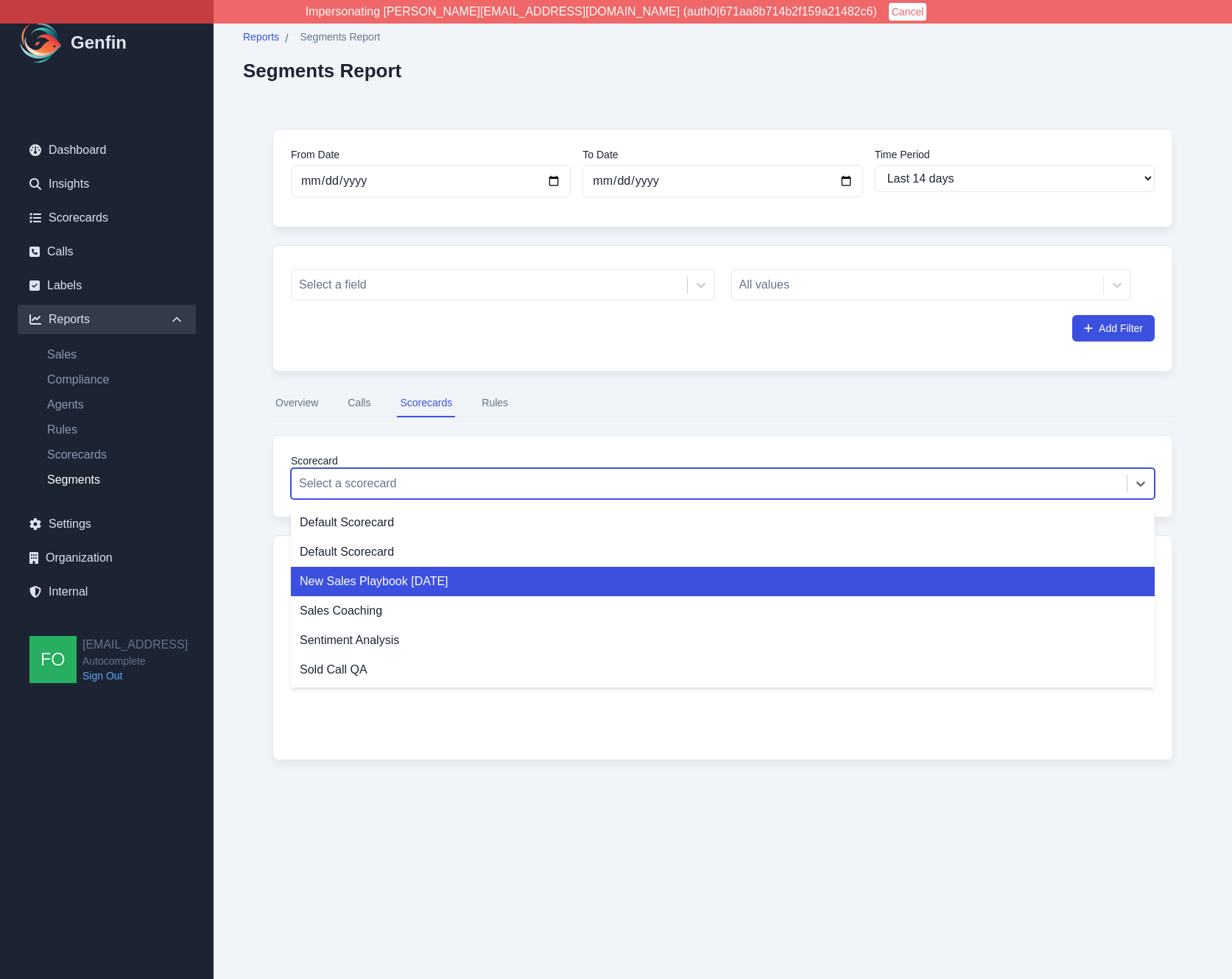
click at [382, 587] on div "New Sales Playbook [DATE]" at bounding box center [723, 582] width 864 height 30
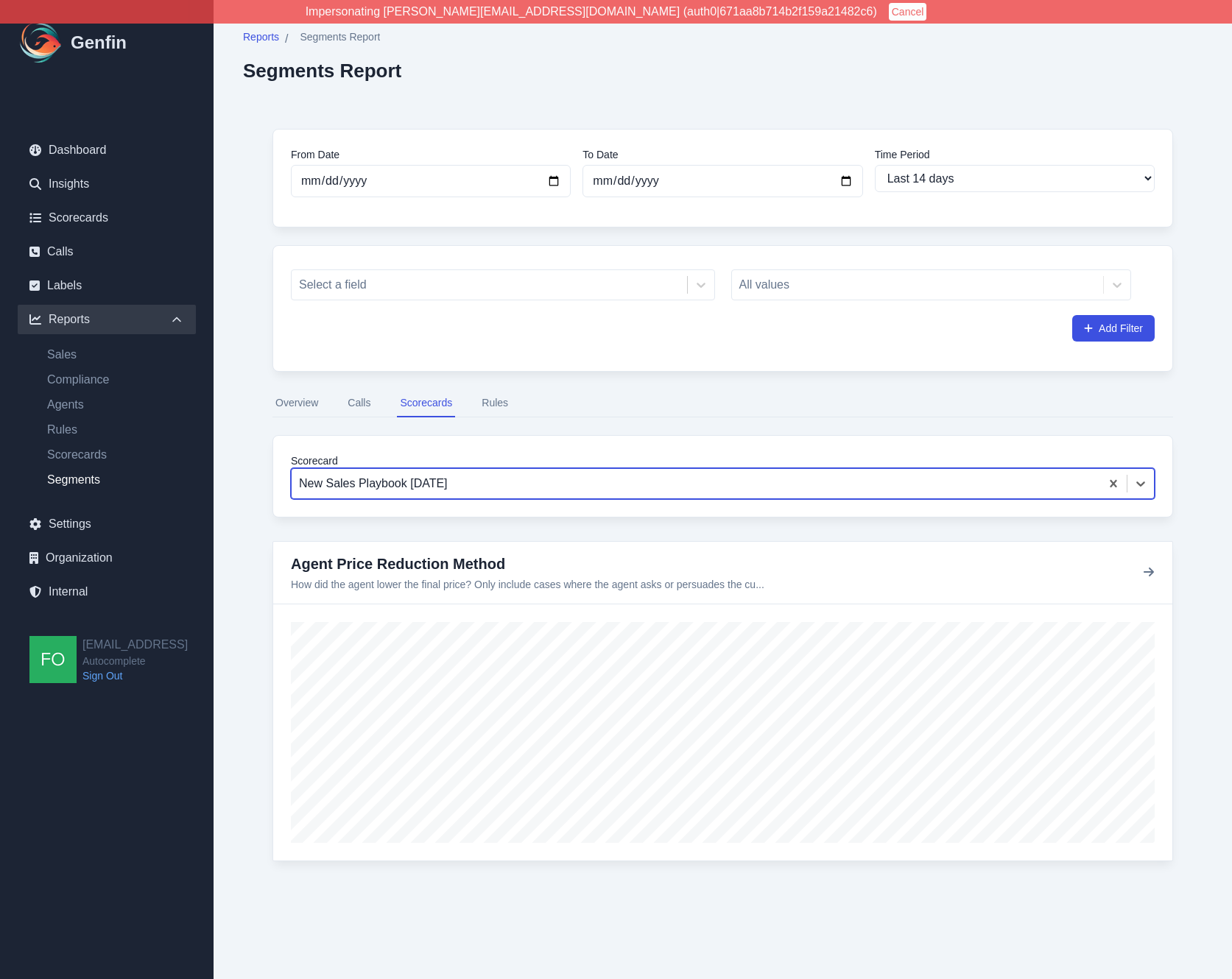
click at [420, 473] on div at bounding box center [696, 484] width 794 height 21
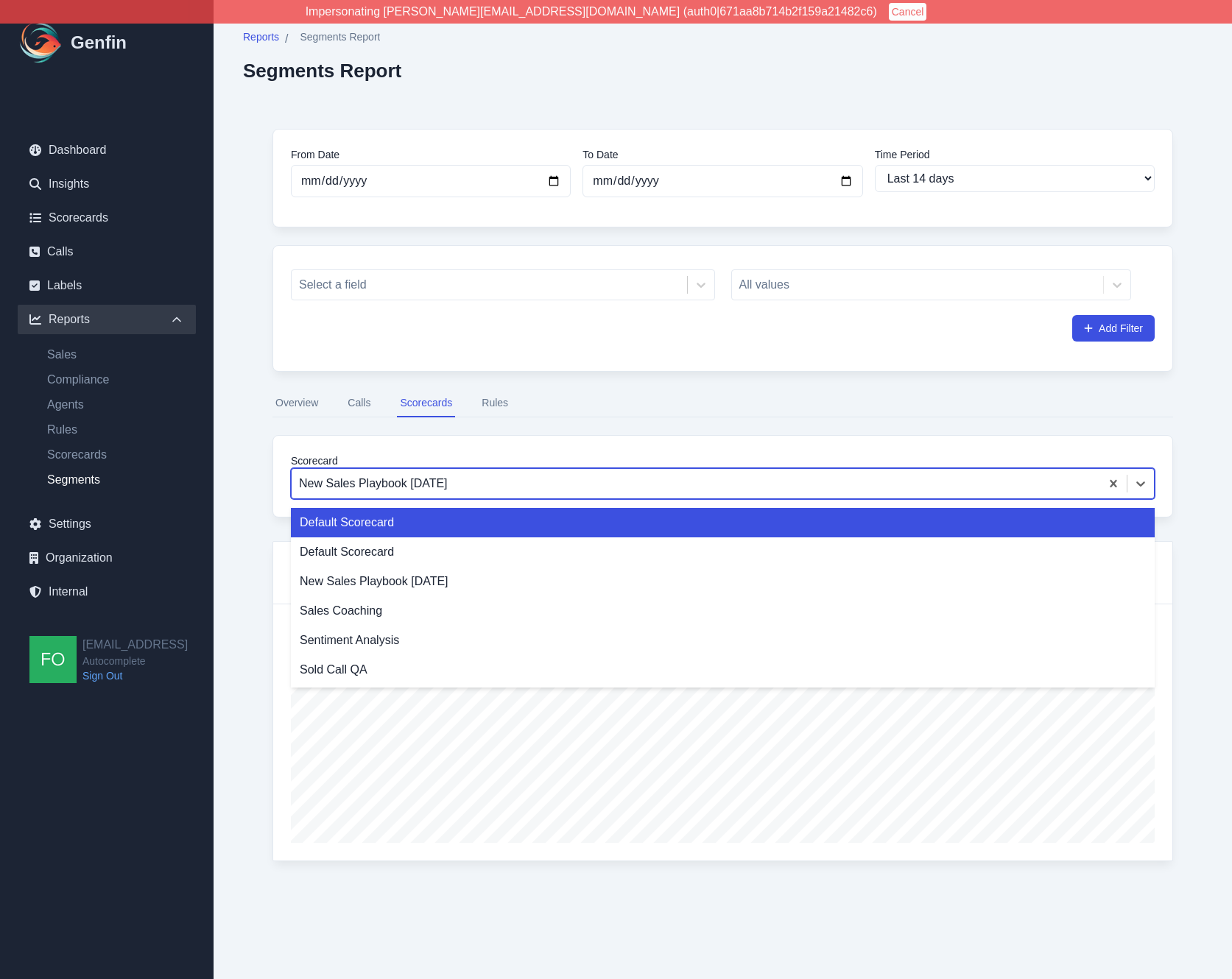
click at [483, 404] on button "Rules" at bounding box center [495, 403] width 33 height 28
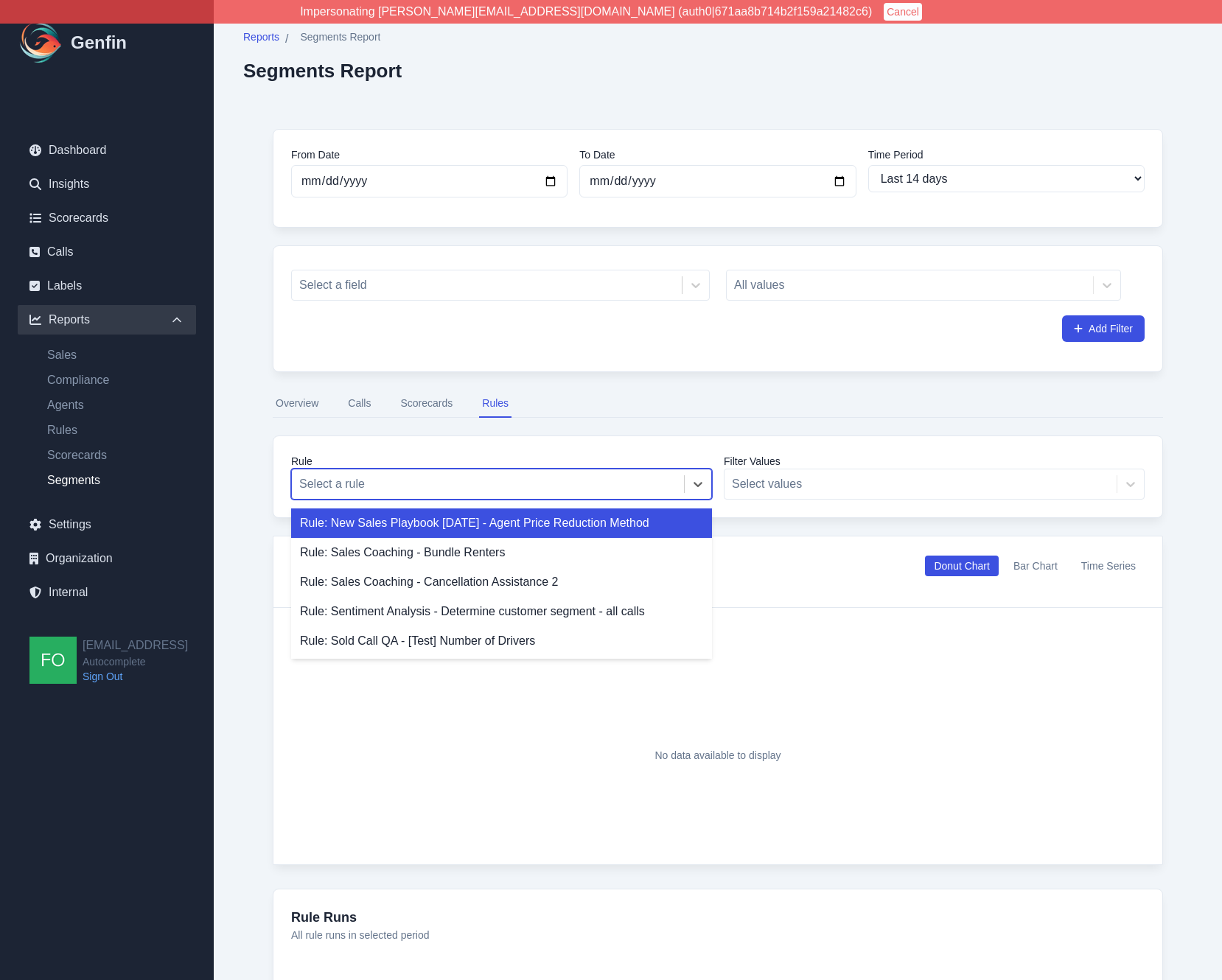
click at [377, 491] on div "Select a rule" at bounding box center [487, 484] width 392 height 26
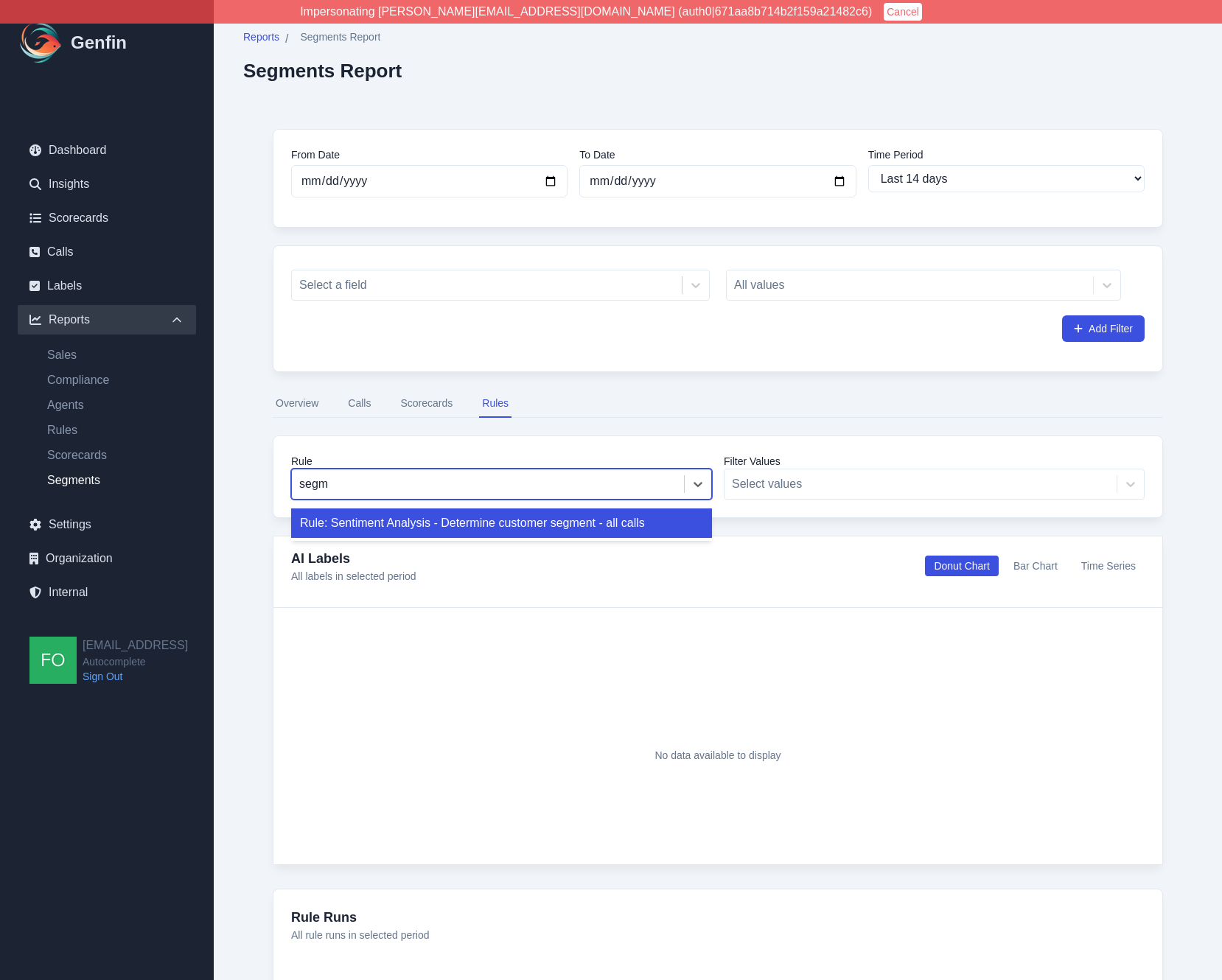
type input "segme"
click at [469, 525] on div "Rule: Sentiment Analysis - Determine customer segment - all calls" at bounding box center [502, 523] width 421 height 30
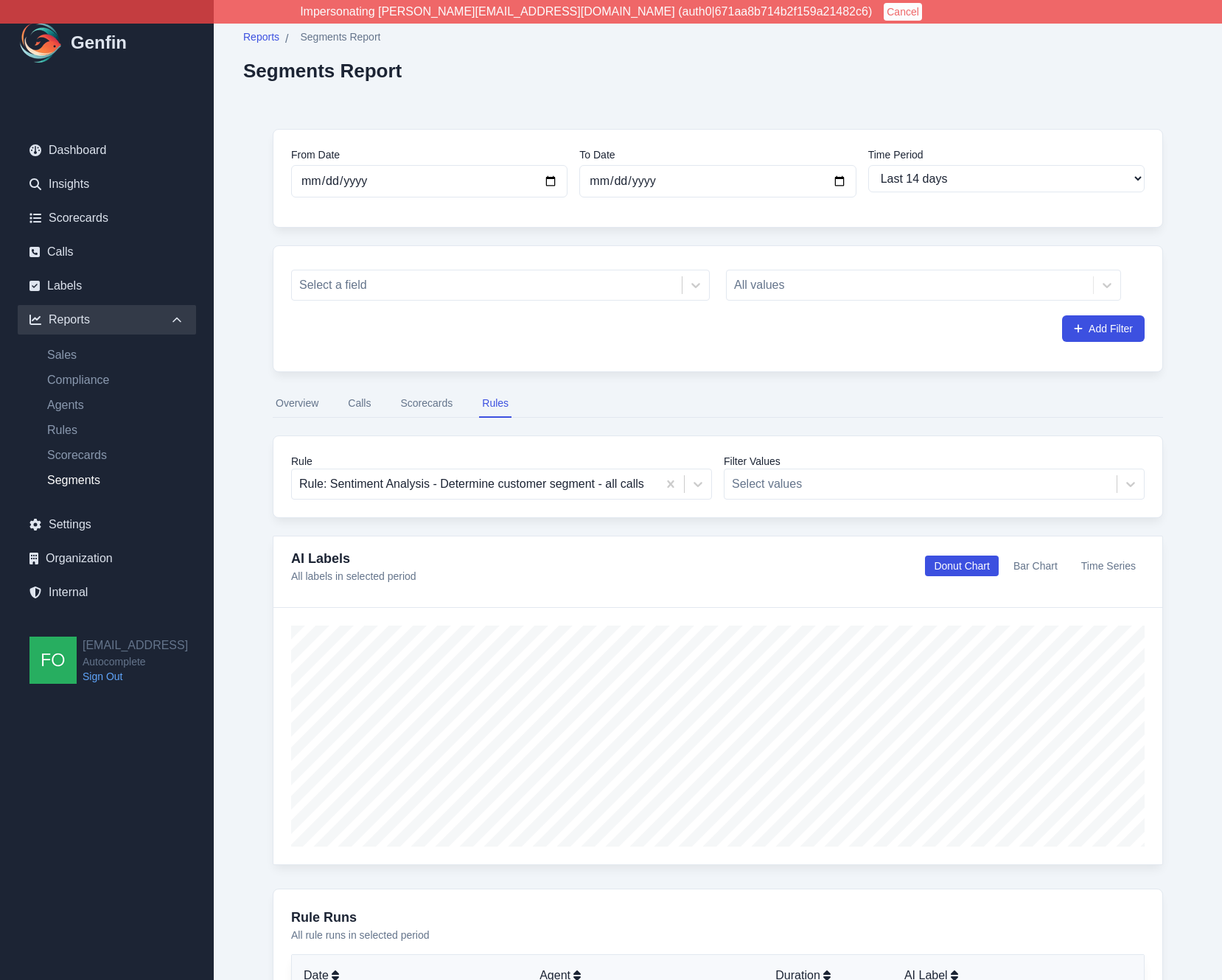
click at [252, 554] on div "From Date [DATE] To Date [DATE] Time Period Last 7 days Last 14 days Last 30 da…" at bounding box center [718, 633] width 950 height 1065
click at [256, 355] on div "From Date [DATE] To Date [DATE] Time Period Last 7 days Last 14 days Last 30 da…" at bounding box center [718, 633] width 950 height 1065
drag, startPoint x: 613, startPoint y: 70, endPoint x: 553, endPoint y: 34, distance: 70.0
click at [611, 69] on div "Reports / Segments Report Segments Report" at bounding box center [718, 56] width 950 height 53
click at [738, 68] on div "Reports / Segments Report Segments Report" at bounding box center [718, 56] width 950 height 53
